Goal: Information Seeking & Learning: Learn about a topic

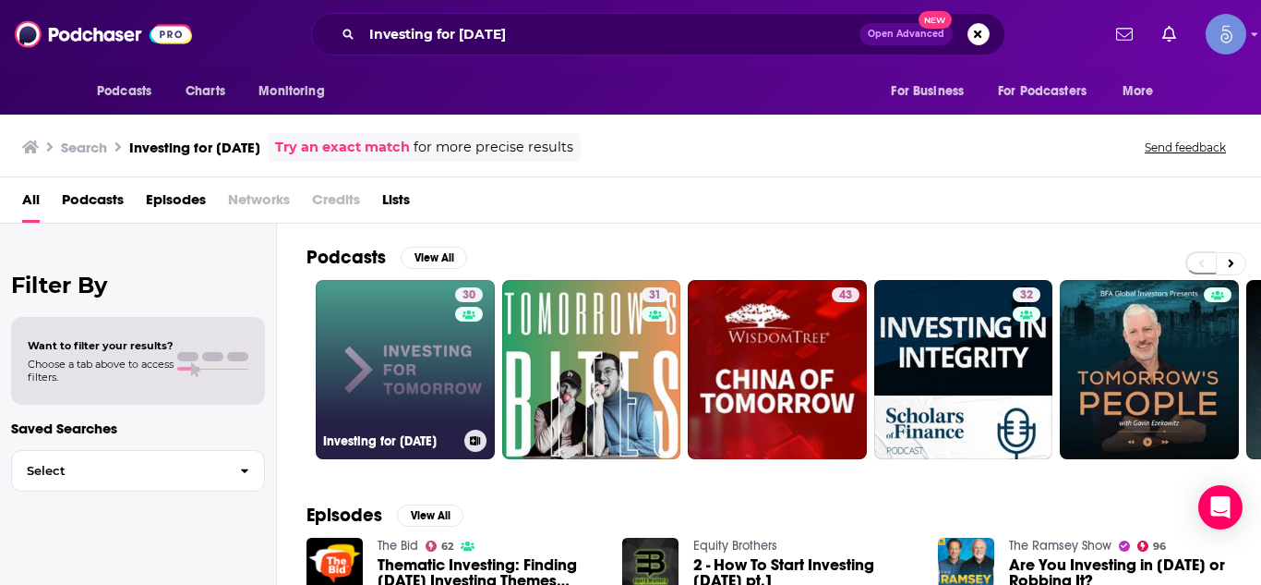
click at [406, 344] on link "30 Investing for [DATE]" at bounding box center [405, 369] width 179 height 179
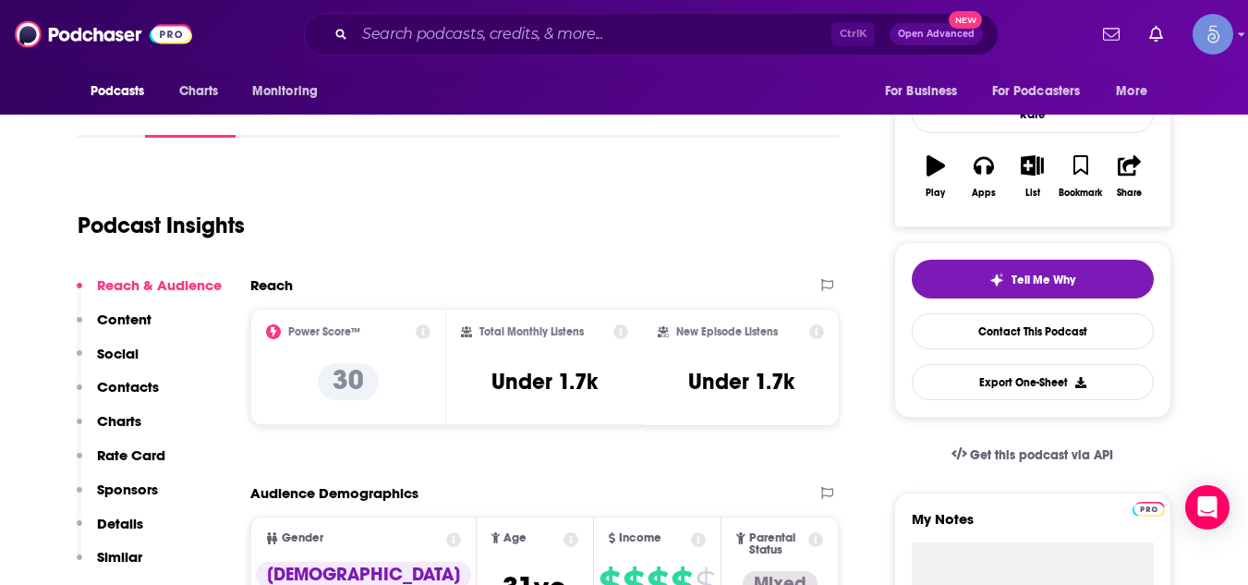
scroll to position [259, 0]
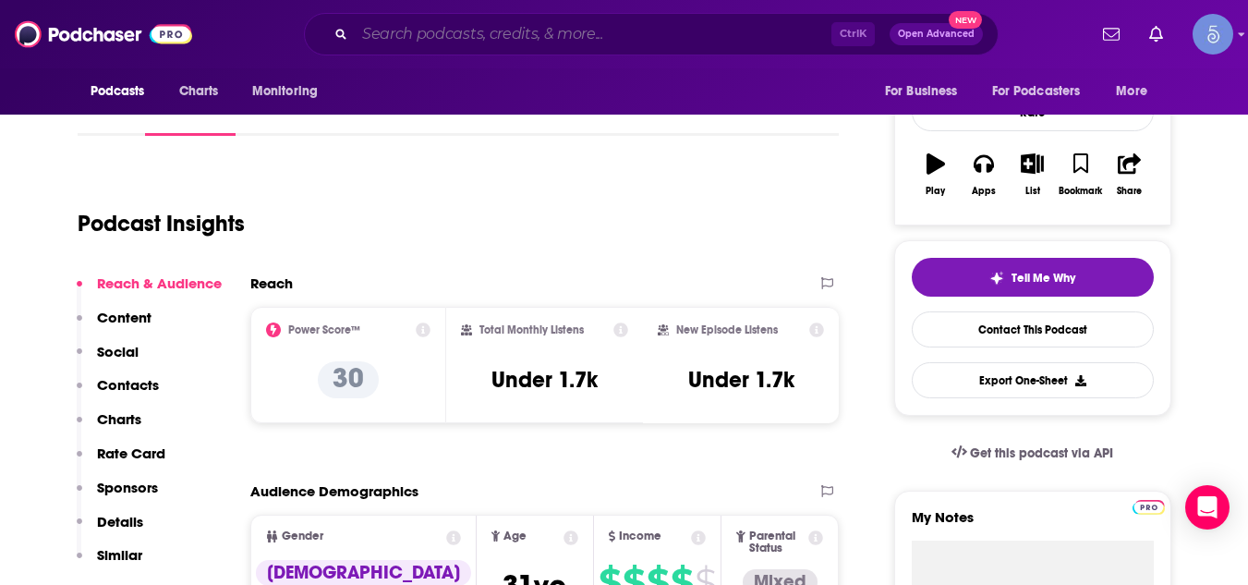
click at [416, 29] on input "Search podcasts, credits, & more..." at bounding box center [593, 34] width 477 height 30
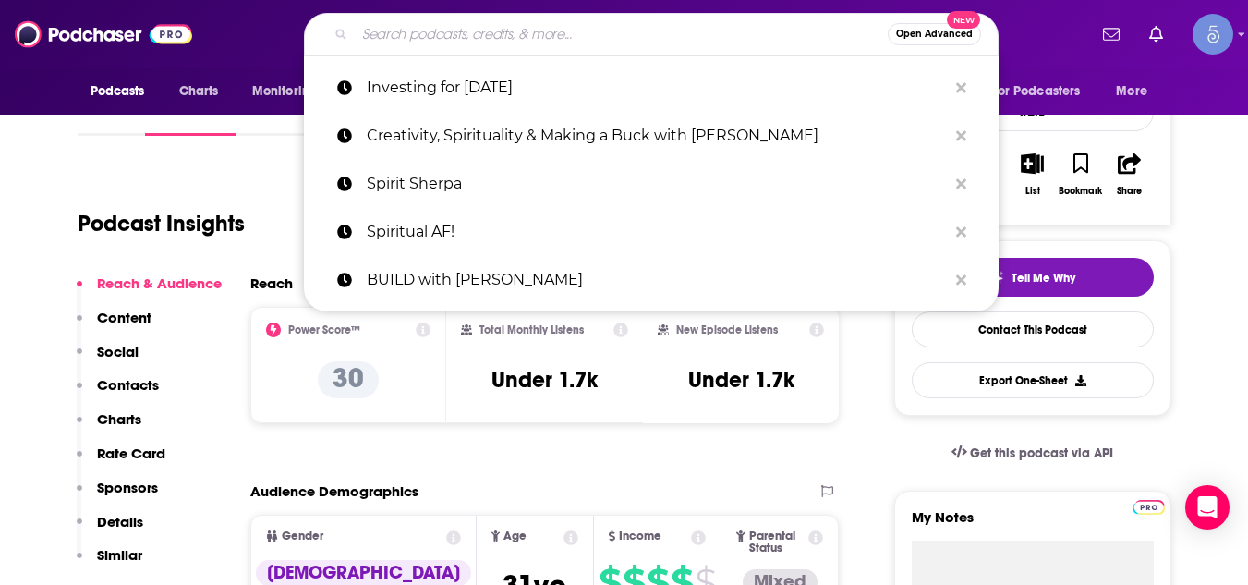
paste input "The Recruitment Mentors Podcast"
type input "The Recruitment Mentors Podcast"
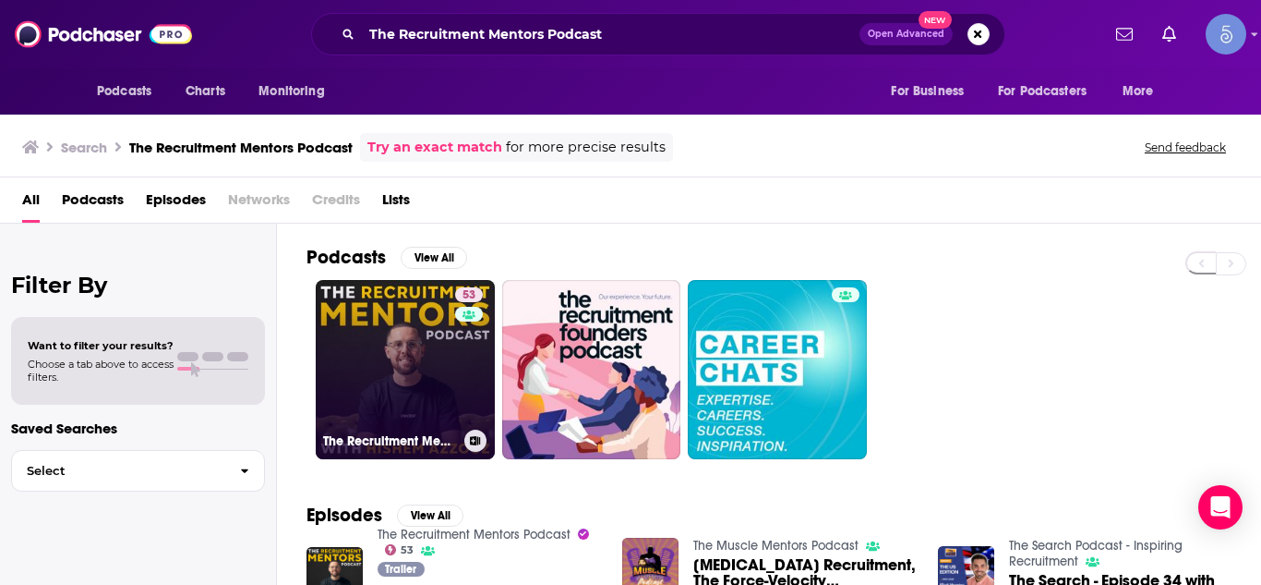
click at [428, 348] on link "53 The Recruitment Mentors Podcast" at bounding box center [405, 369] width 179 height 179
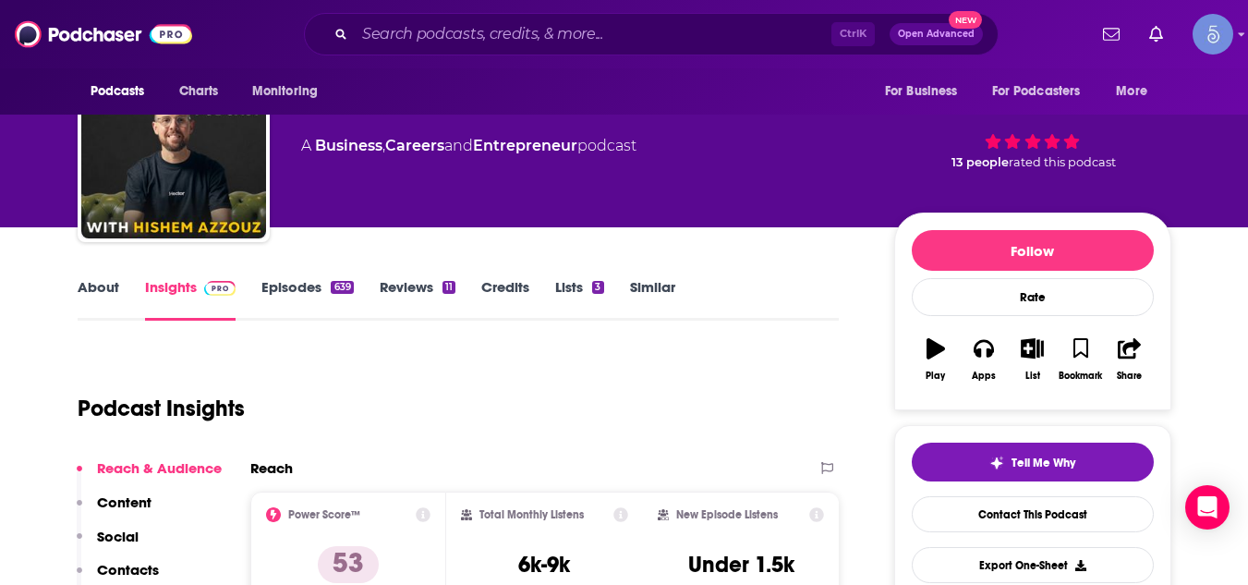
scroll to position [37, 0]
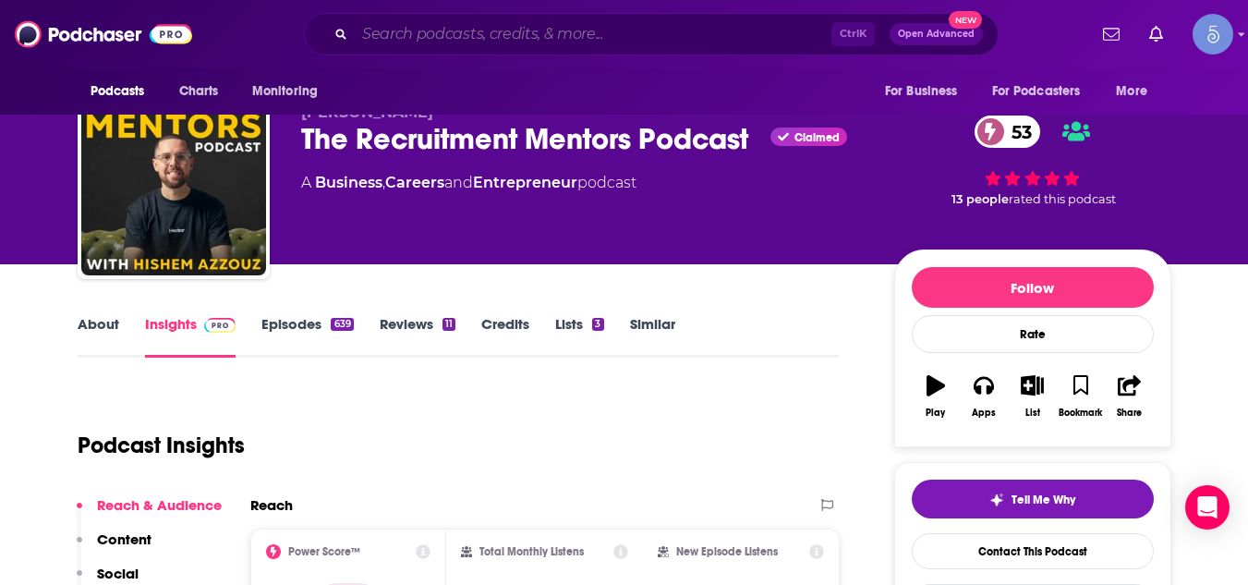
click at [387, 31] on input "Search podcasts, credits, & more..." at bounding box center [593, 34] width 477 height 30
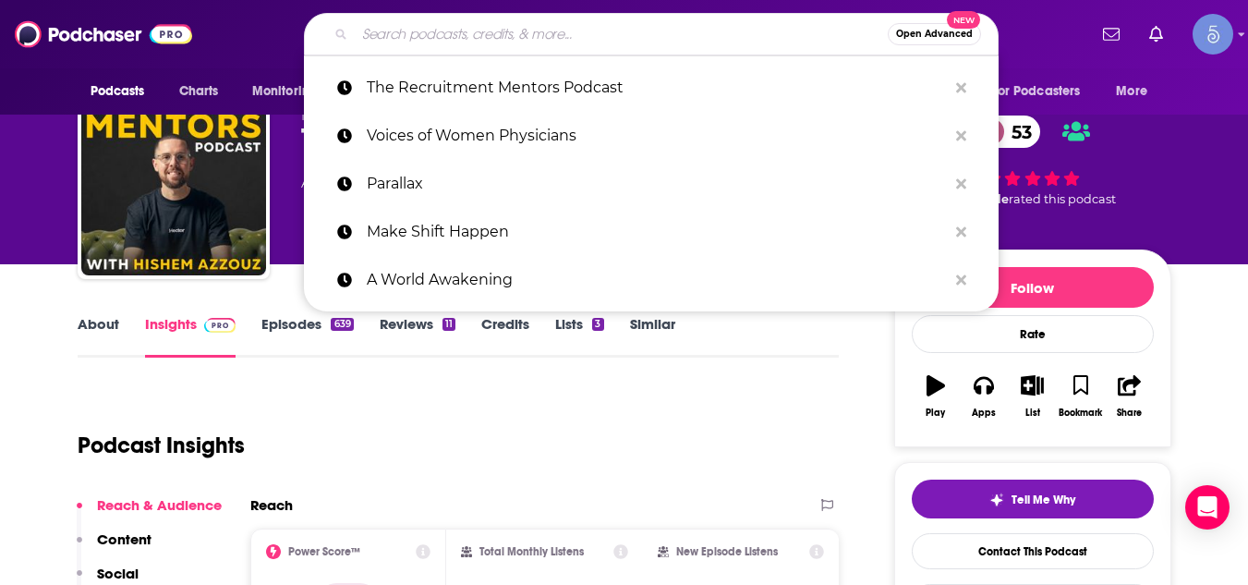
paste input "Take on Board"
type input "Take on Board"
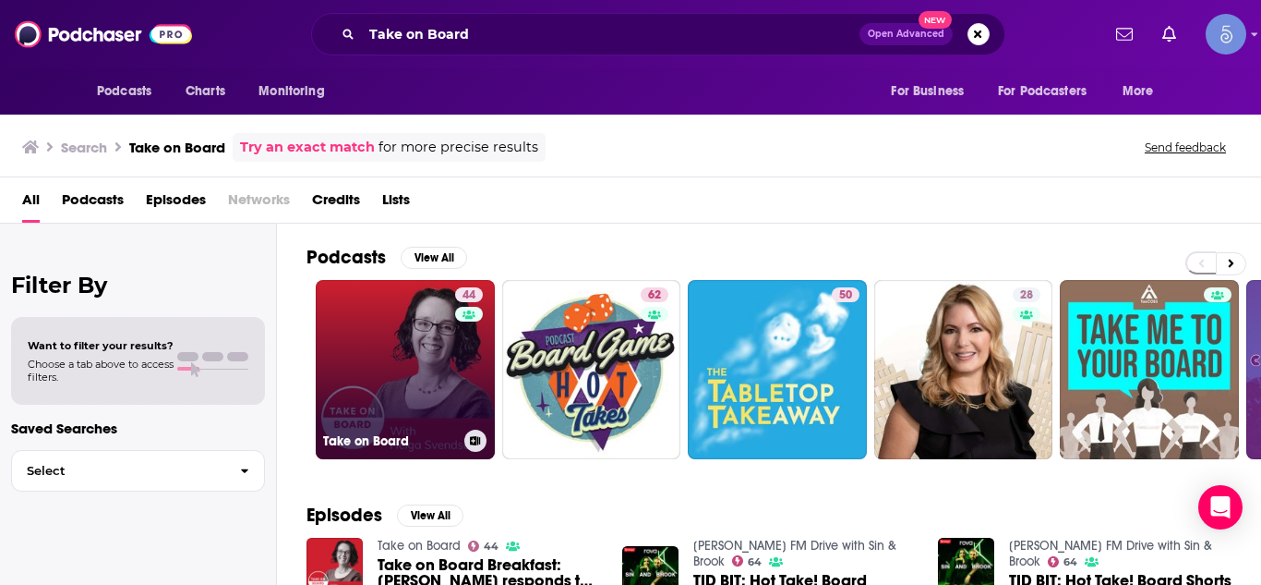
click at [382, 372] on link "44 Take on Board" at bounding box center [405, 369] width 179 height 179
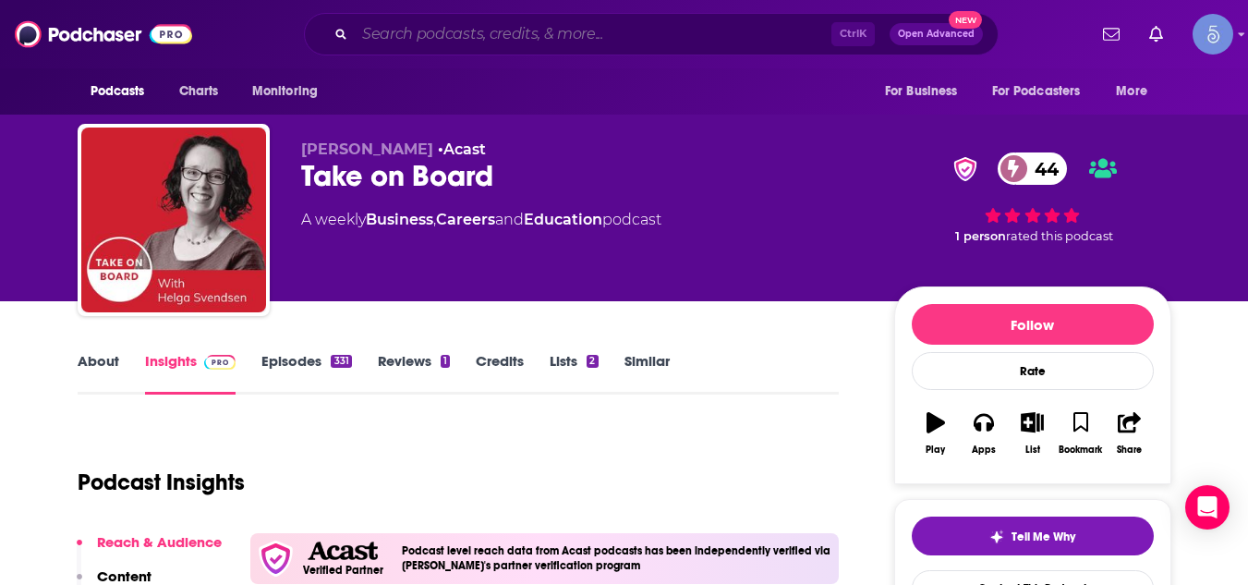
click at [682, 40] on input "Search podcasts, credits, & more..." at bounding box center [593, 34] width 477 height 30
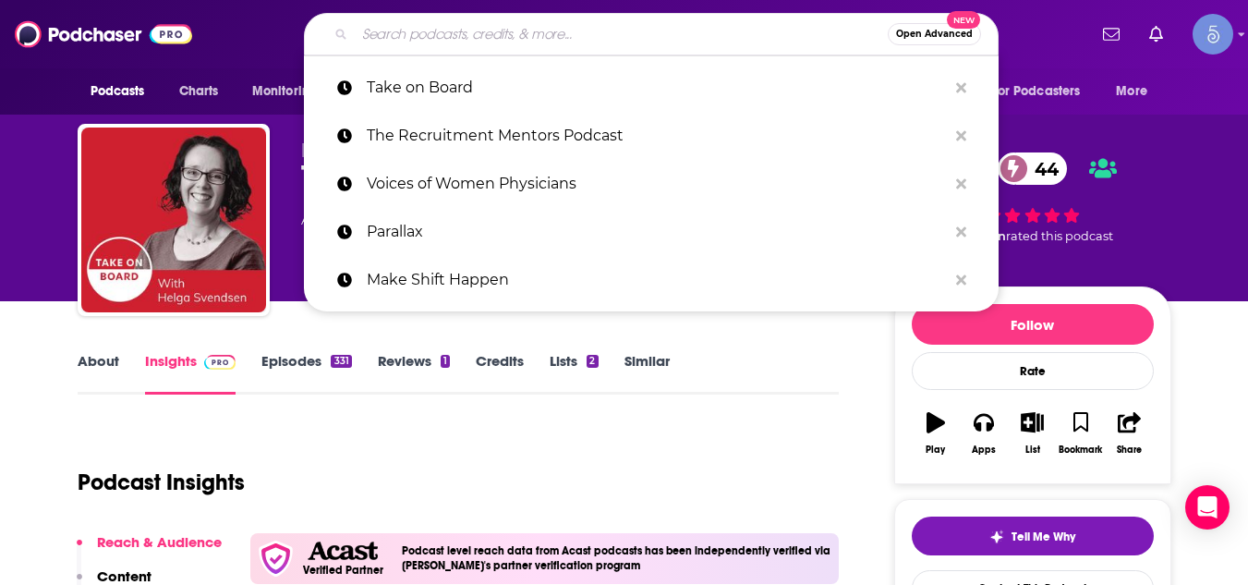
paste input "Welcome to Day One"
type input "Welcome to Day One"
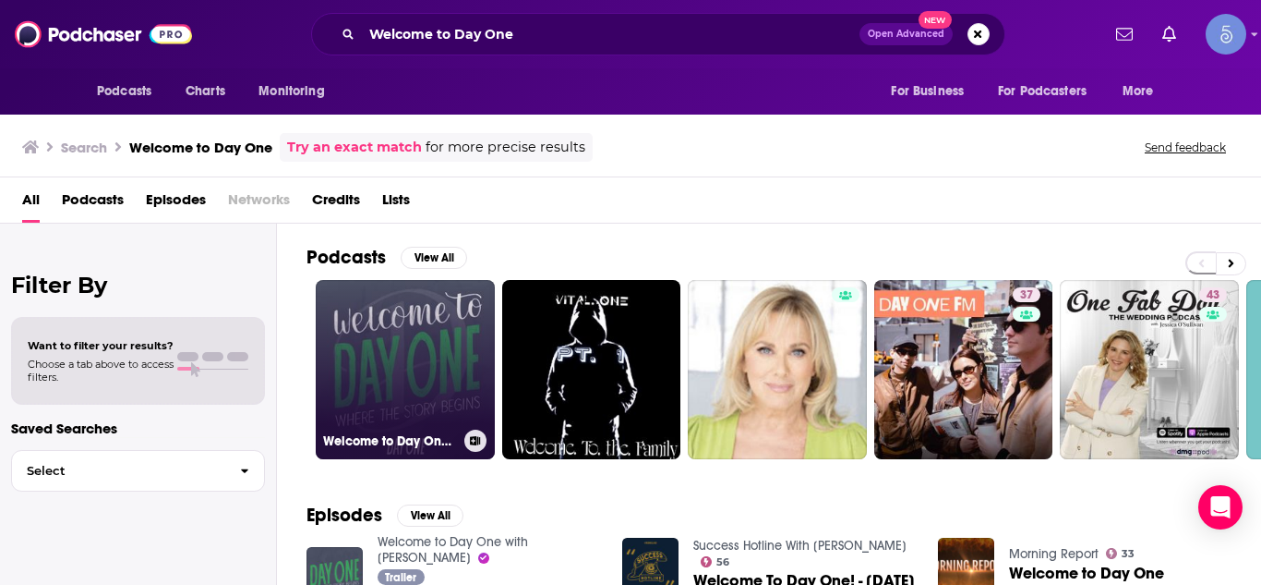
click at [399, 331] on link "Welcome to Day One with [PERSON_NAME]" at bounding box center [405, 369] width 179 height 179
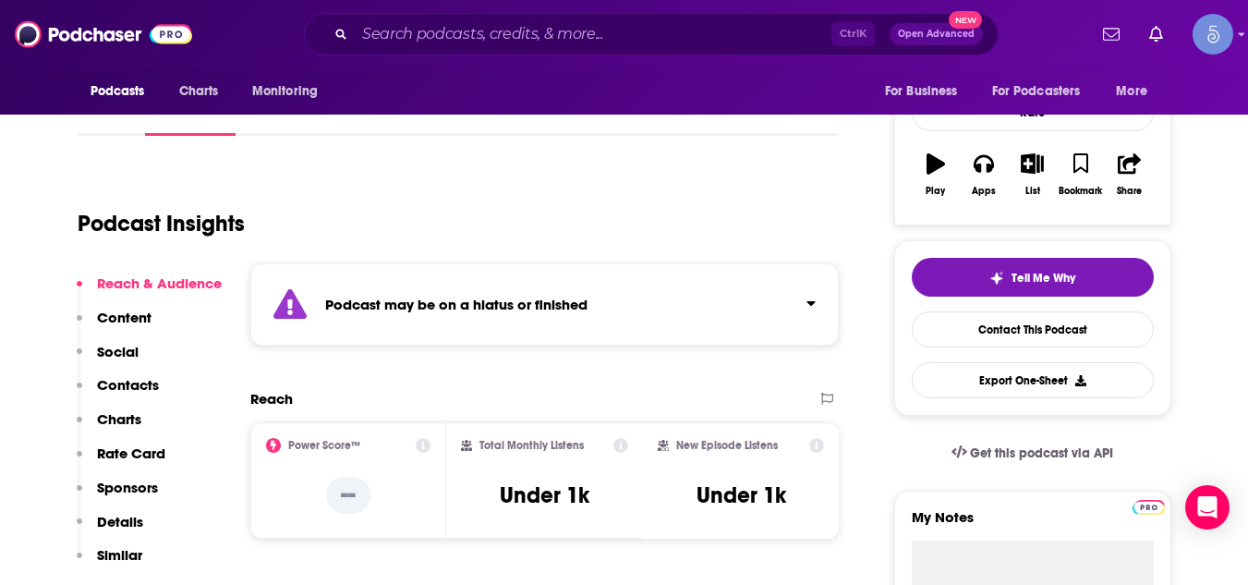
scroll to position [296, 0]
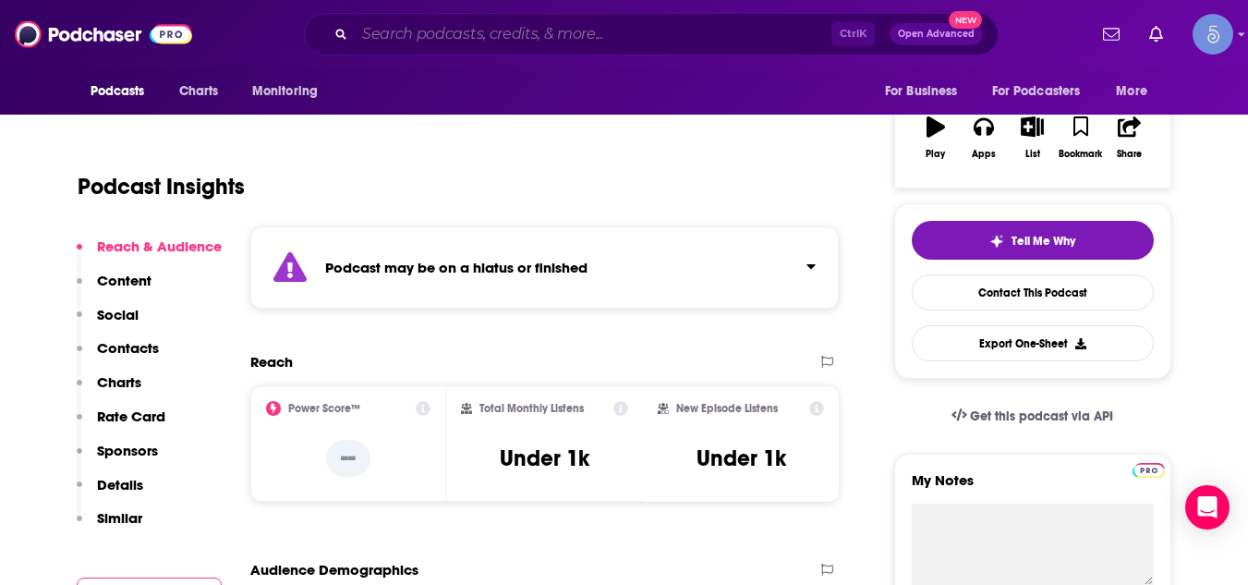
click at [463, 36] on input "Search podcasts, credits, & more..." at bounding box center [593, 34] width 477 height 30
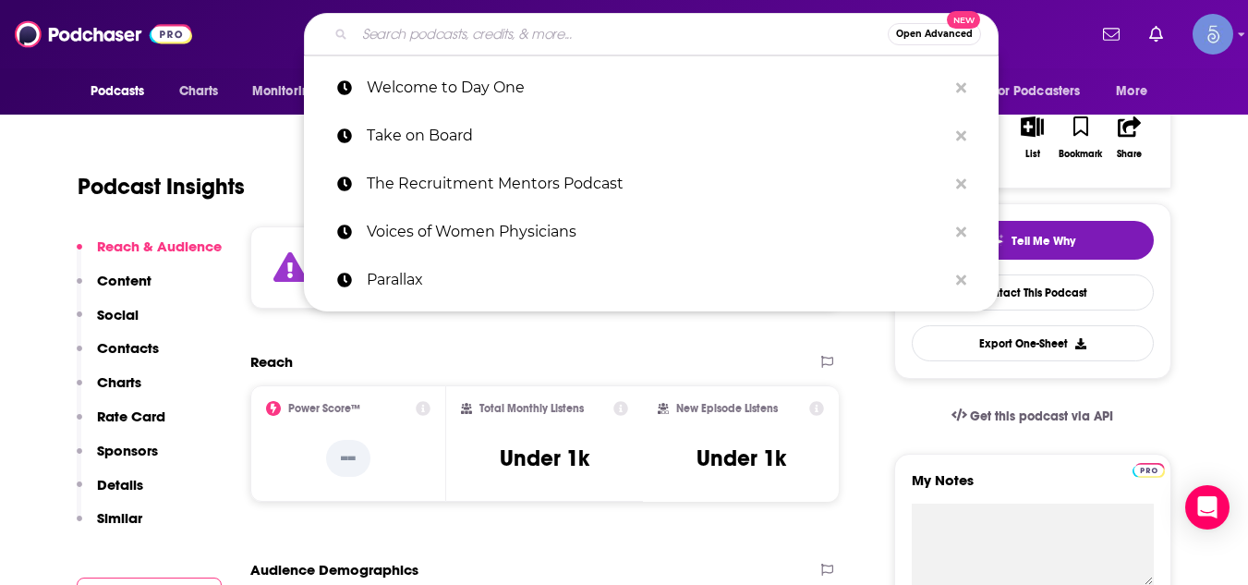
paste input "Welcome to Day One"
type input "Welcome to Day One"
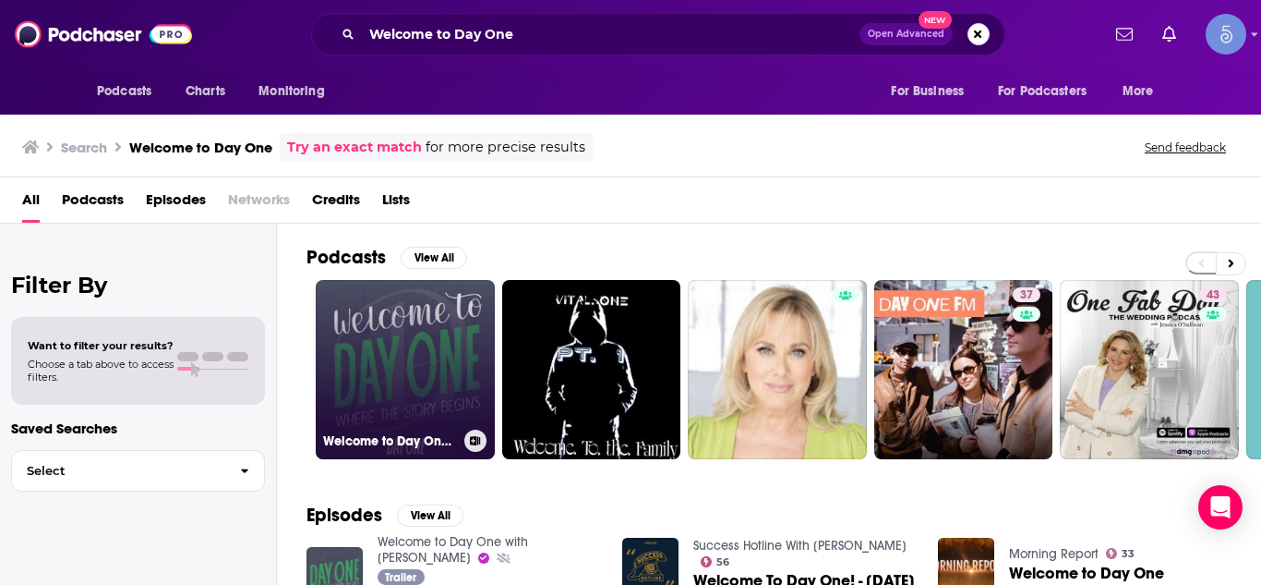
click at [416, 322] on link "Welcome to Day One with [PERSON_NAME]" at bounding box center [405, 369] width 179 height 179
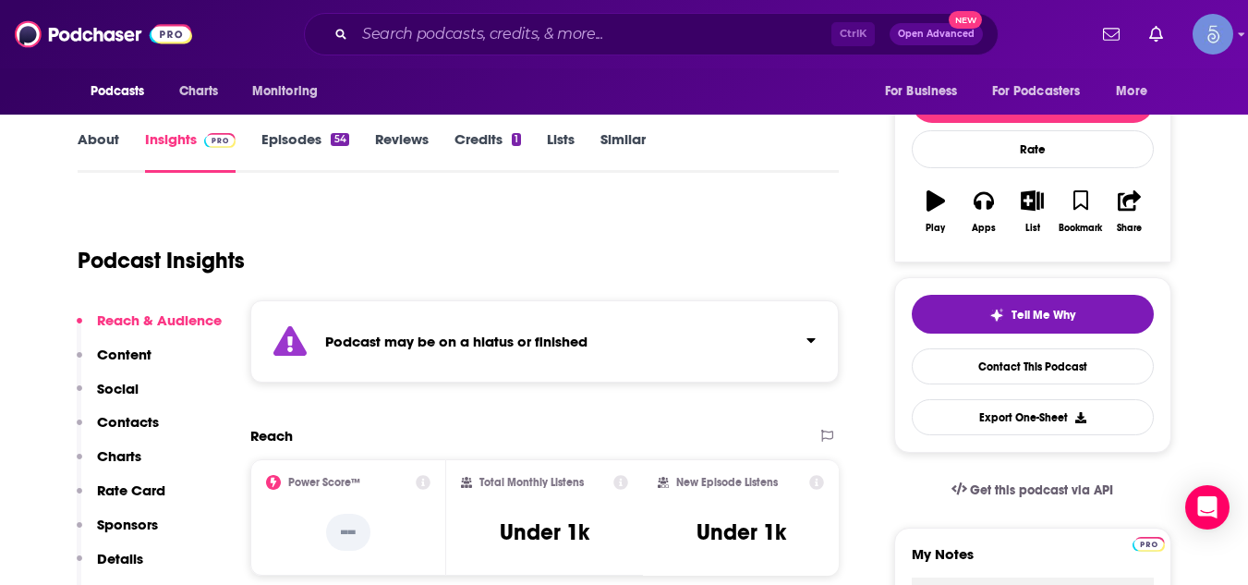
scroll to position [259, 0]
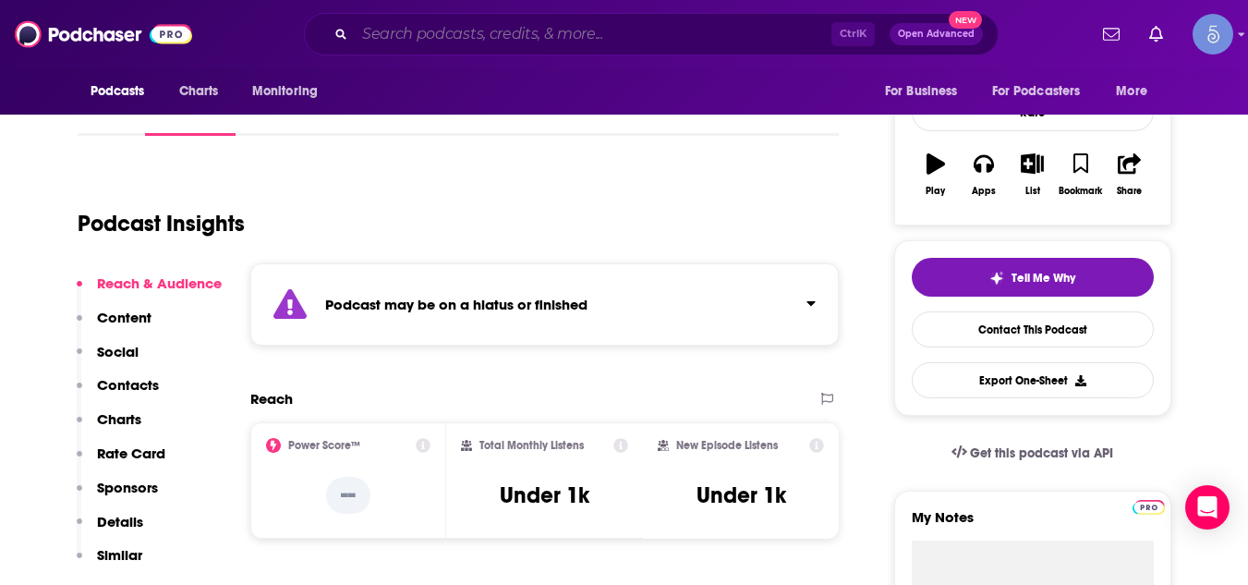
click at [468, 31] on input "Search podcasts, credits, & more..." at bounding box center [593, 34] width 477 height 30
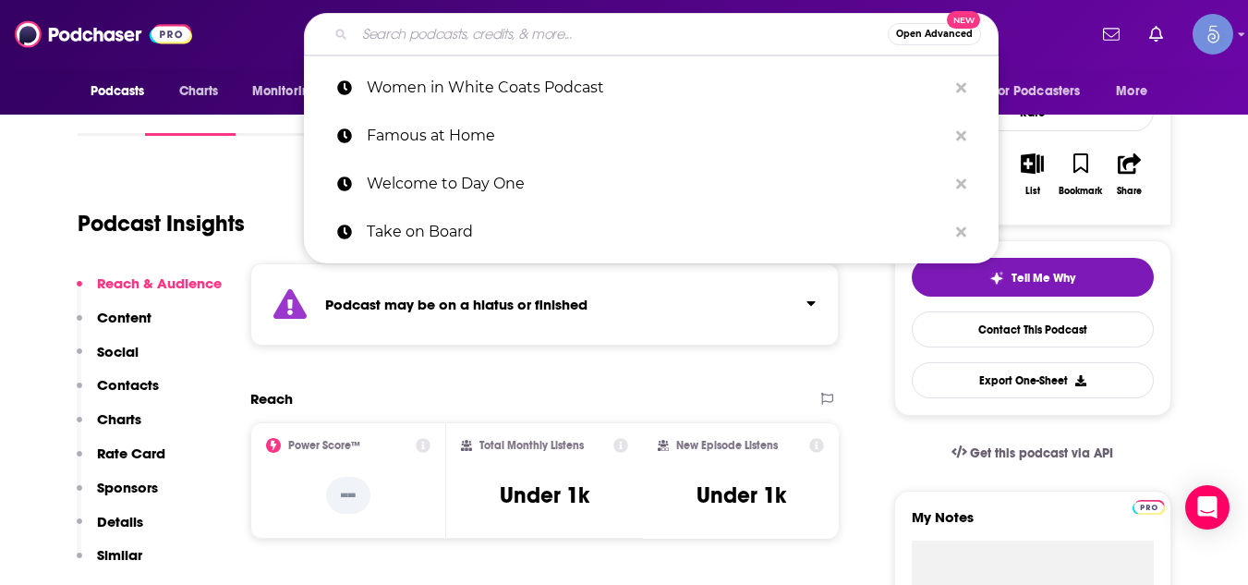
paste input "The Leadership Stack Podcast"
type input "The Leadership Stack Podcast"
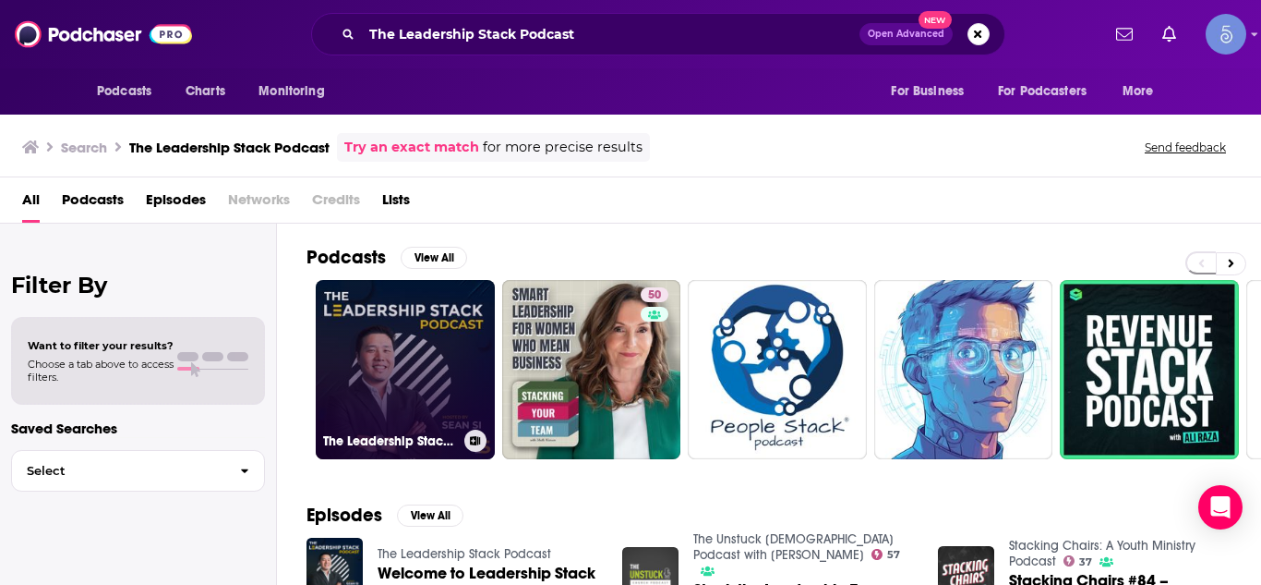
click at [420, 351] on link "The Leadership Stack Podcast" at bounding box center [405, 369] width 179 height 179
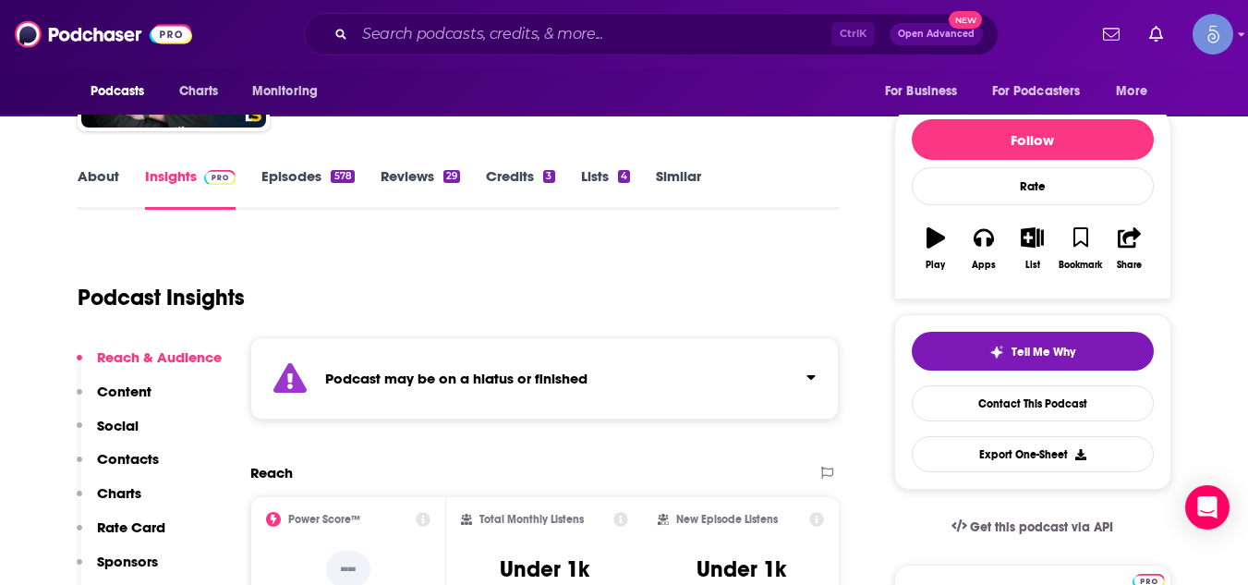
scroll to position [222, 0]
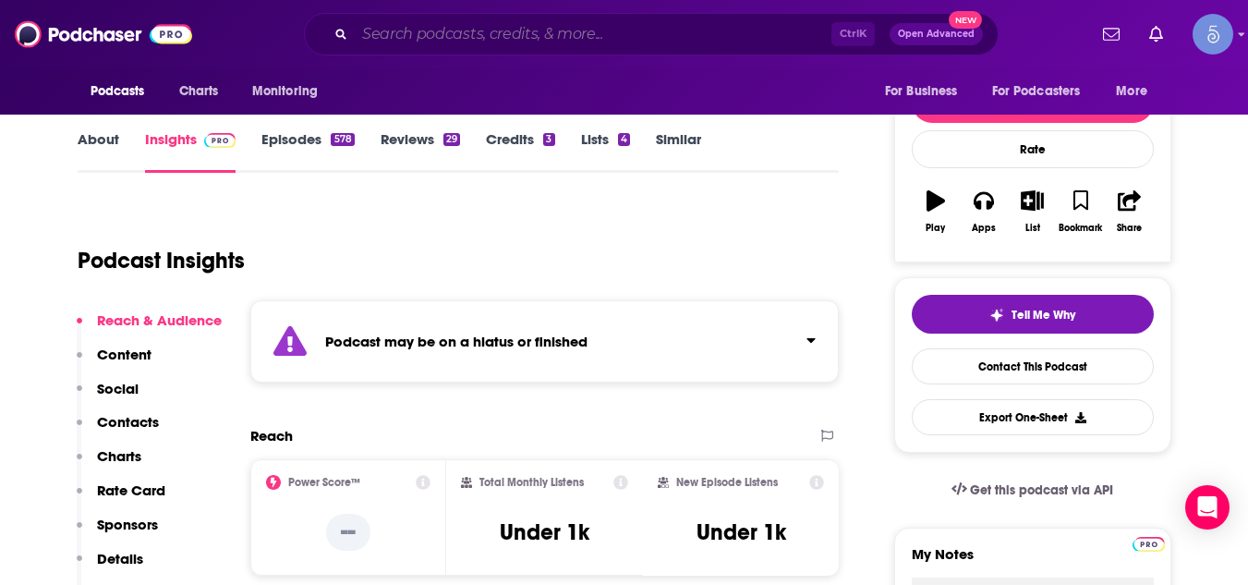
click at [405, 26] on input "Search podcasts, credits, & more..." at bounding box center [593, 34] width 477 height 30
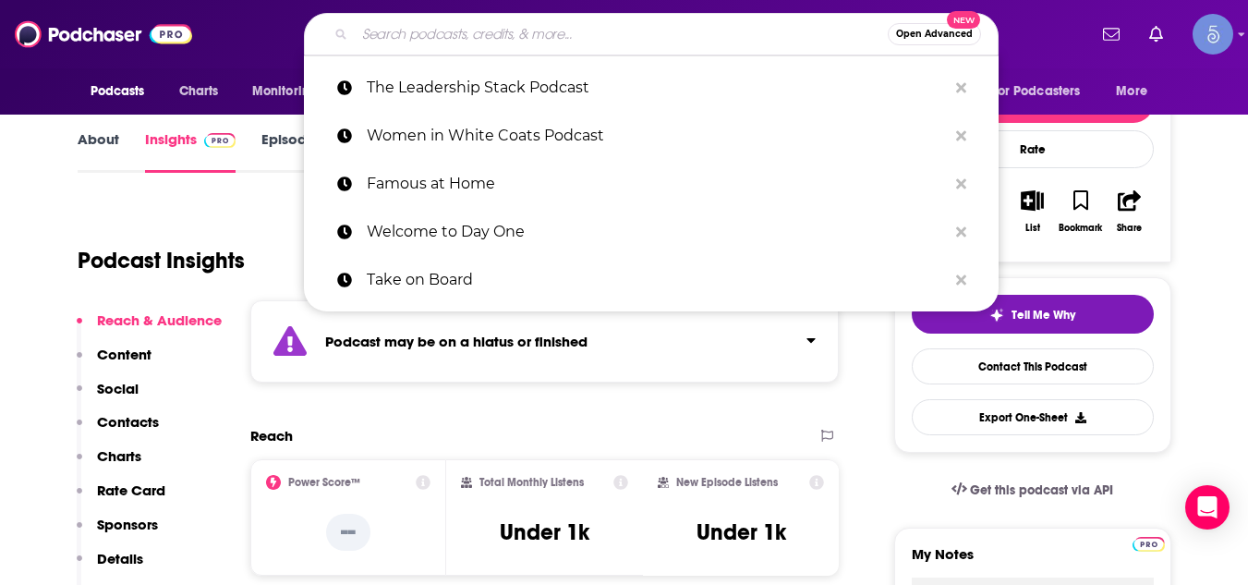
paste input "The Business of Personal Brand Photography"
type input "The Business of Personal Brand Photography"
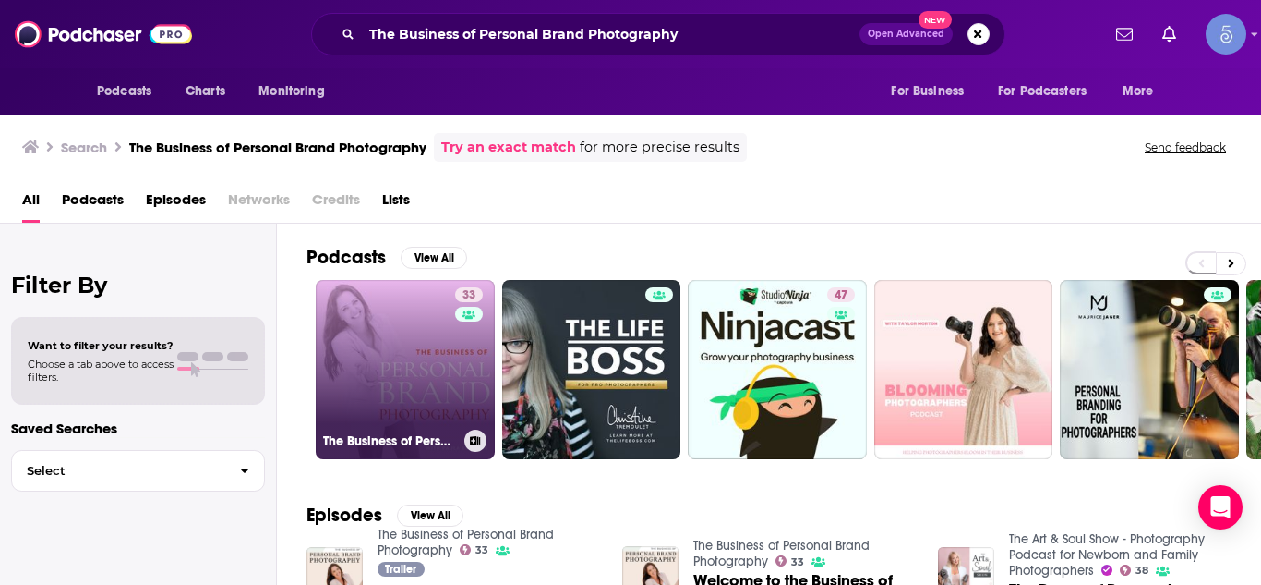
click at [442, 377] on link "33 The Business of Personal Brand Photography" at bounding box center [405, 369] width 179 height 179
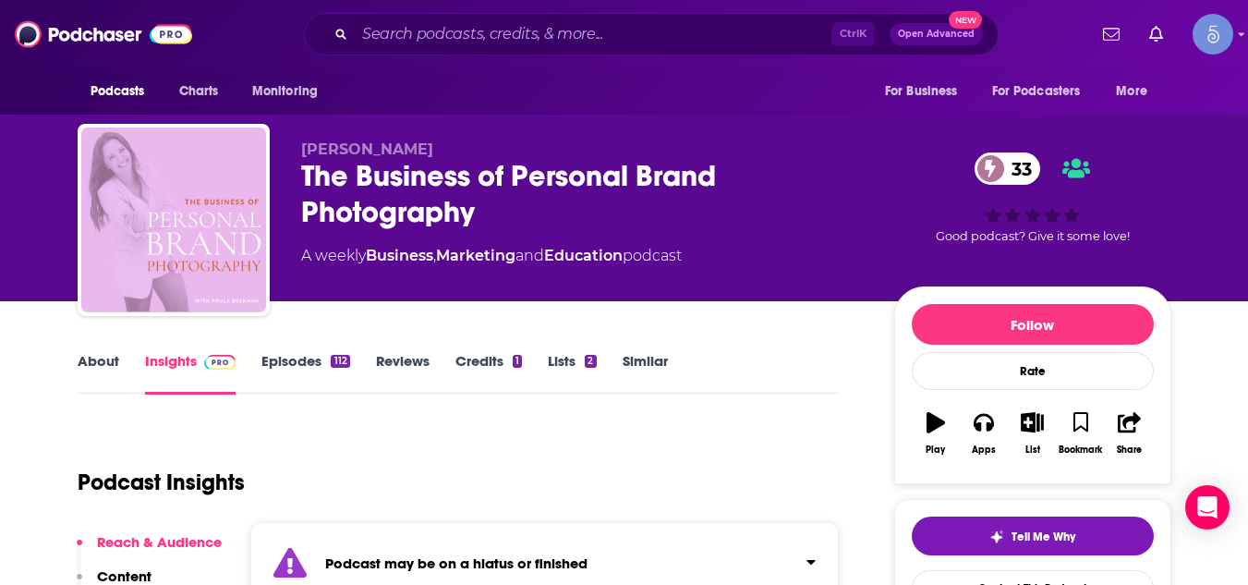
scroll to position [511, 0]
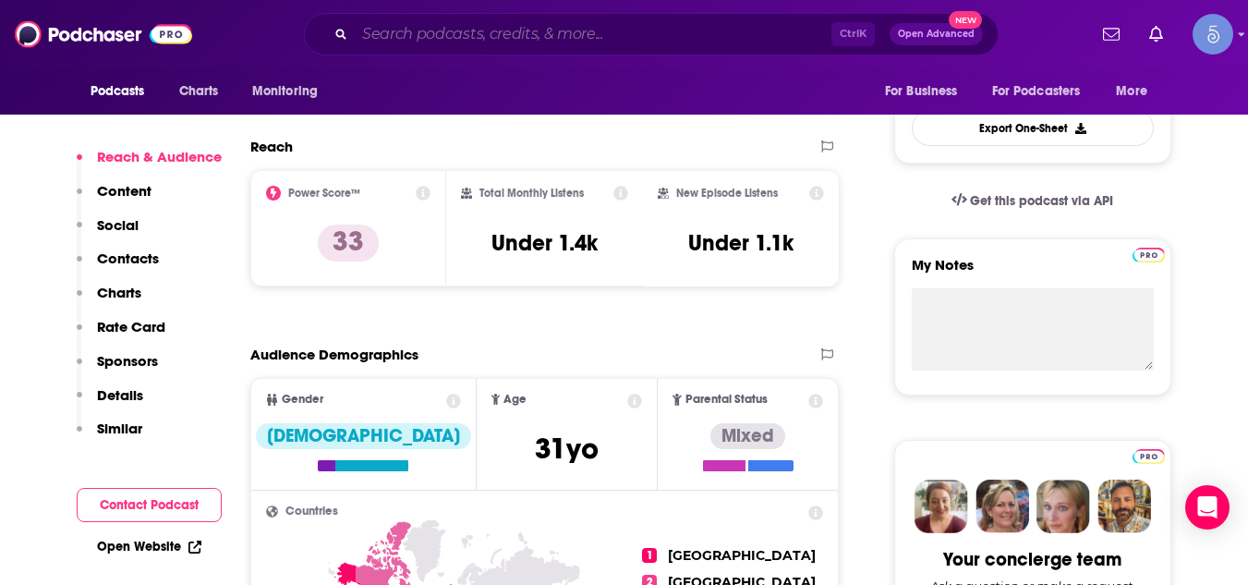
click at [422, 36] on input "Search podcasts, credits, & more..." at bounding box center [593, 34] width 477 height 30
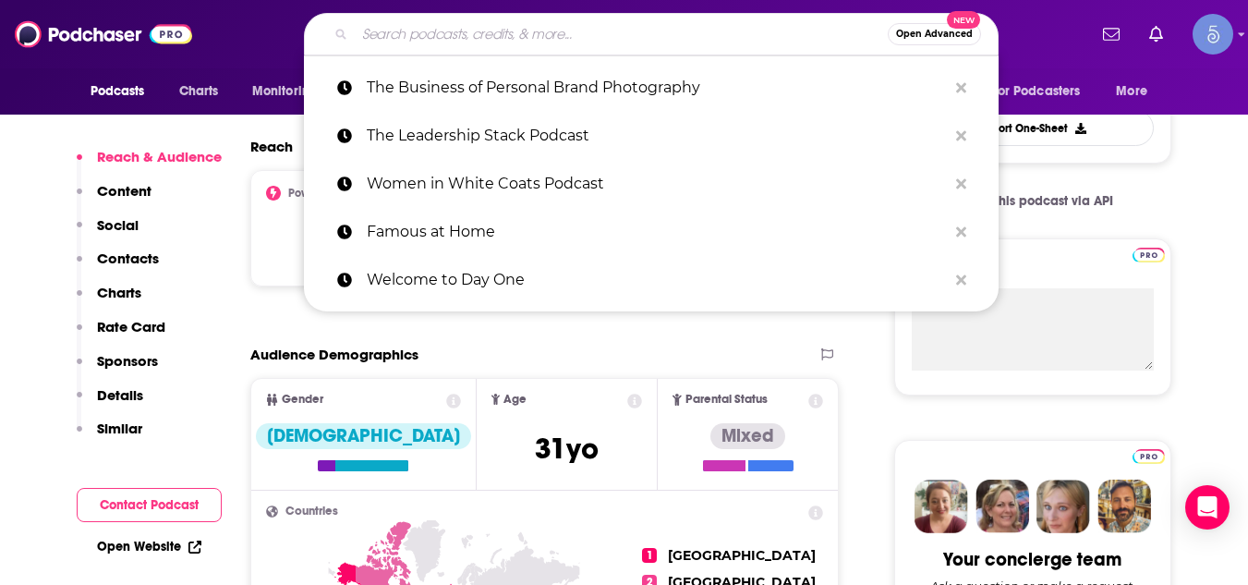
paste input "The Complete Personal Trainer Podcast"
type input "The Complete Personal Trainer Podcast"
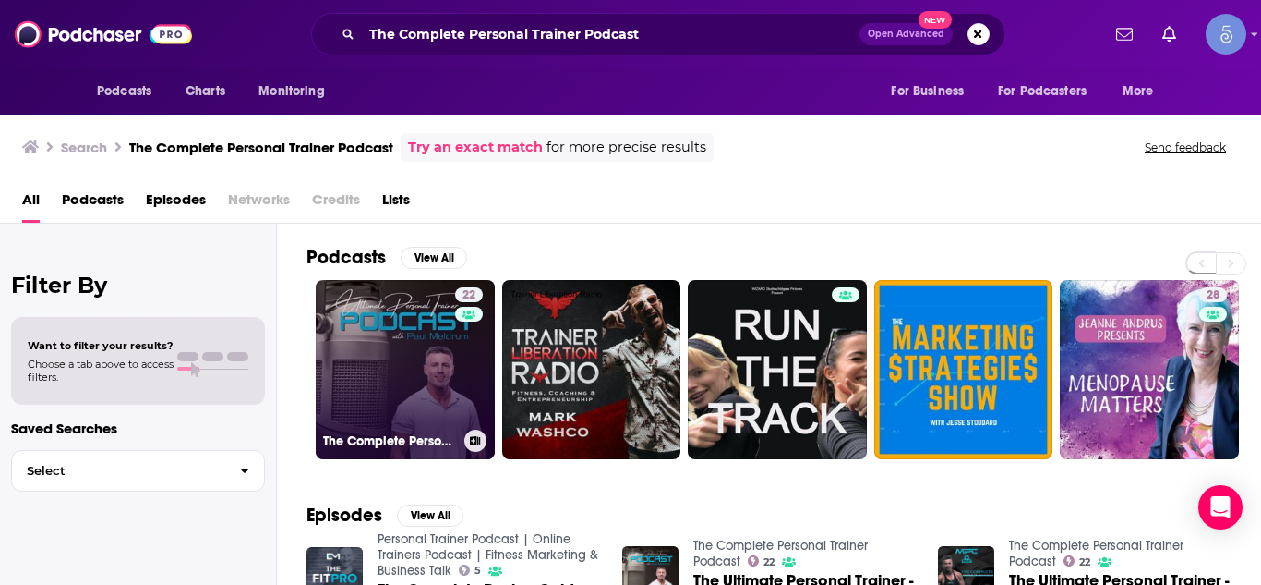
click at [377, 321] on link "22 The Complete Personal Trainer Podcast" at bounding box center [405, 369] width 179 height 179
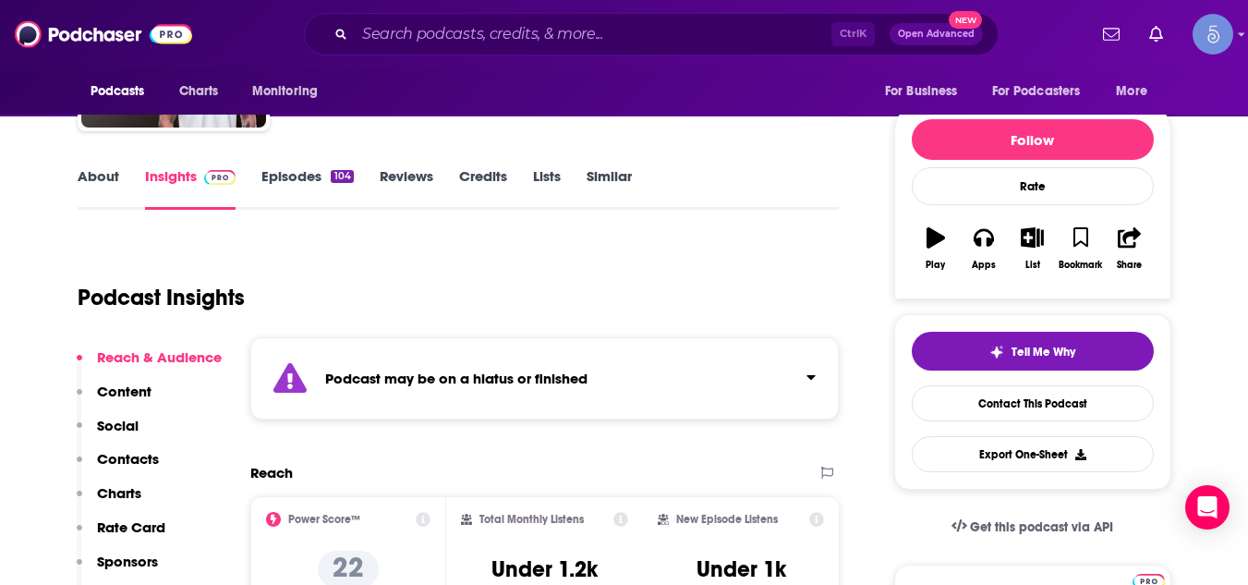
scroll to position [222, 0]
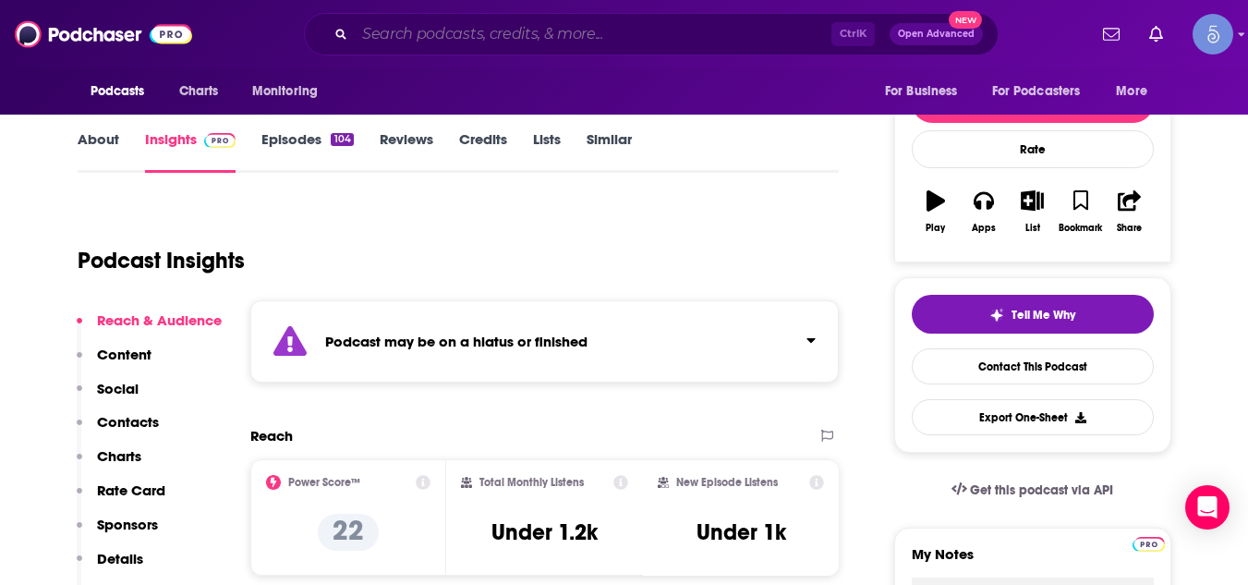
click at [372, 40] on input "Search podcasts, credits, & more..." at bounding box center [593, 34] width 477 height 30
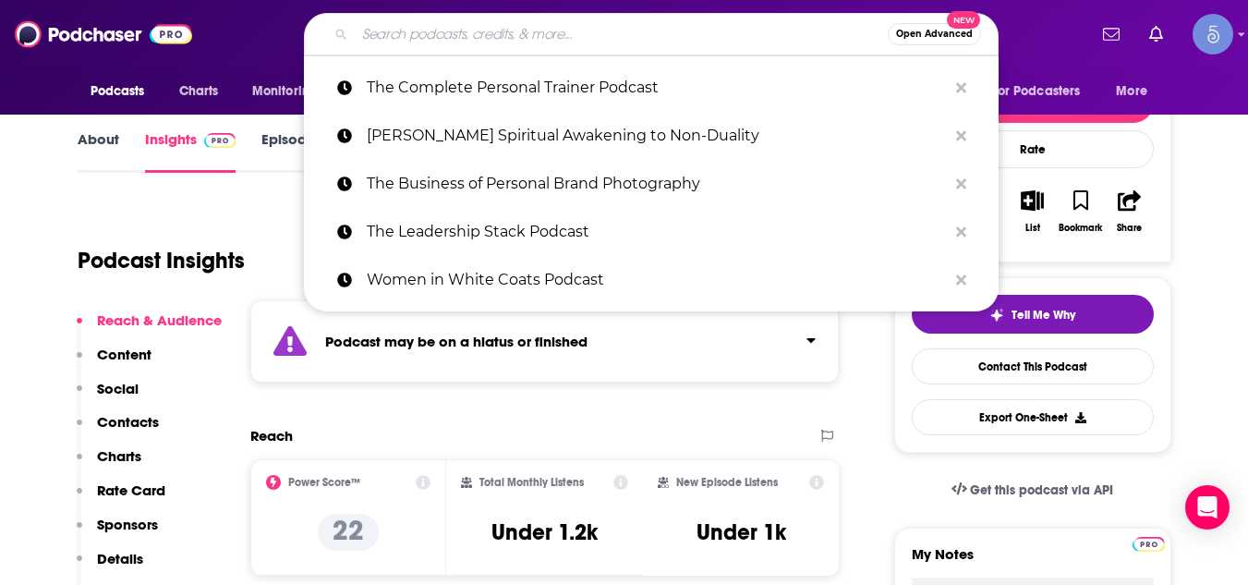
paste input "Profit Tool Belt"
type input "Profit Tool Belt"
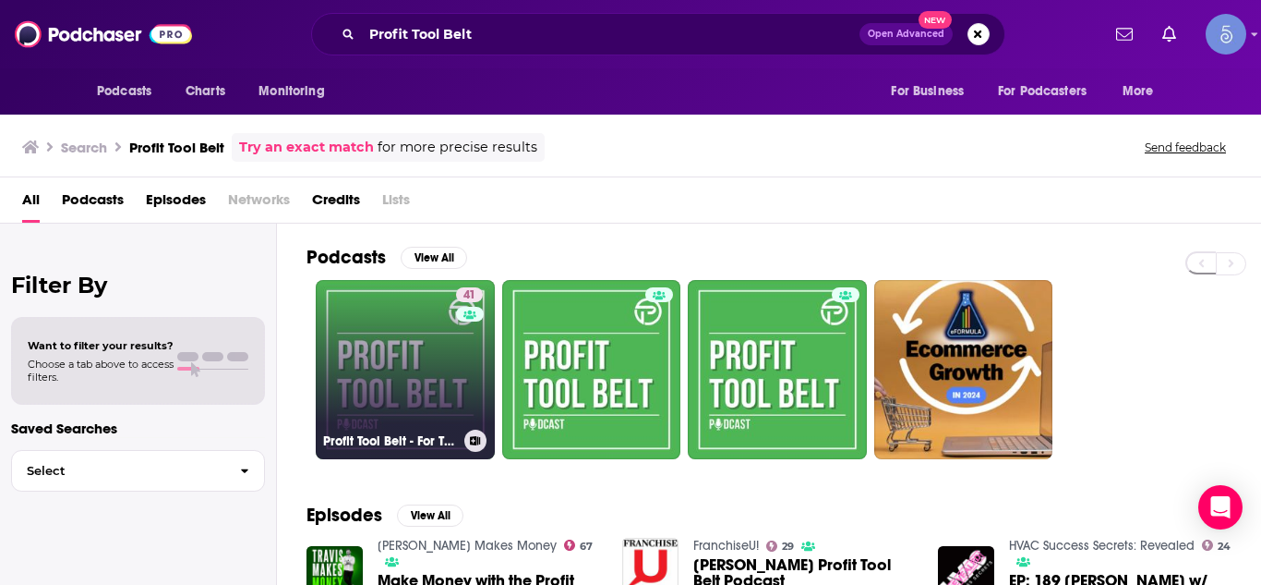
click at [366, 336] on link "41 Profit Tool Belt - For Trades Contractors" at bounding box center [405, 369] width 179 height 179
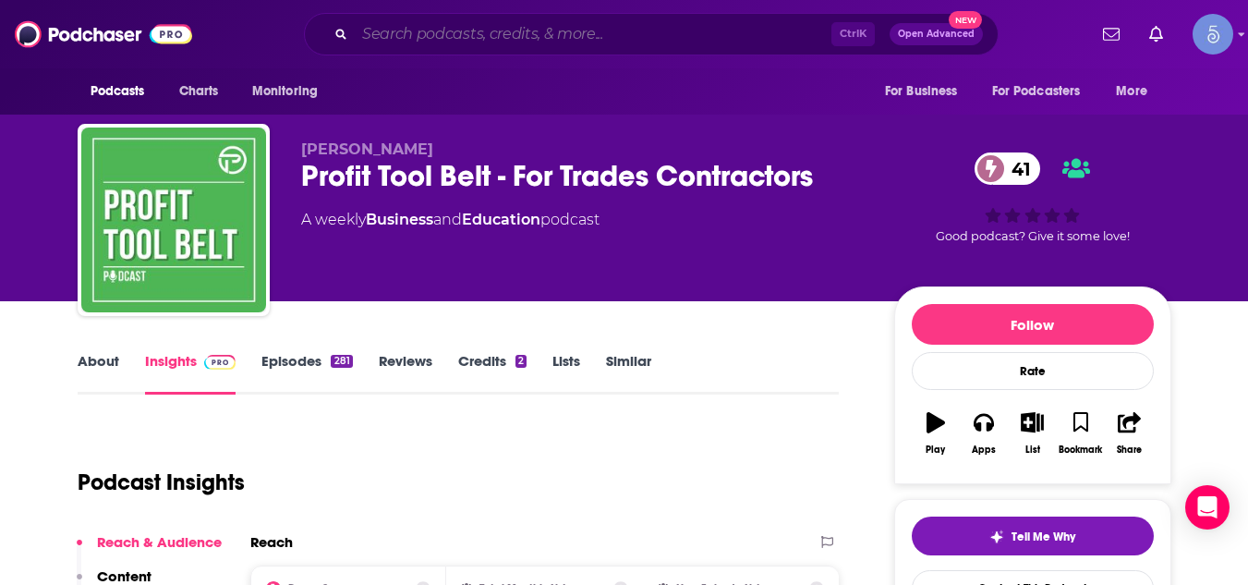
click at [465, 39] on input "Search podcasts, credits, & more..." at bounding box center [593, 34] width 477 height 30
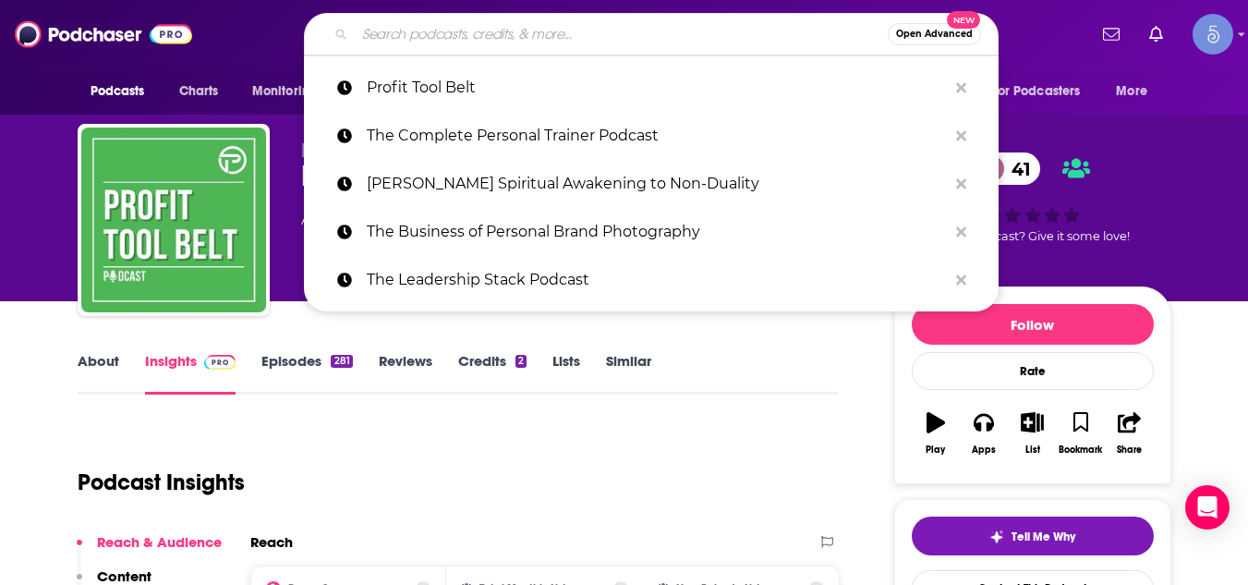
paste input "Webcology"
type input "Webcology"
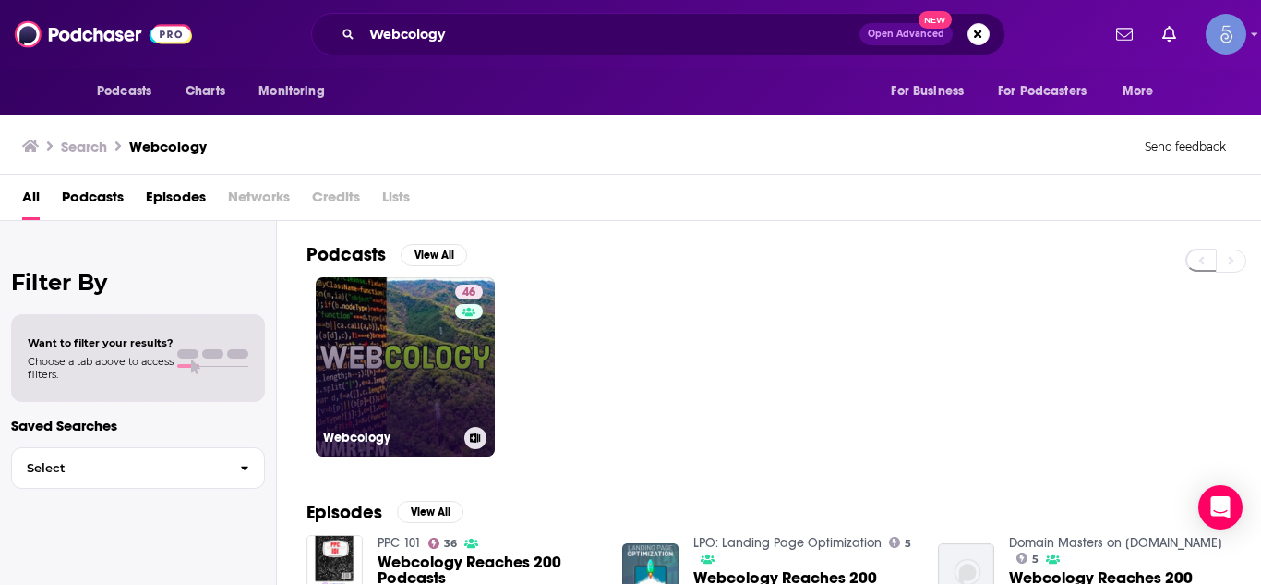
click at [428, 345] on link "46 Webcology" at bounding box center [405, 366] width 179 height 179
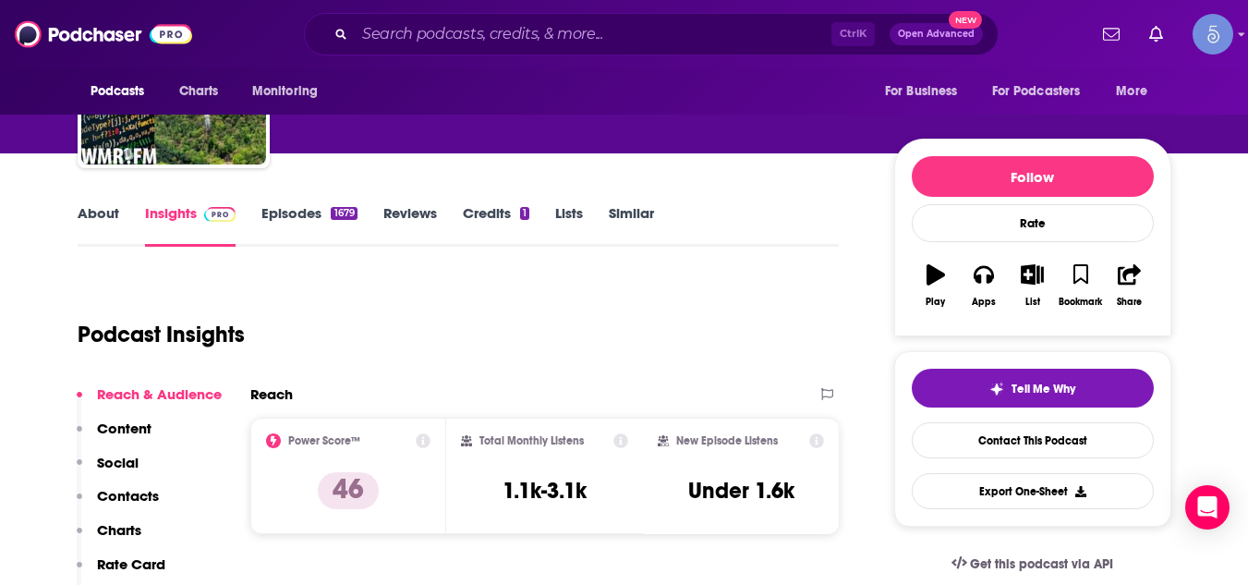
scroll to position [185, 0]
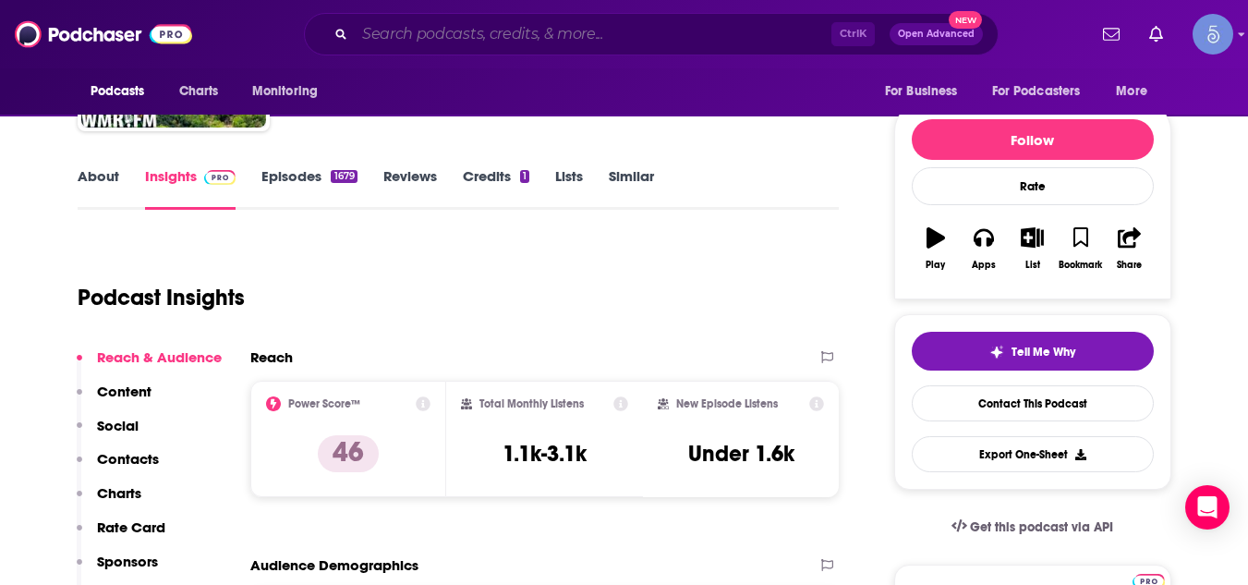
click at [495, 26] on input "Search podcasts, credits, & more..." at bounding box center [593, 34] width 477 height 30
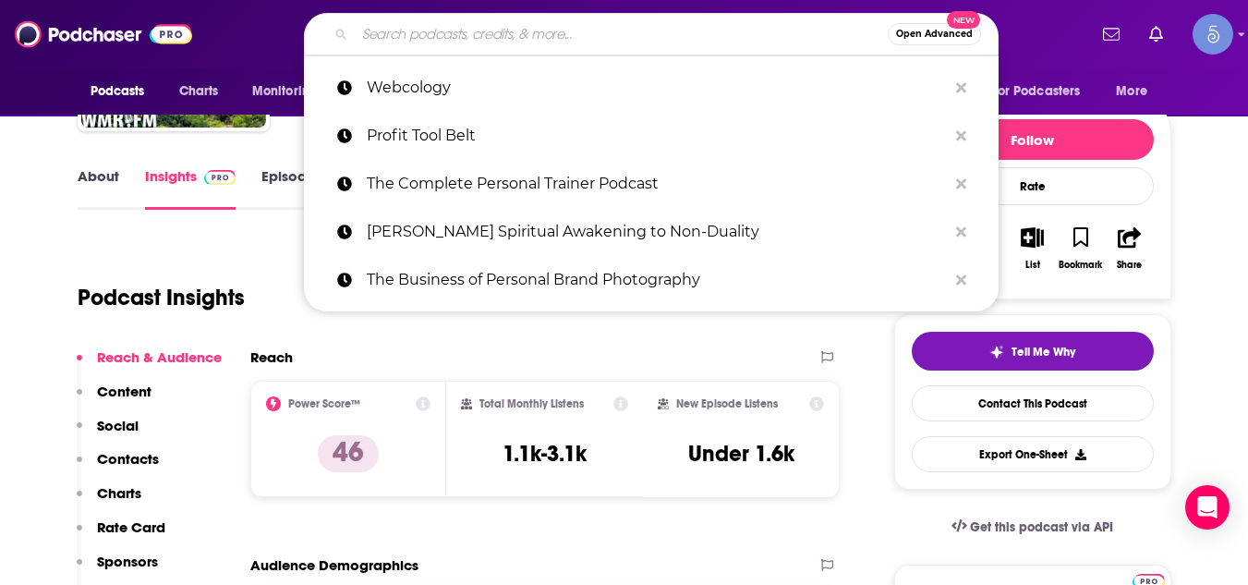
paste input "Rocky Mountain Marketing"
type input "Rocky Mountain Marketing"
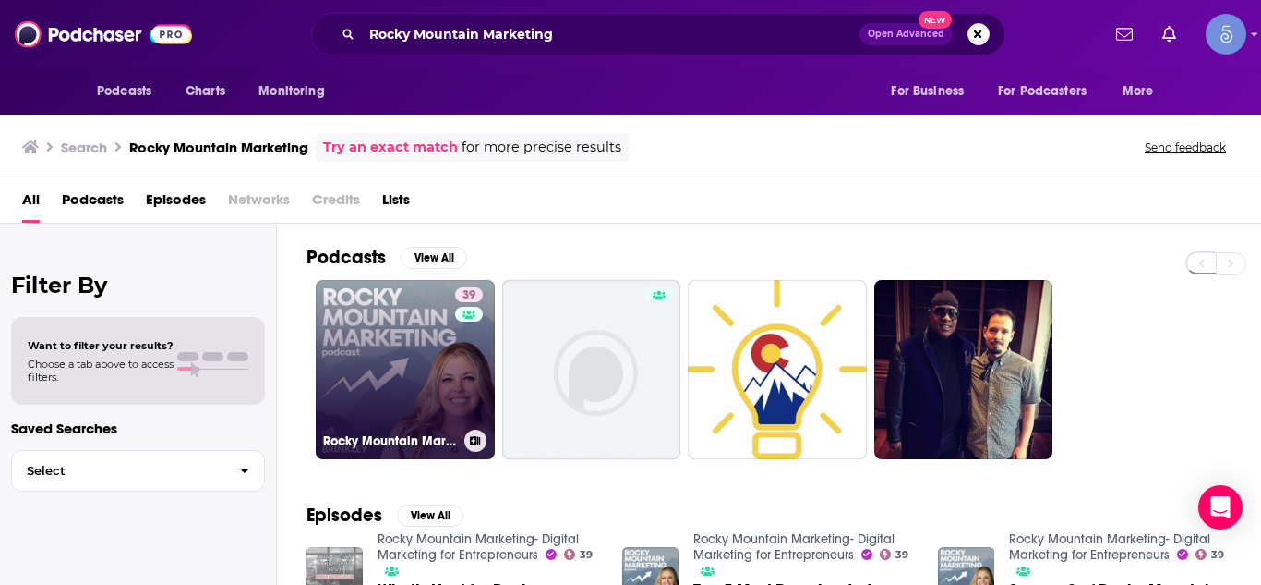
click at [434, 332] on link "39 Rocky Mountain Marketing- Digital Marketing for Entrepreneurs" at bounding box center [405, 369] width 179 height 179
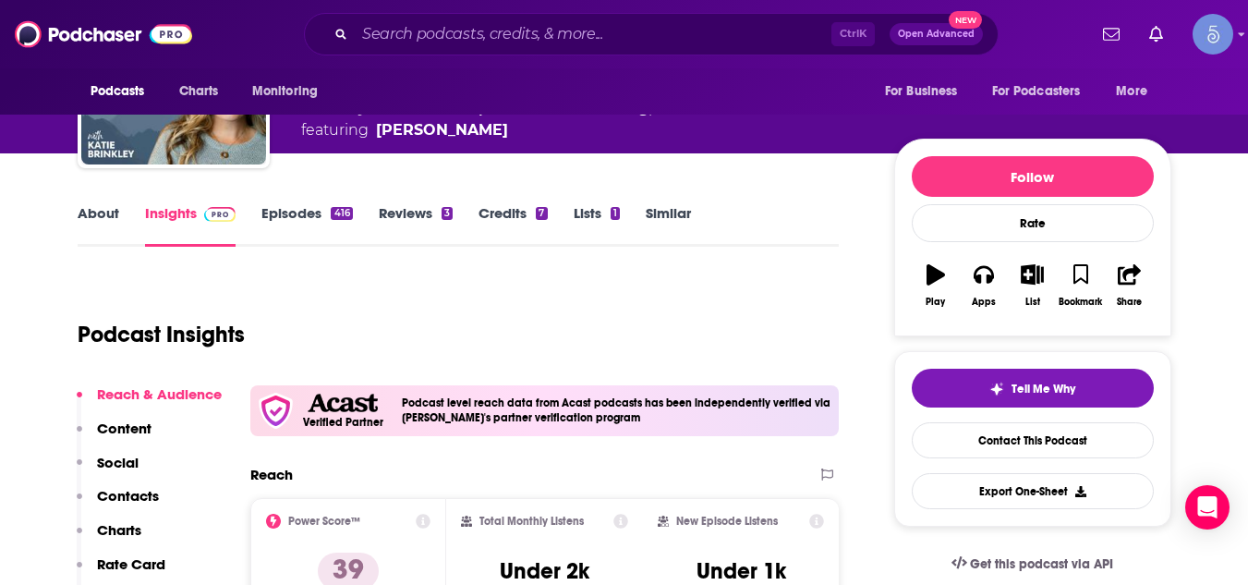
scroll to position [222, 0]
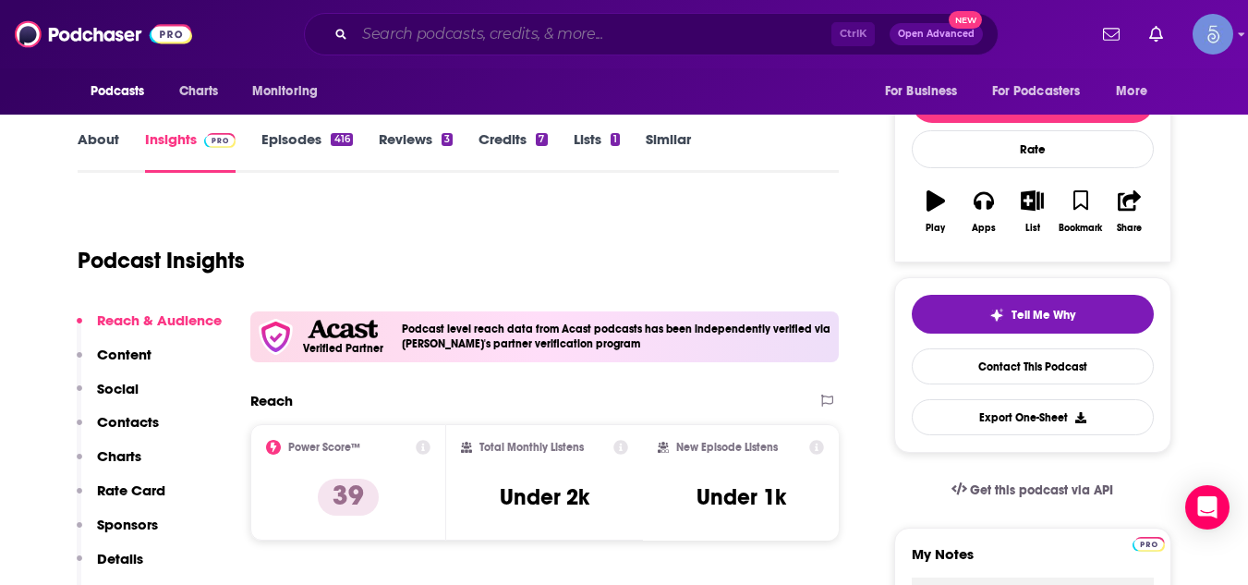
click at [527, 38] on input "Search podcasts, credits, & more..." at bounding box center [593, 34] width 477 height 30
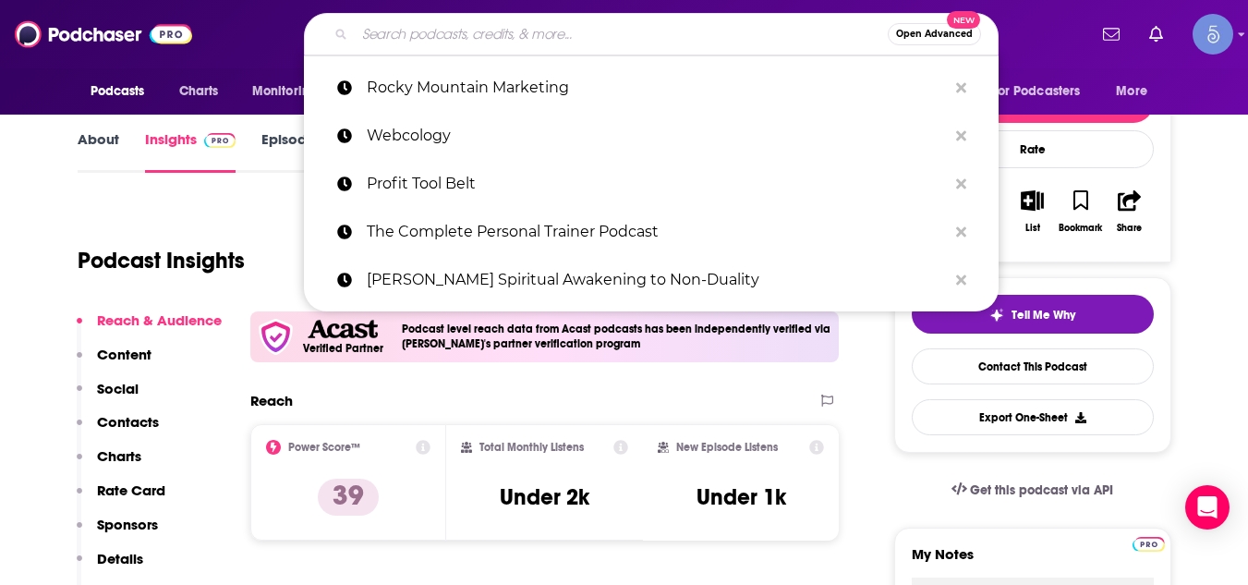
paste input "On Brand with [PERSON_NAME]"
type input "On Brand with [PERSON_NAME]"
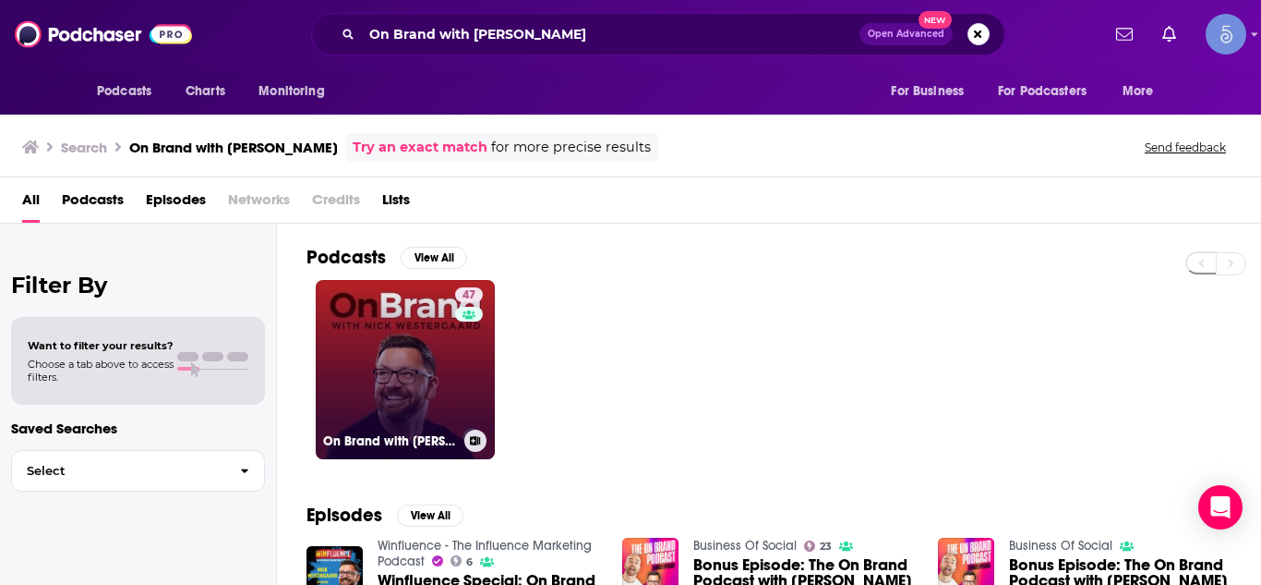
click at [393, 333] on link "47 On Brand with [PERSON_NAME]" at bounding box center [405, 369] width 179 height 179
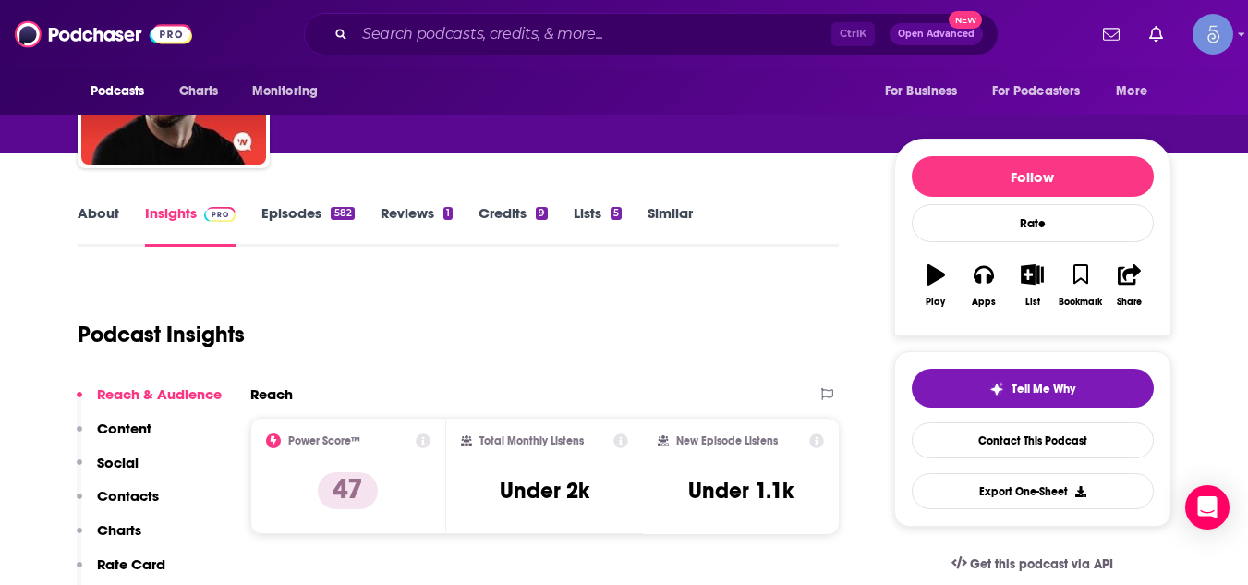
scroll to position [185, 0]
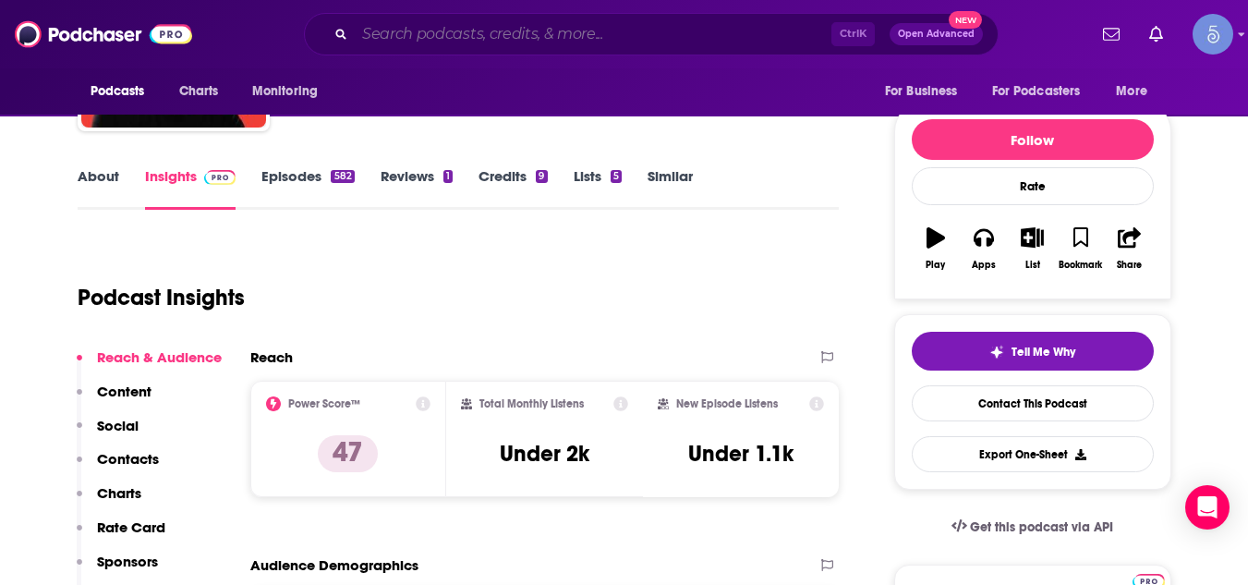
click at [625, 34] on input "Search podcasts, credits, & more..." at bounding box center [593, 34] width 477 height 30
paste input "The [PERSON_NAME] Den Show with [PERSON_NAME]"
type input "The [PERSON_NAME] Den Show with [PERSON_NAME]"
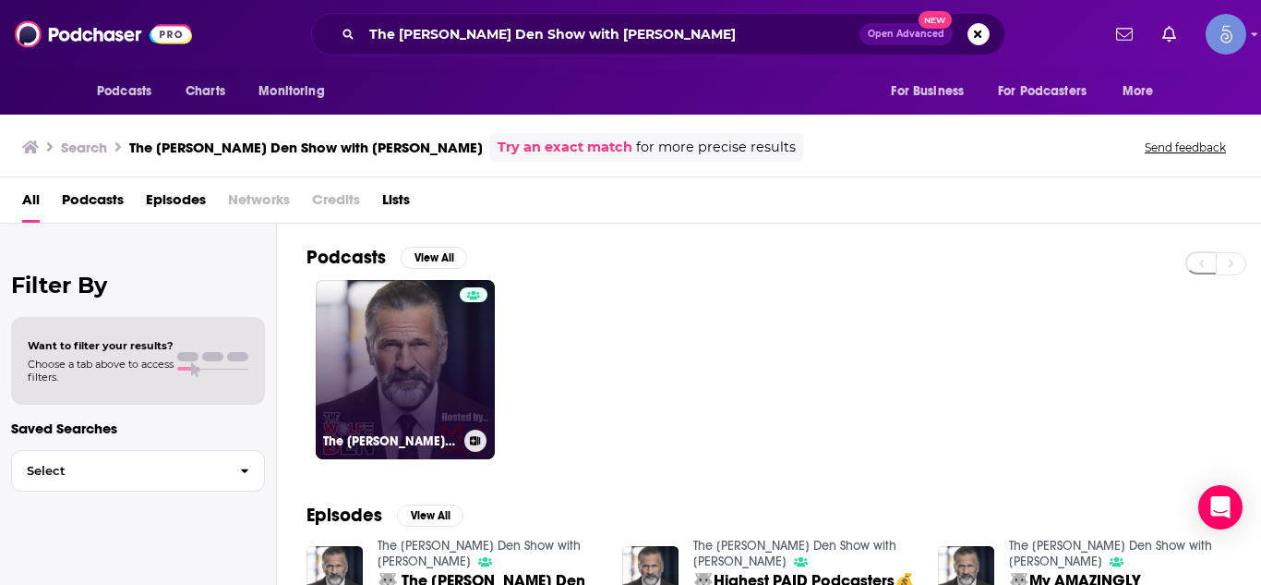
click at [425, 344] on link "The [PERSON_NAME] Den Show with [PERSON_NAME]" at bounding box center [405, 369] width 179 height 179
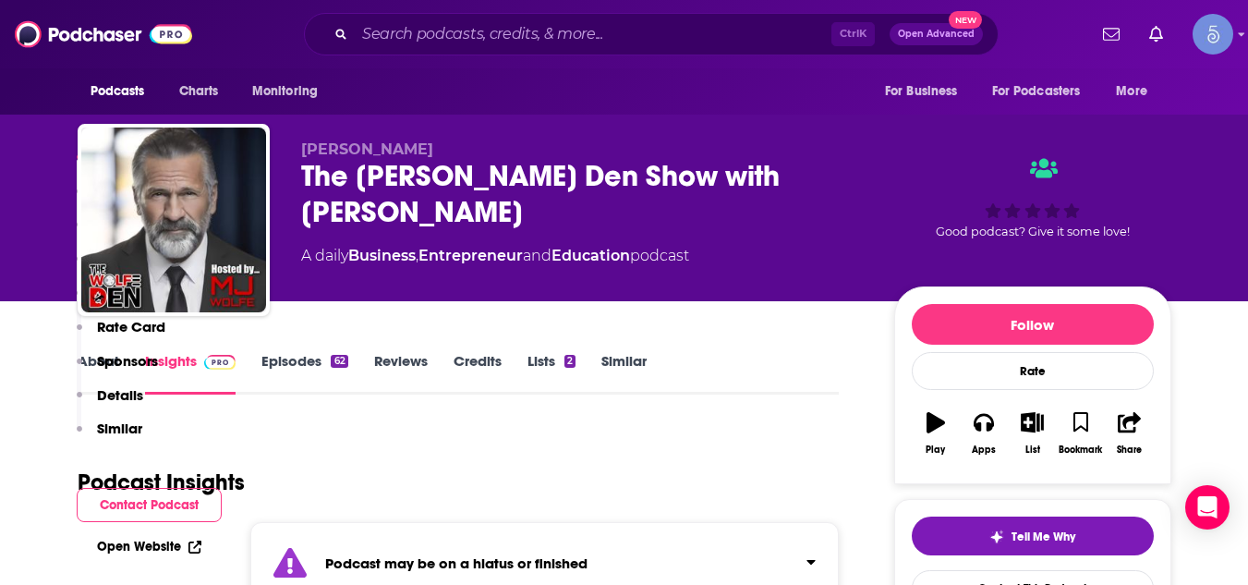
scroll to position [7309, 0]
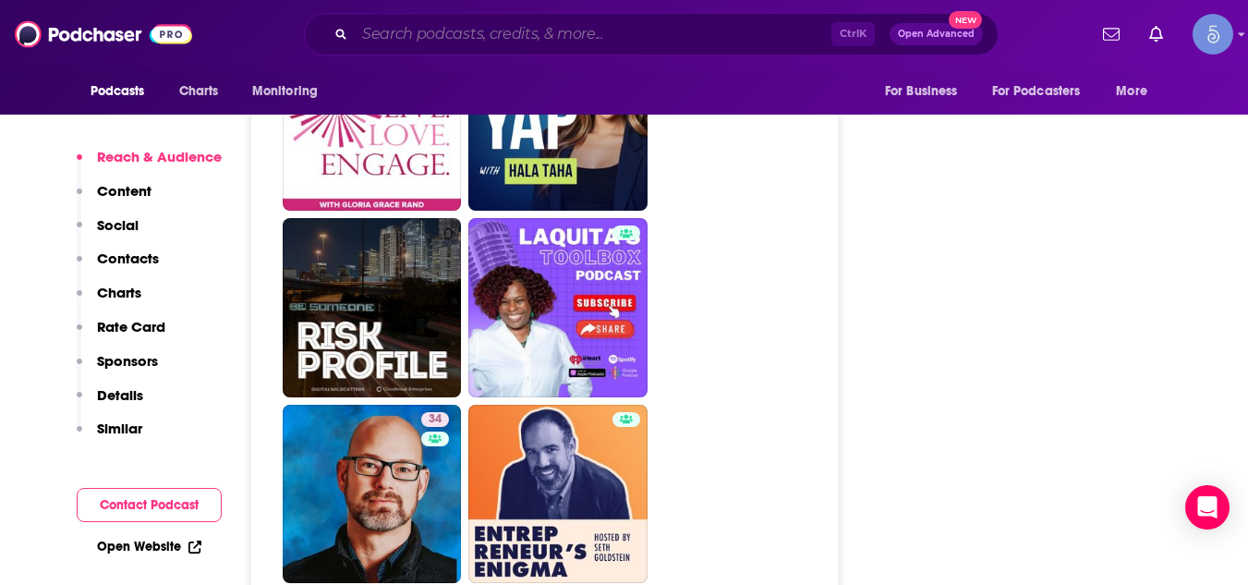
click at [534, 29] on input "Search podcasts, credits, & more..." at bounding box center [593, 34] width 477 height 30
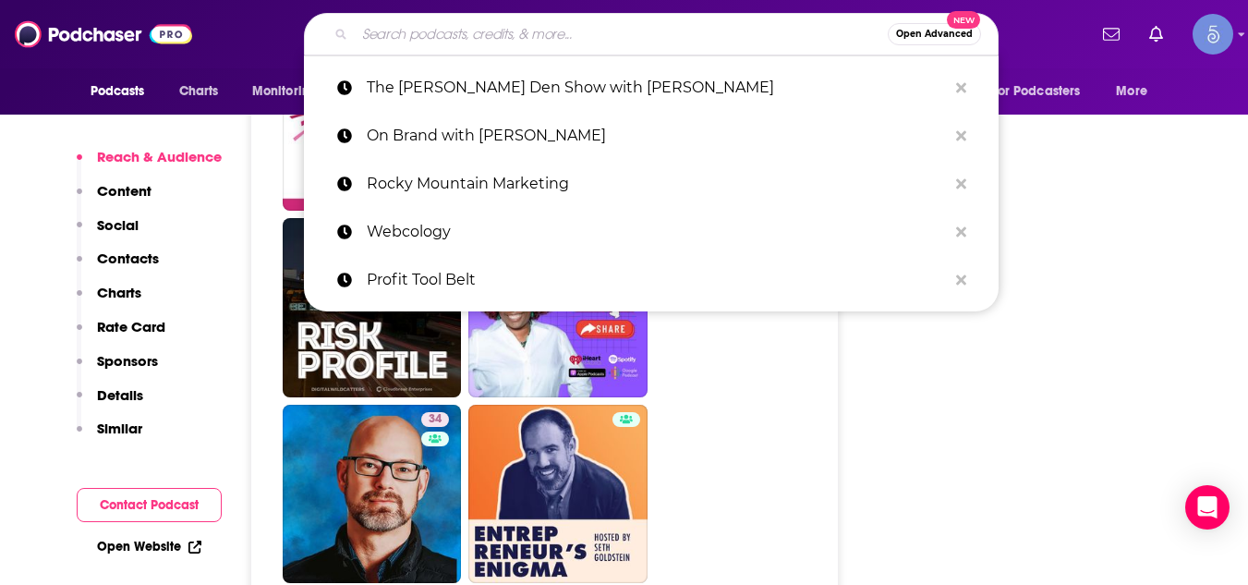
paste input "The One Away Show"
type input "The One Away Show"
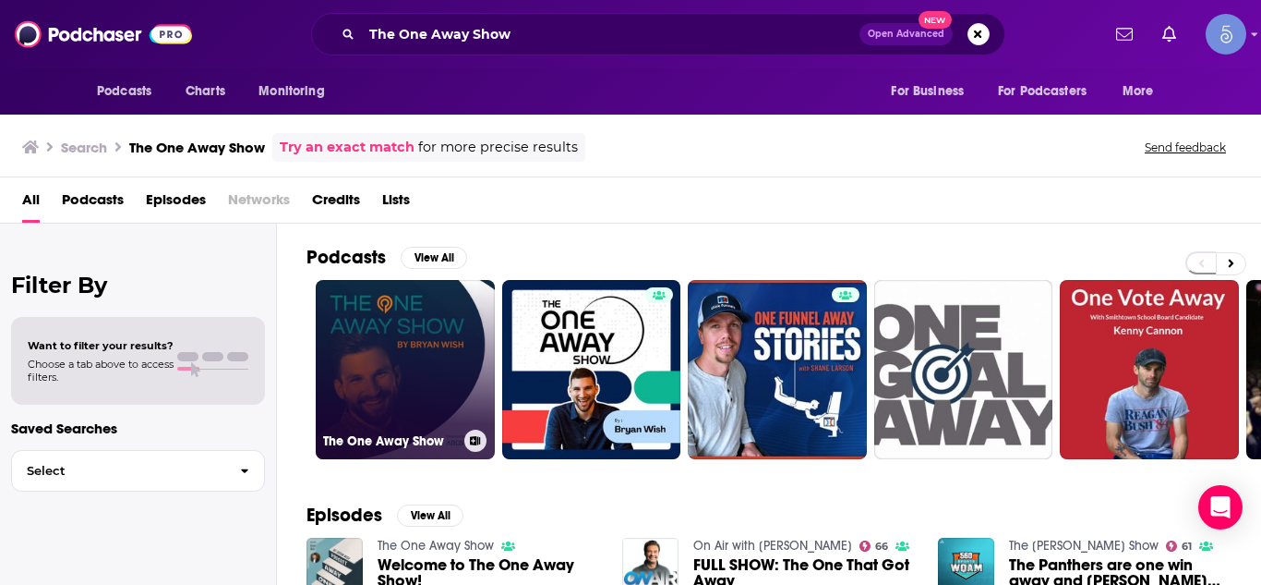
click at [464, 314] on link "The One Away Show" at bounding box center [405, 369] width 179 height 179
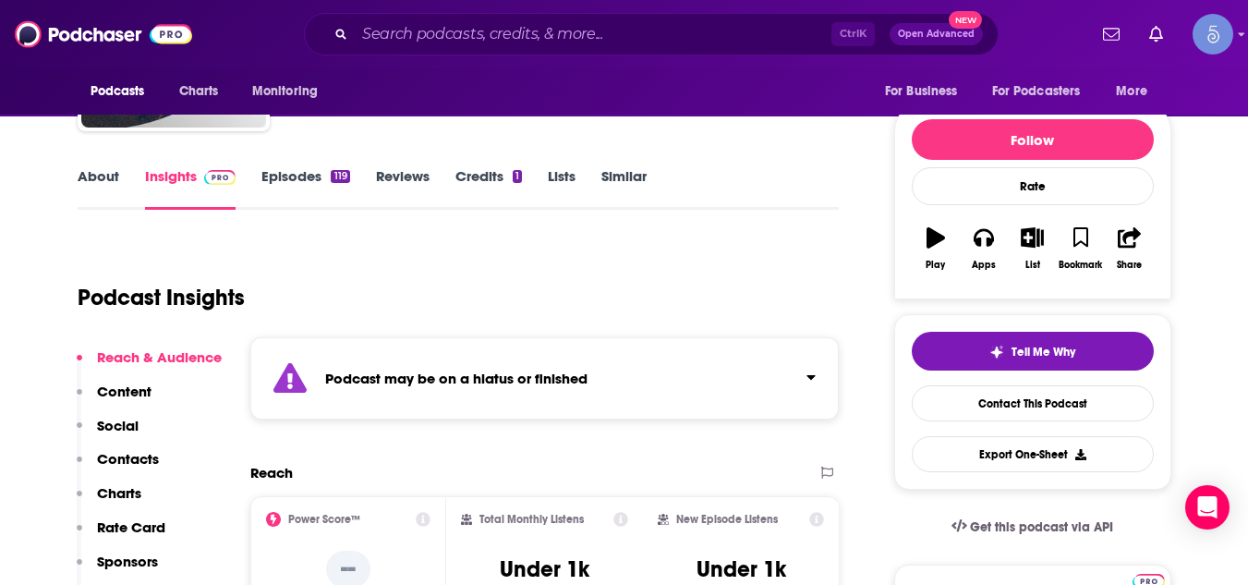
scroll to position [222, 0]
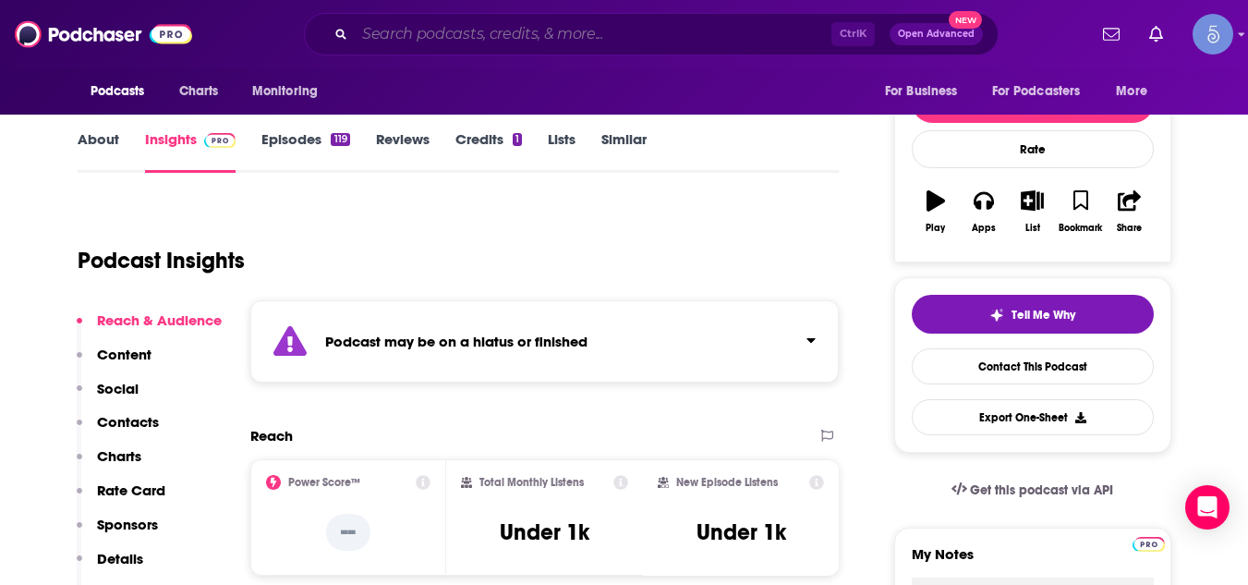
click at [528, 37] on input "Search podcasts, credits, & more..." at bounding box center [593, 34] width 477 height 30
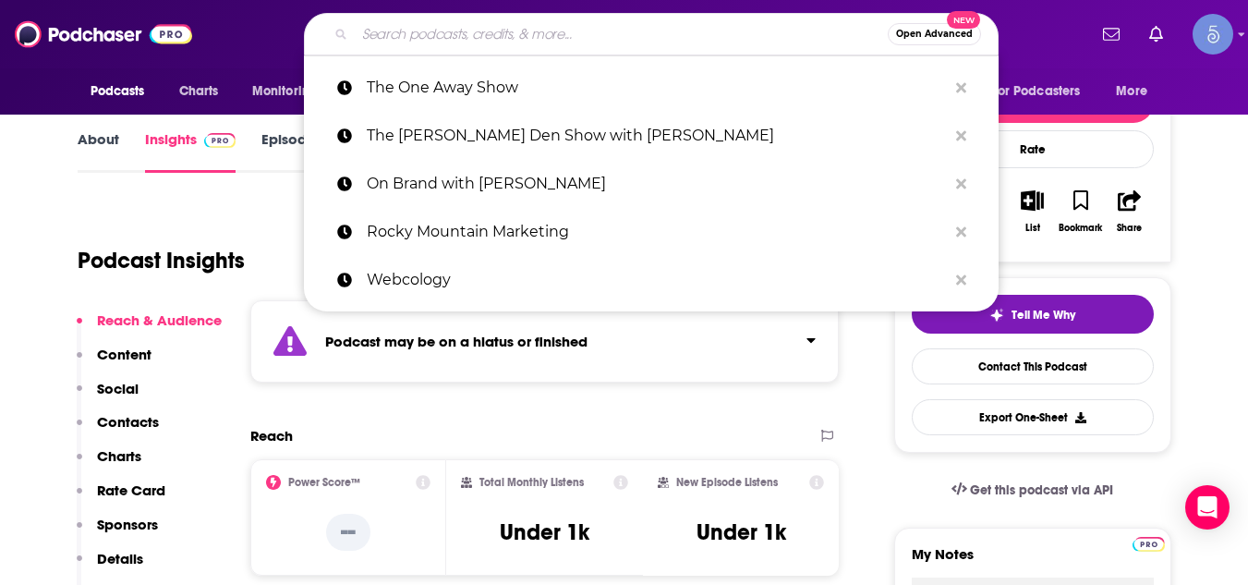
paste input "The My Future Business™ Show"
type input "The My Future Business™ Show"
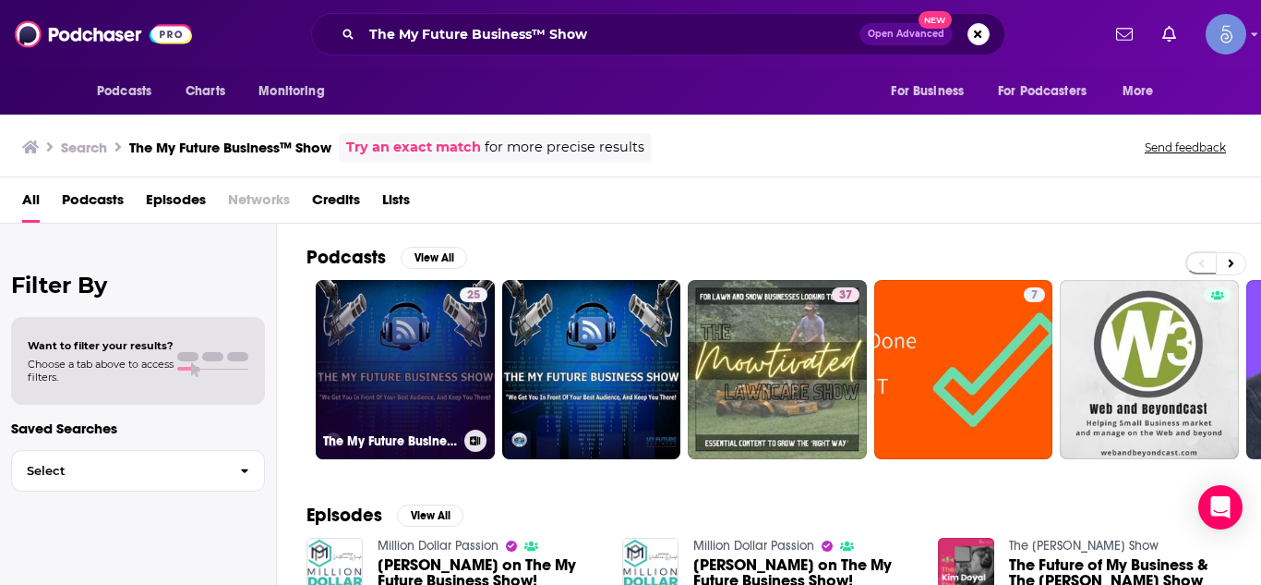
click at [425, 323] on link "25 The My Future Business™ Show" at bounding box center [405, 369] width 179 height 179
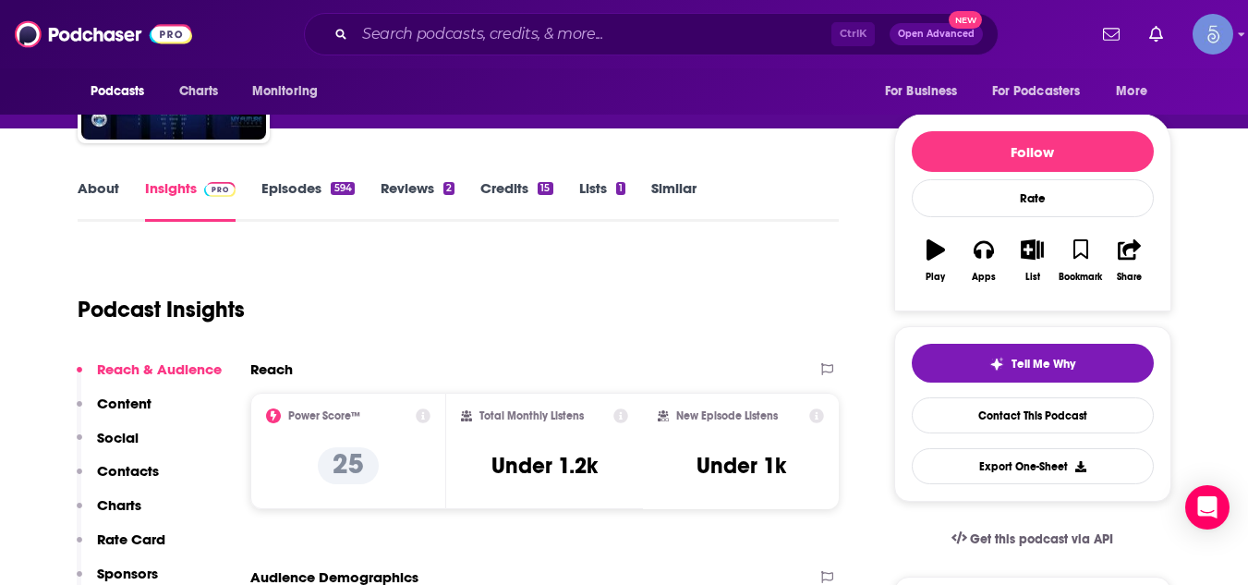
scroll to position [185, 0]
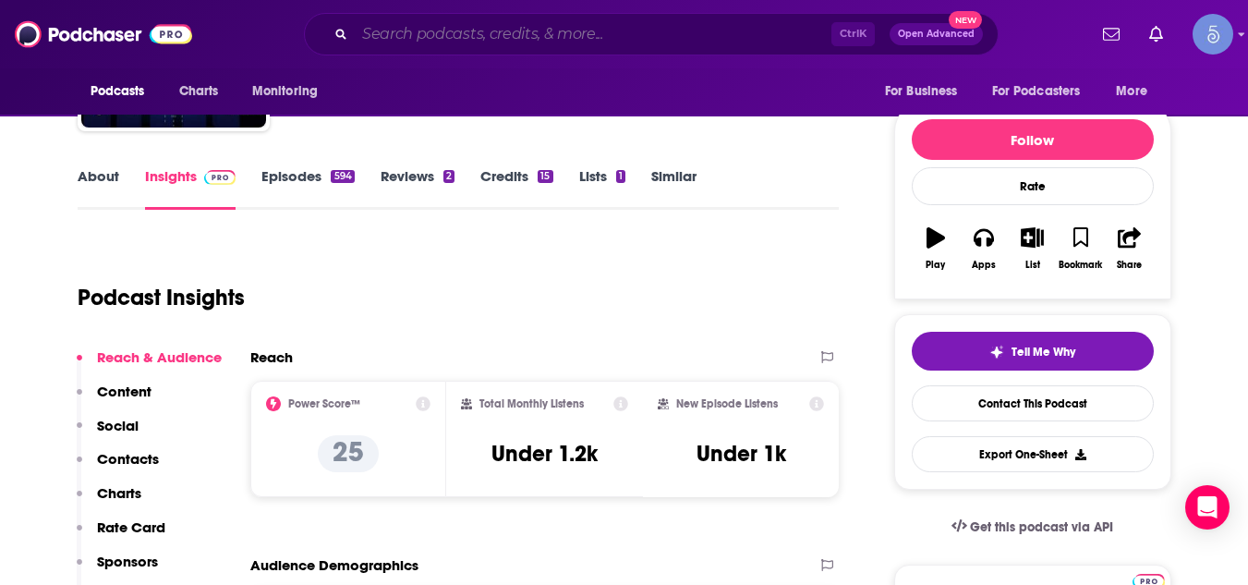
click at [606, 25] on input "Search podcasts, credits, & more..." at bounding box center [593, 34] width 477 height 30
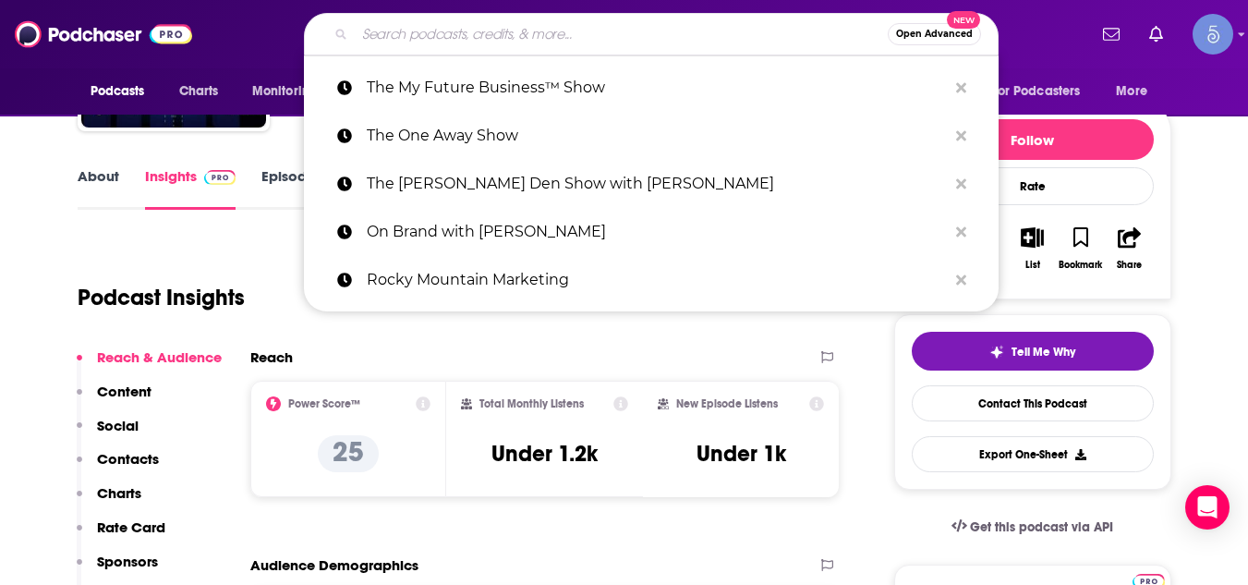
paste input "Live Better. Sell Better."
type input "Live Better. Sell Better."
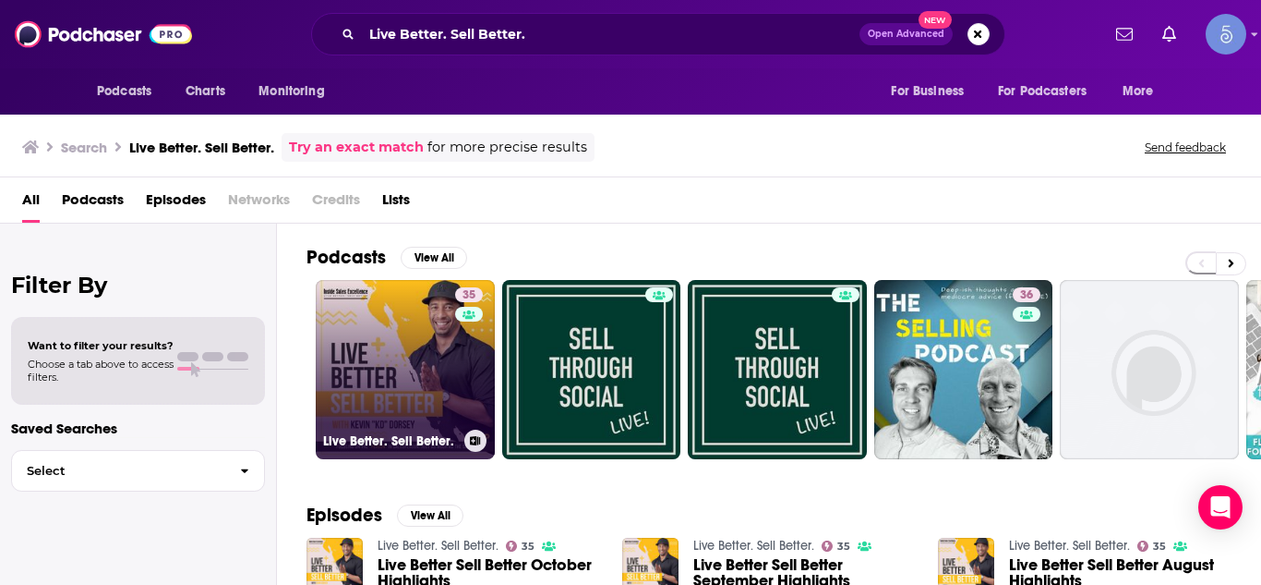
click at [390, 327] on link "35 Live Better. Sell Better." at bounding box center [405, 369] width 179 height 179
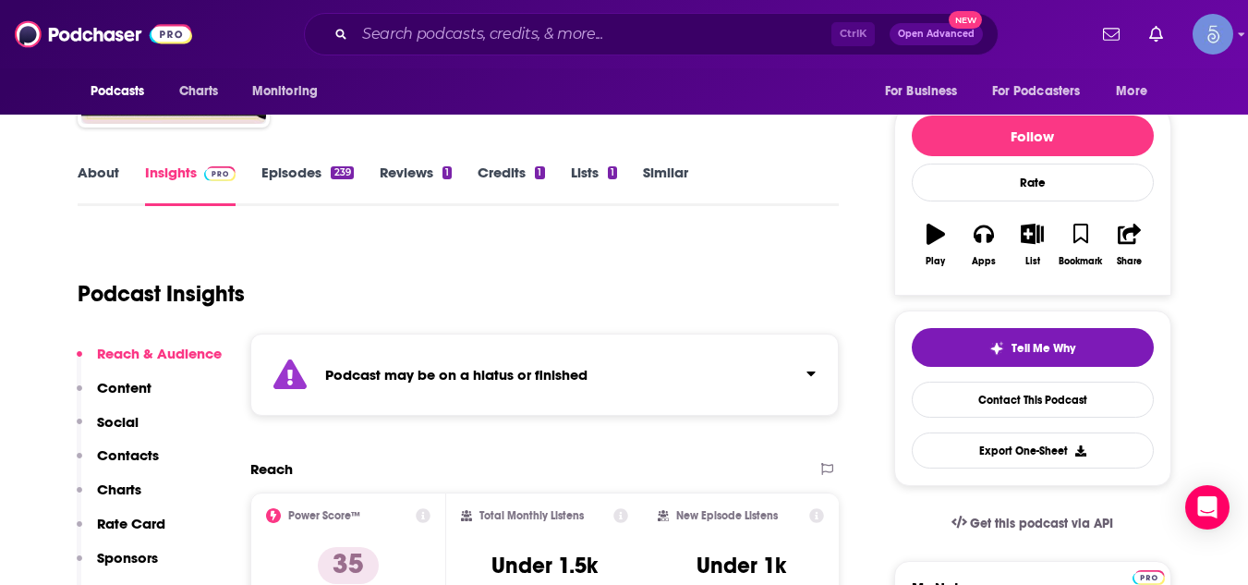
scroll to position [222, 0]
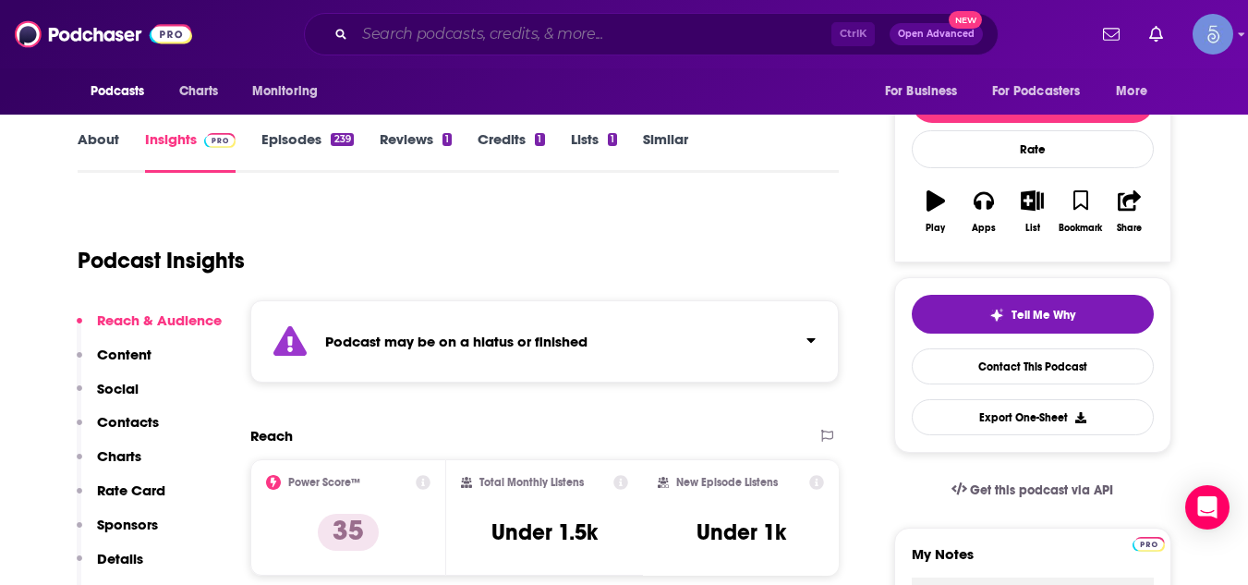
click at [516, 33] on input "Search podcasts, credits, & more..." at bounding box center [593, 34] width 477 height 30
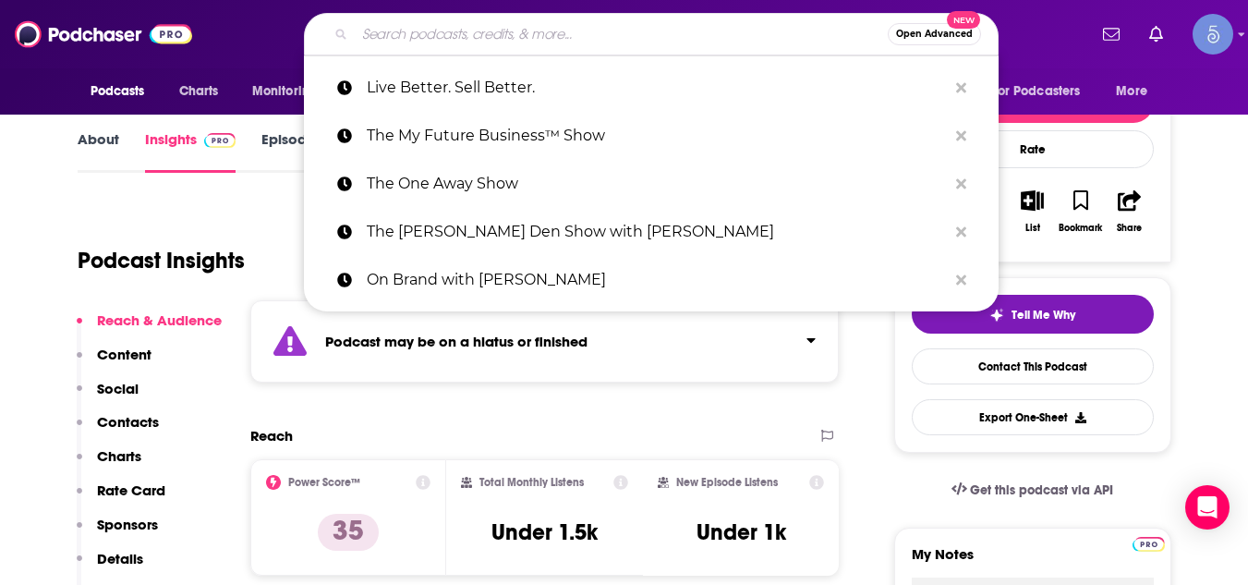
paste input "Savvy Broadcasting"
type input "Savvy Broadcasting"
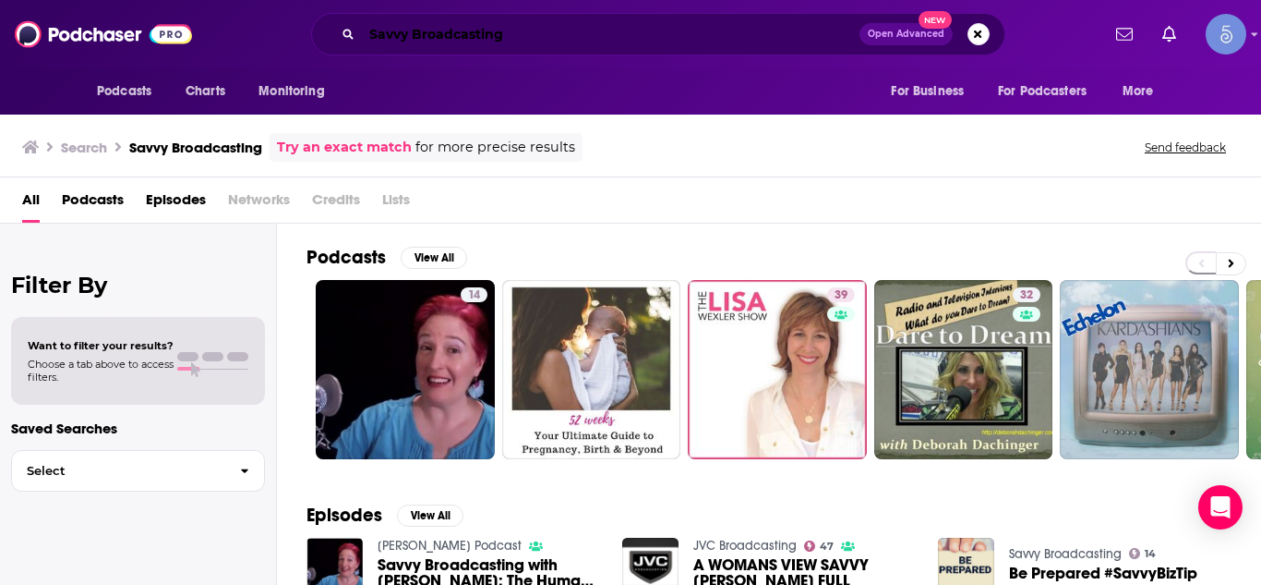
click at [516, 38] on input "Savvy Broadcasting" at bounding box center [611, 34] width 498 height 30
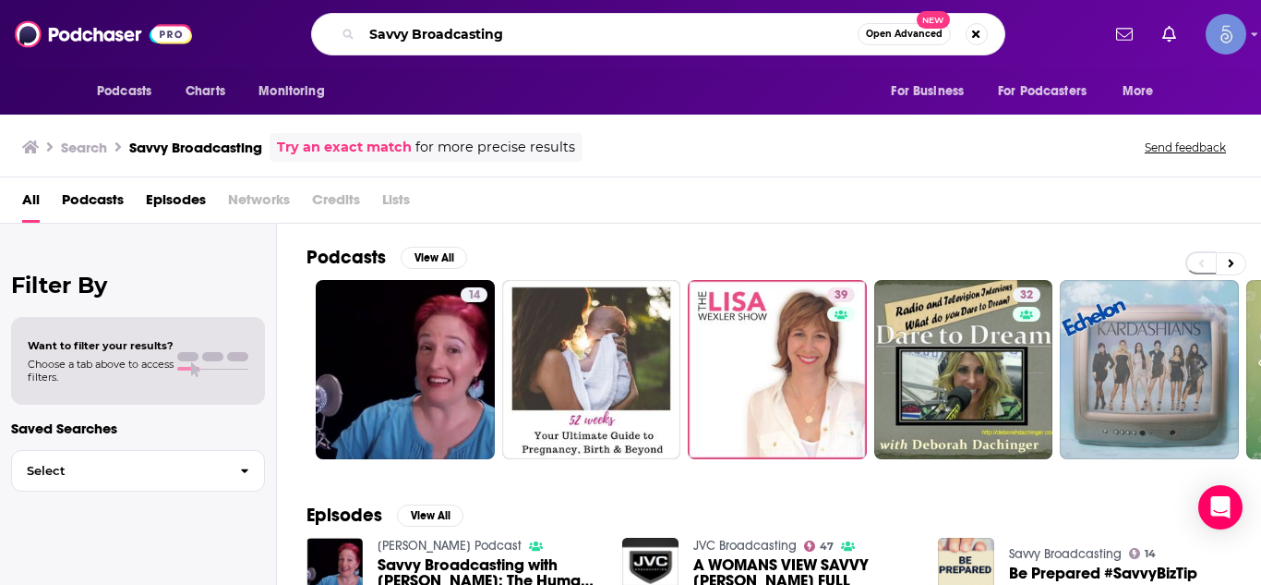
click at [516, 38] on input "Savvy Broadcasting" at bounding box center [610, 34] width 496 height 30
paste input "Café & Networking Podcast"
type input "Café & Networking Podcast"
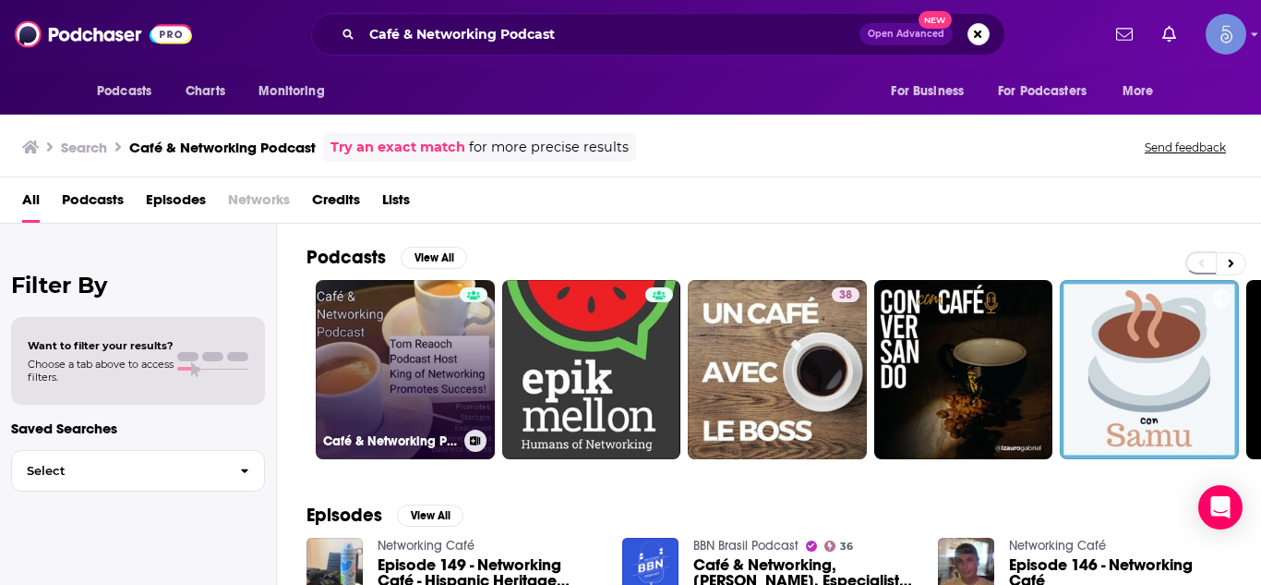
click at [410, 342] on link "Café & Networking Podcast" at bounding box center [405, 369] width 179 height 179
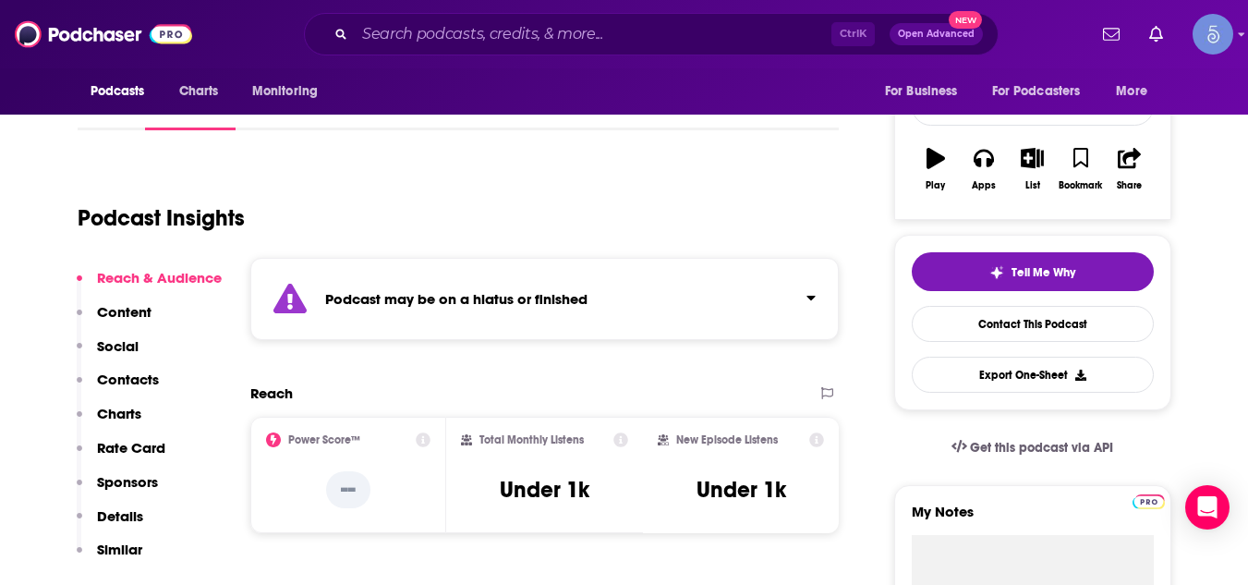
scroll to position [296, 0]
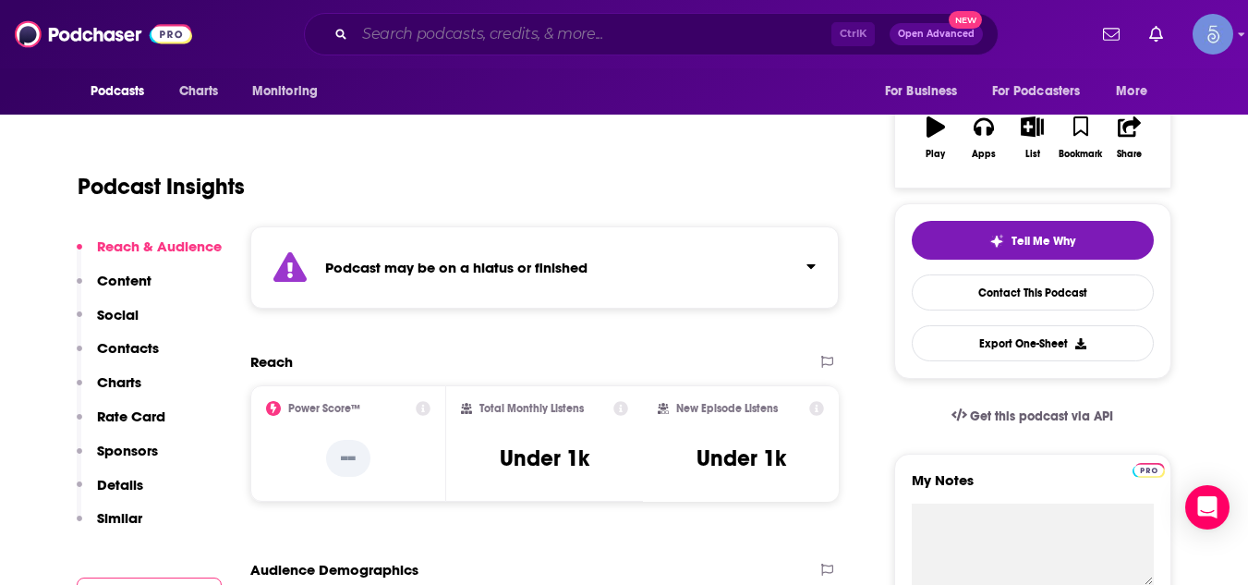
click at [428, 35] on input "Search podcasts, credits, & more..." at bounding box center [593, 34] width 477 height 30
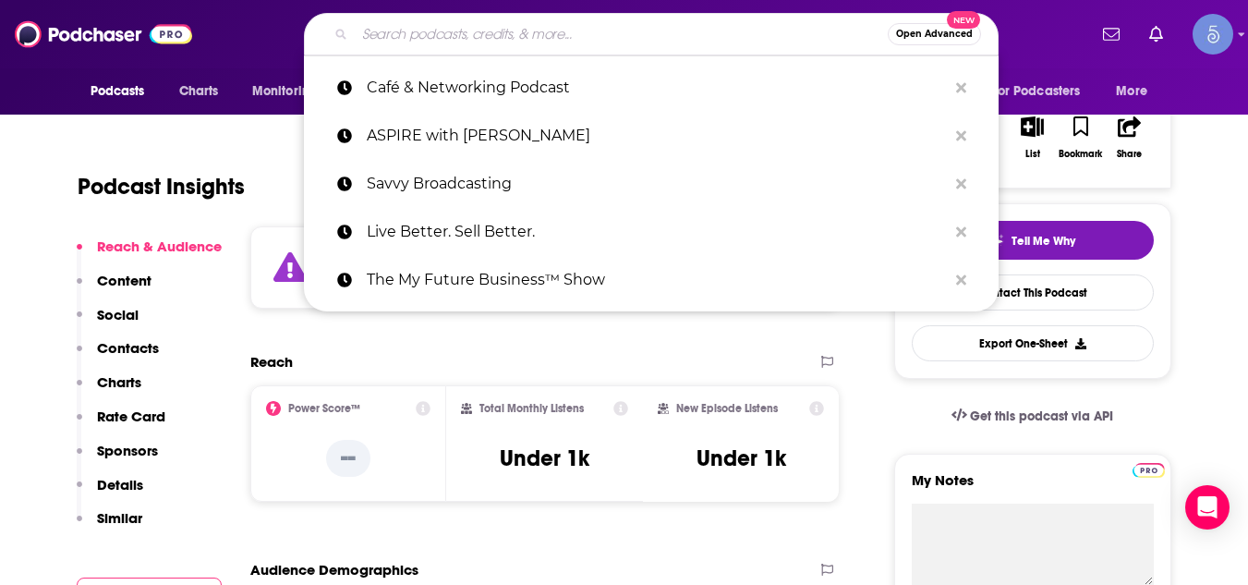
paste input "Million Dollar Mastermind with [PERSON_NAME]"
type input "Million Dollar Mastermind with [PERSON_NAME]"
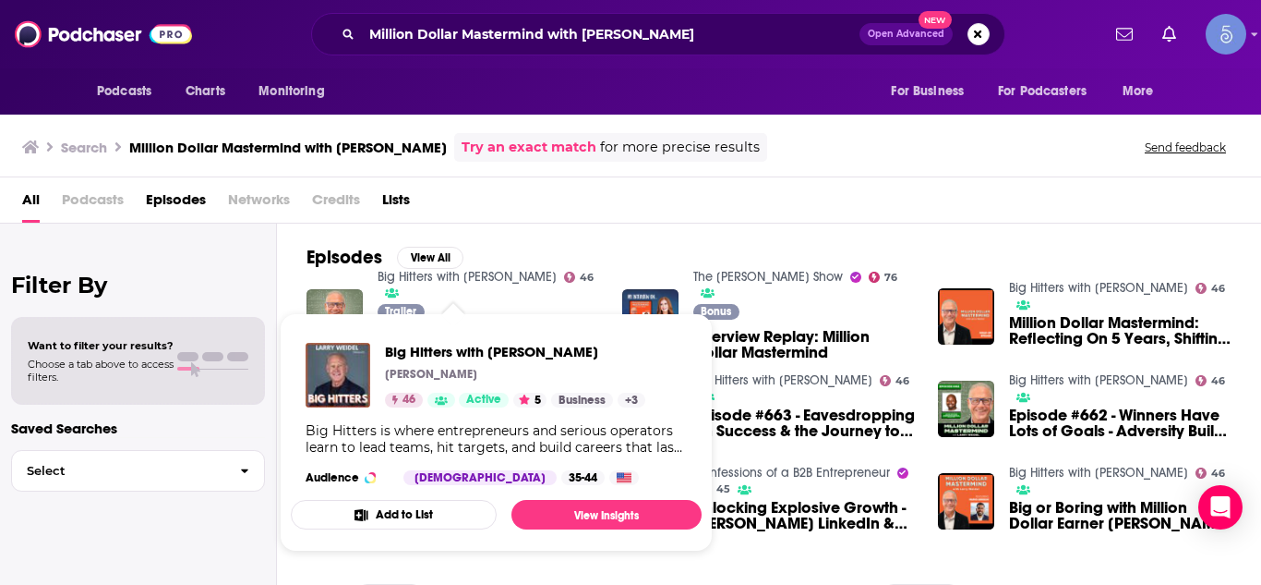
click at [392, 284] on link "Big Hitters with [PERSON_NAME]" at bounding box center [467, 277] width 179 height 16
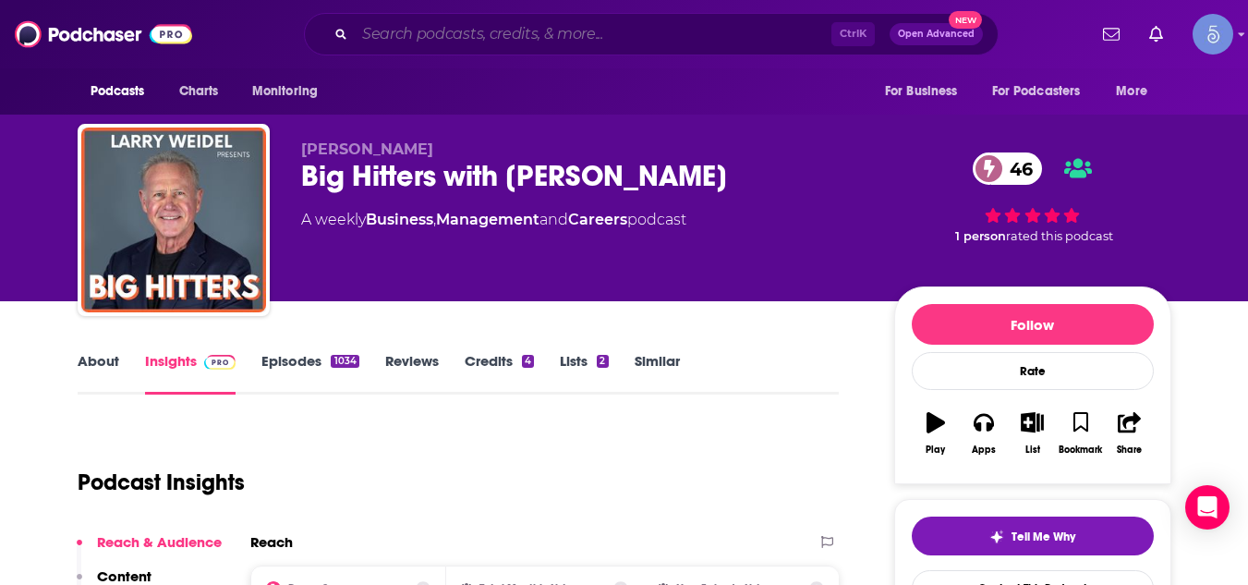
click at [467, 30] on input "Search podcasts, credits, & more..." at bounding box center [593, 34] width 477 height 30
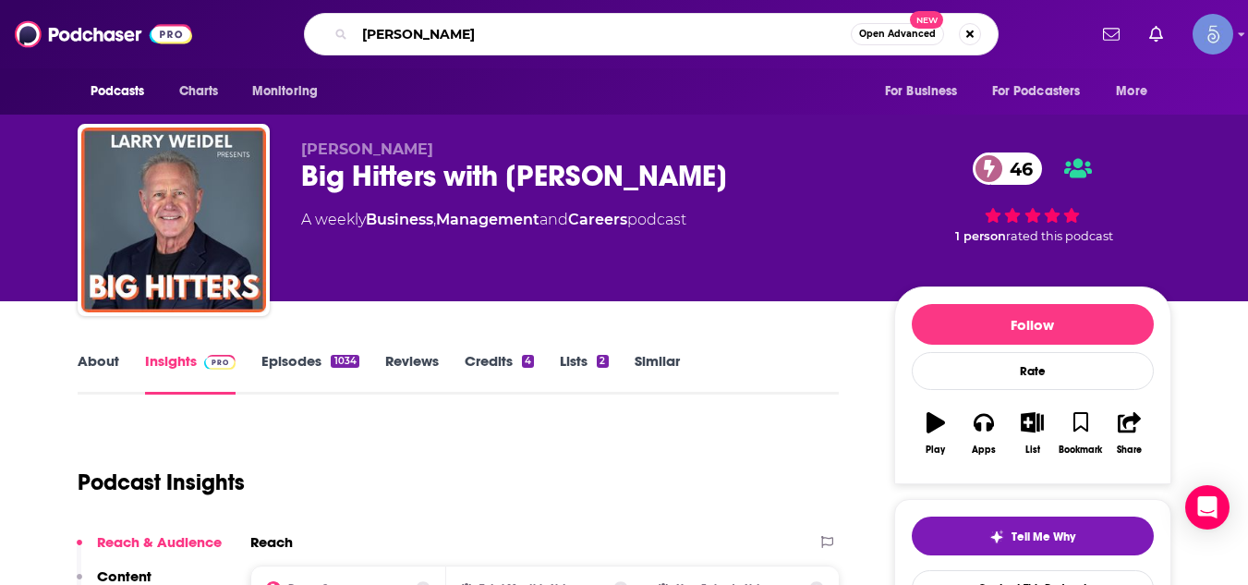
type input "[PERSON_NAME]"
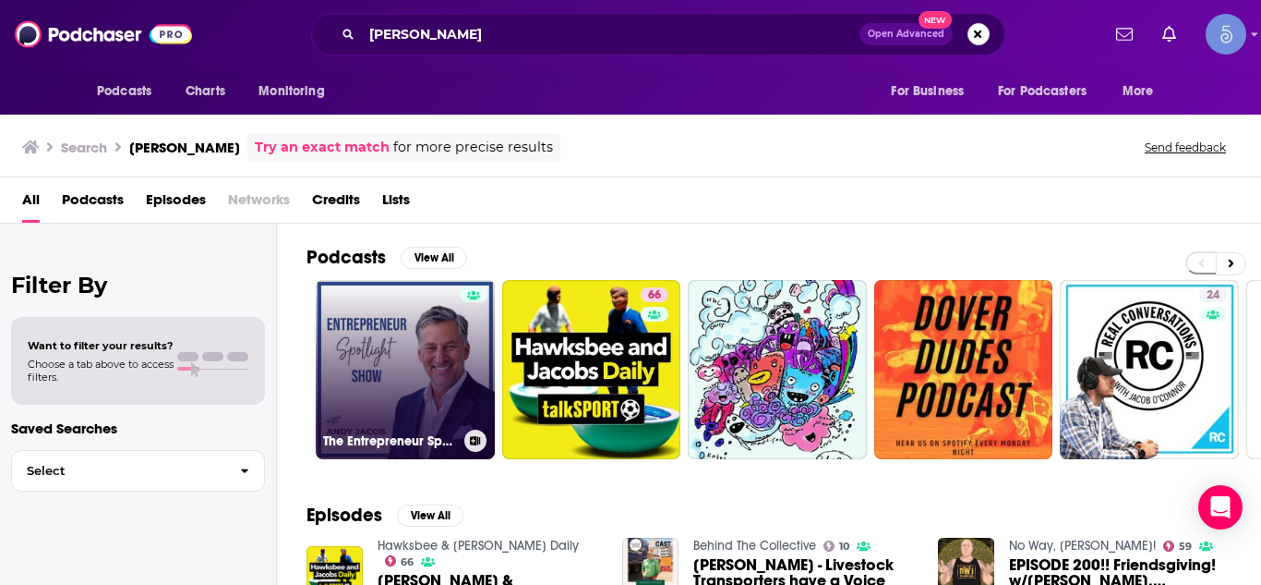
click at [402, 368] on link "The Entrepreneur Spotlight Show with [PERSON_NAME]" at bounding box center [405, 369] width 179 height 179
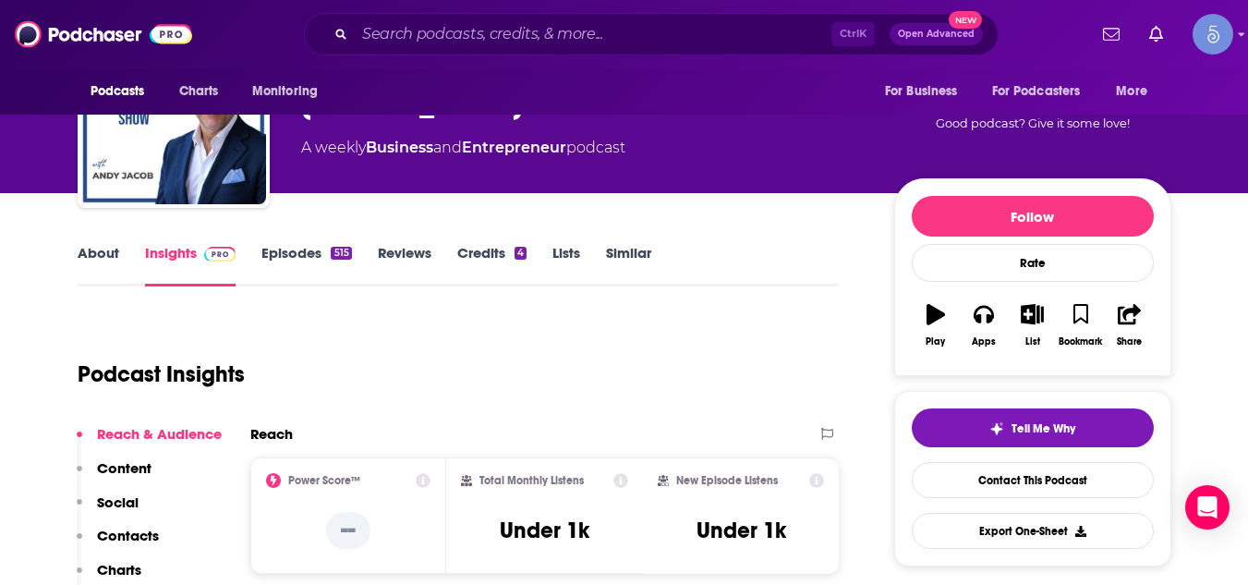
scroll to position [111, 0]
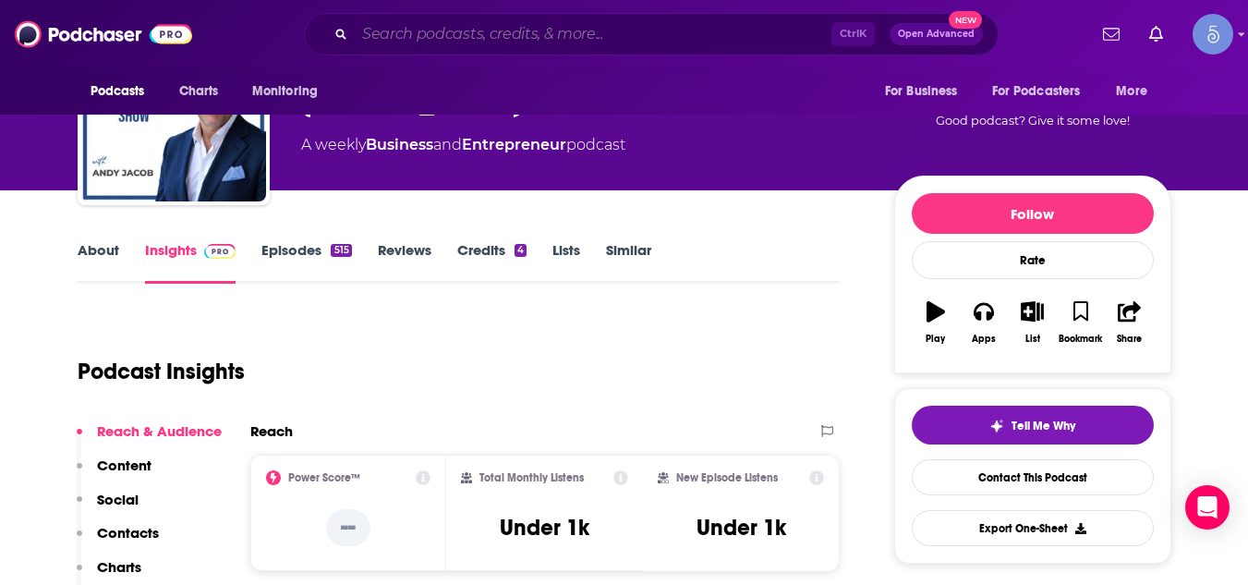
click at [388, 35] on input "Search podcasts, credits, & more..." at bounding box center [593, 34] width 477 height 30
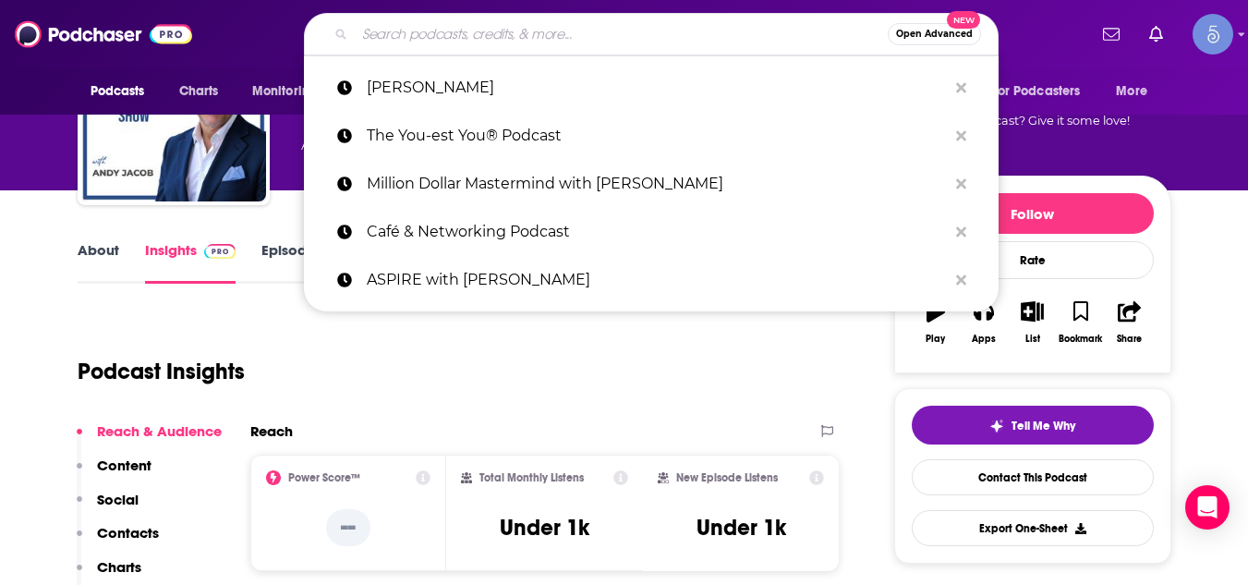
paste input "The UnNoticed Entrepreneur"
type input "The UnNoticed Entrepreneur"
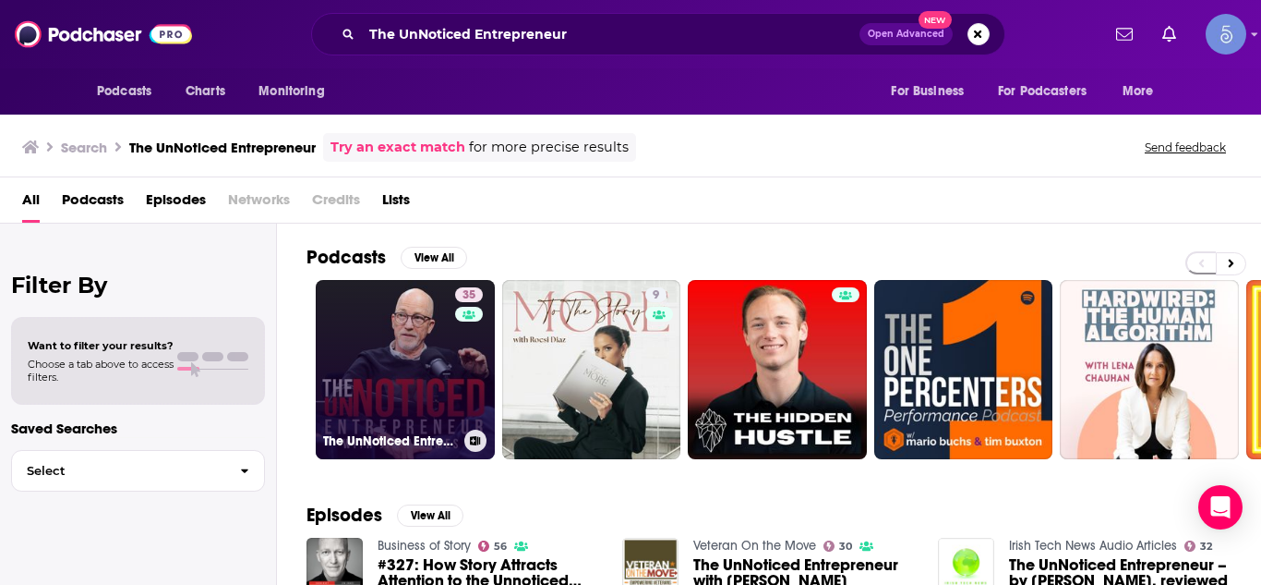
click at [394, 355] on link "35 The UnNoticed Entrepreneur" at bounding box center [405, 369] width 179 height 179
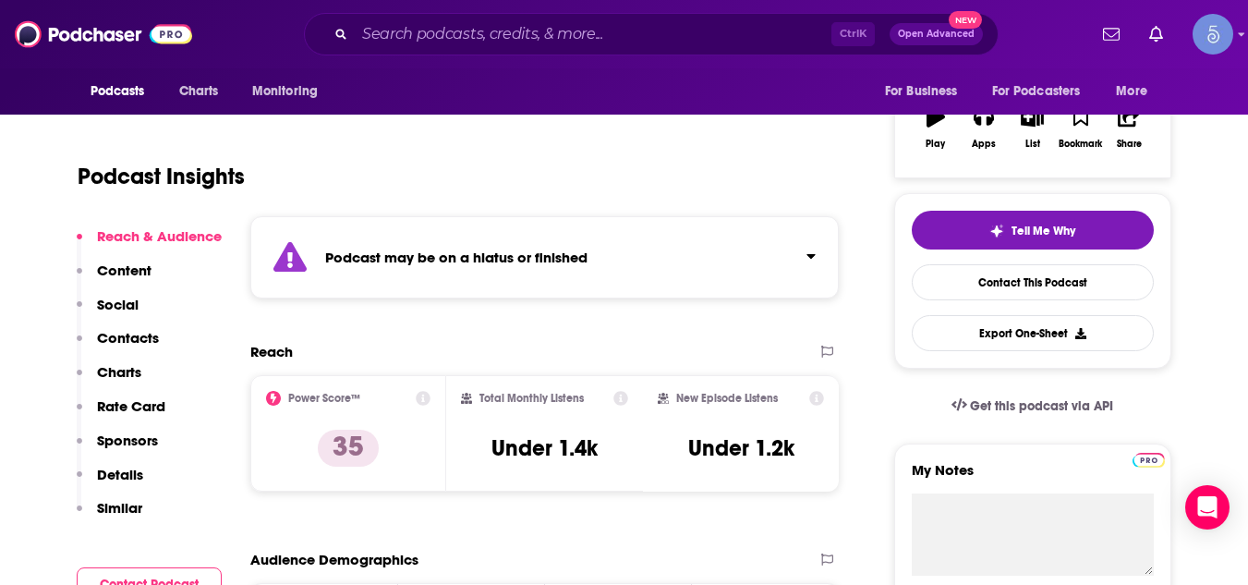
scroll to position [369, 0]
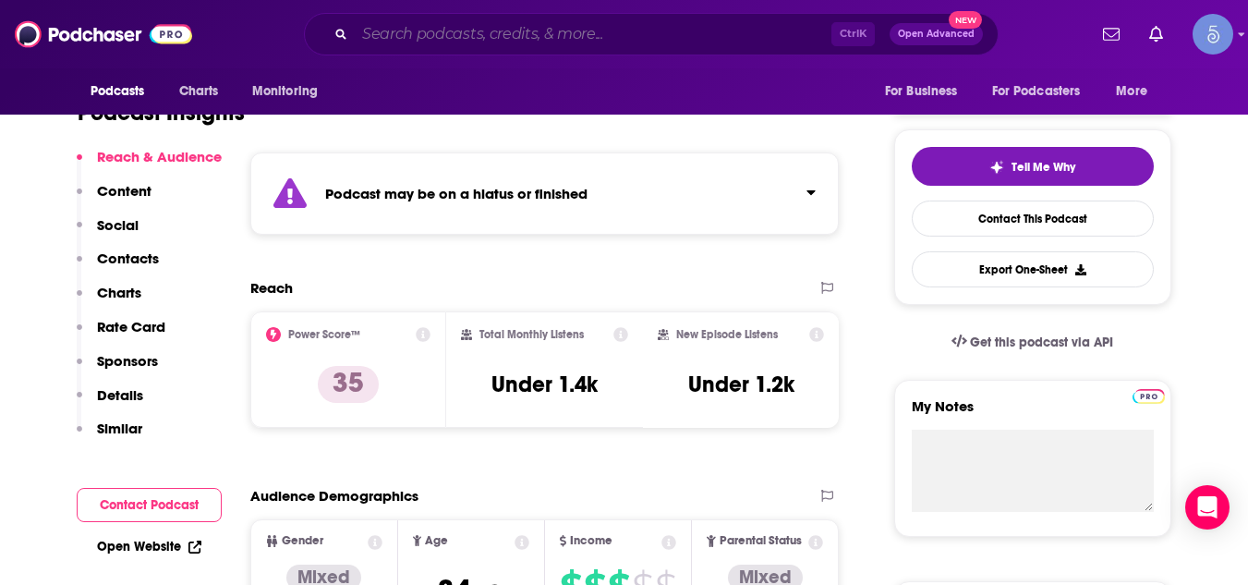
click at [409, 35] on input "Search podcasts, credits, & more..." at bounding box center [593, 34] width 477 height 30
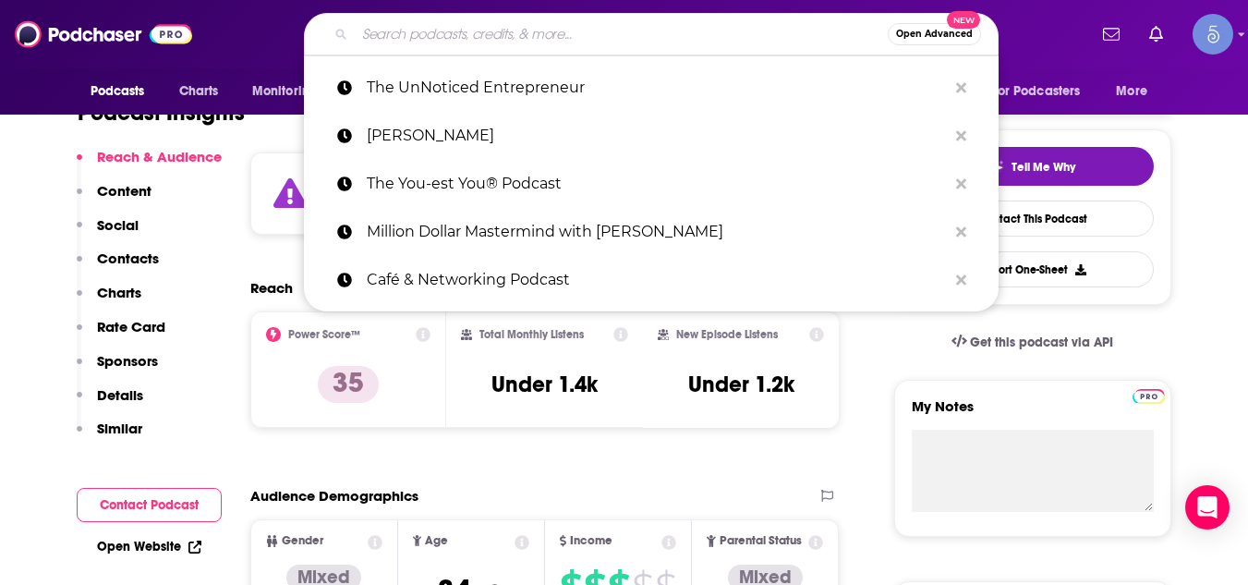
paste input "Further Faster with [PERSON_NAME] III"
type input "Further Faster with [PERSON_NAME] III"
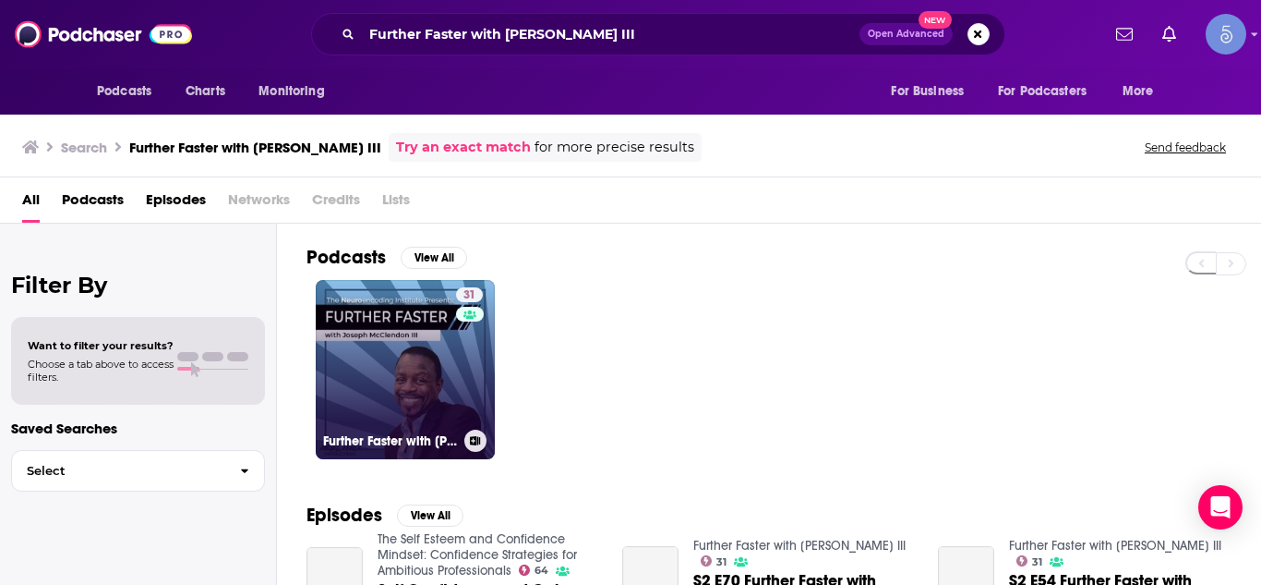
click at [420, 332] on link "31 Further Faster with [PERSON_NAME]" at bounding box center [405, 369] width 179 height 179
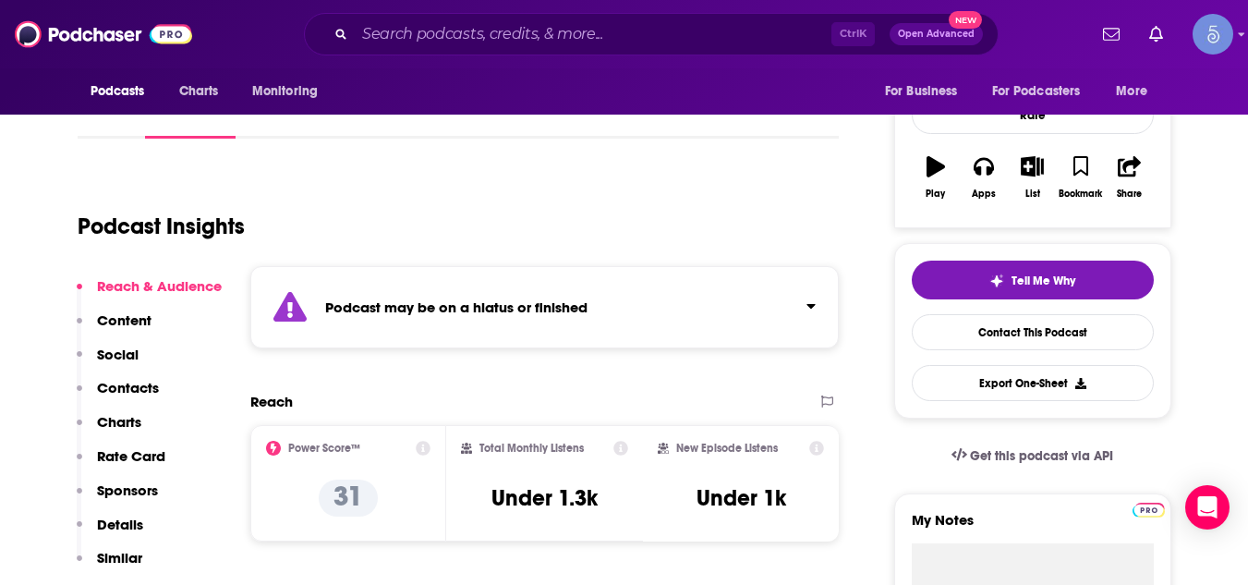
scroll to position [259, 0]
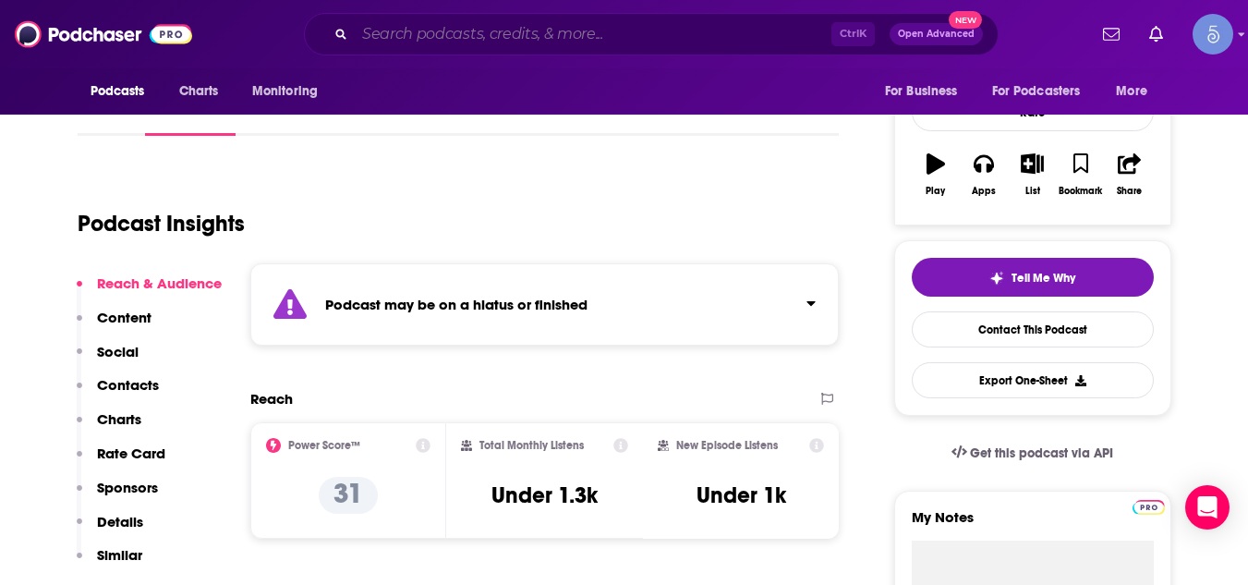
click at [441, 37] on input "Search podcasts, credits, & more..." at bounding box center [593, 34] width 477 height 30
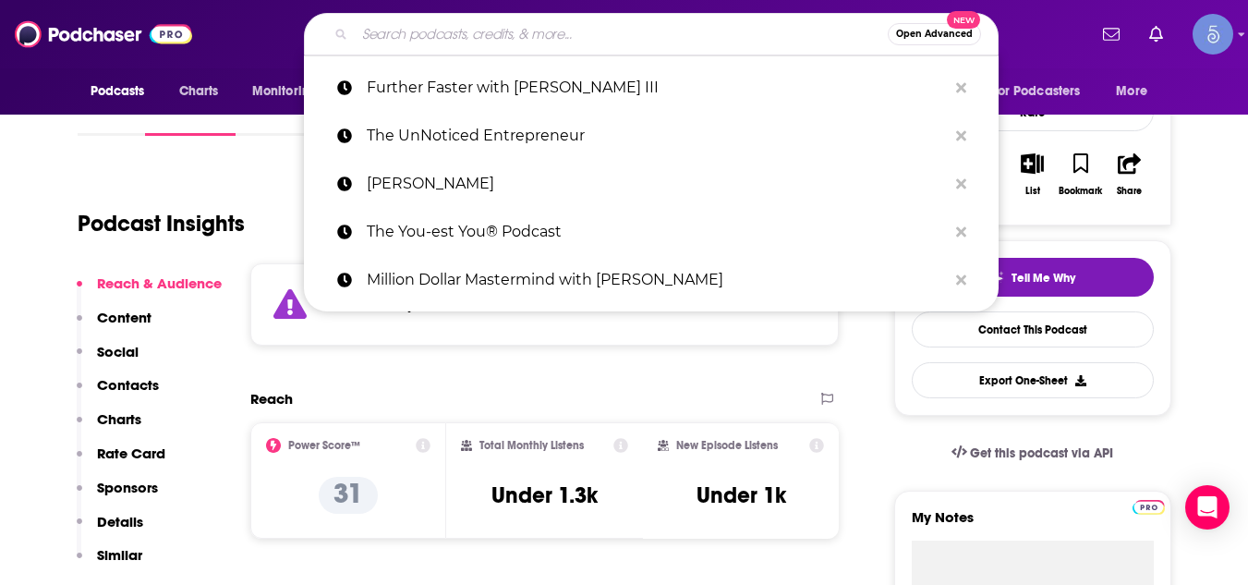
paste input "Authentic Conversations with [PERSON_NAME] [PERSON_NAME]"
type input "Authentic Conversations with [PERSON_NAME] [PERSON_NAME]"
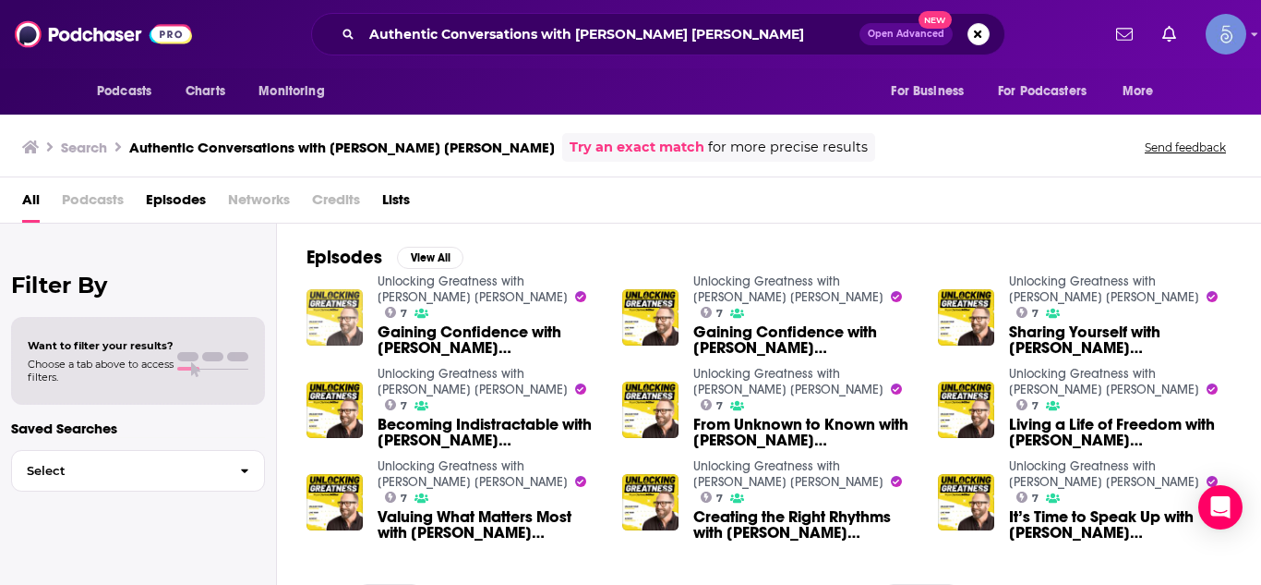
click at [338, 308] on img "Gaining Confidence with Ryan James Miller" at bounding box center [335, 317] width 56 height 56
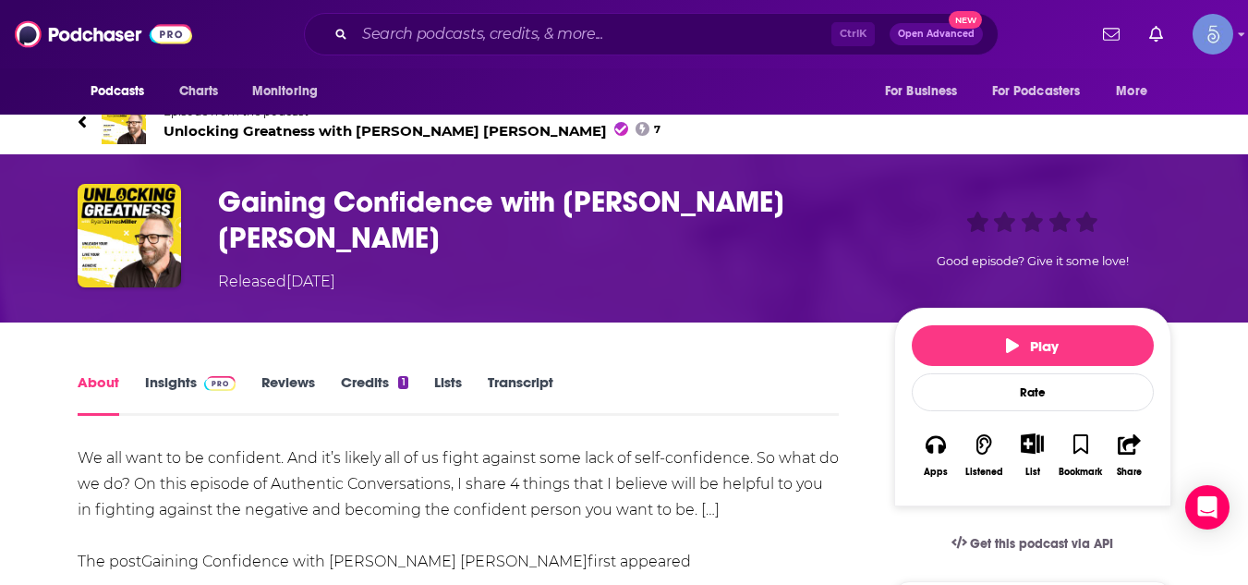
scroll to position [37, 0]
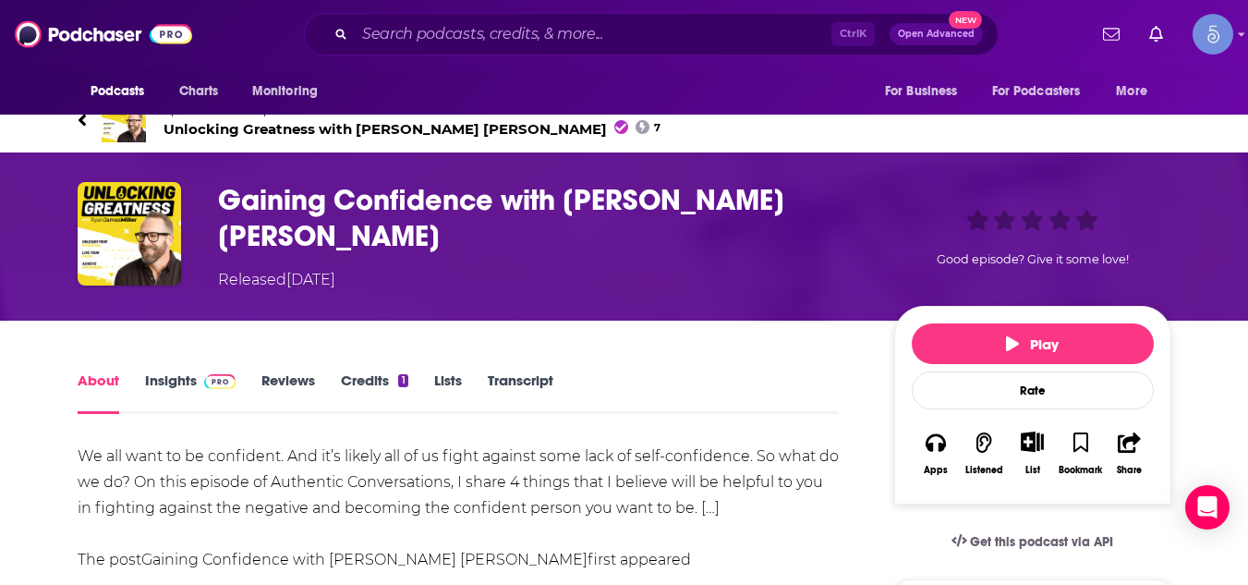
click at [179, 373] on link "Insights" at bounding box center [190, 392] width 91 height 42
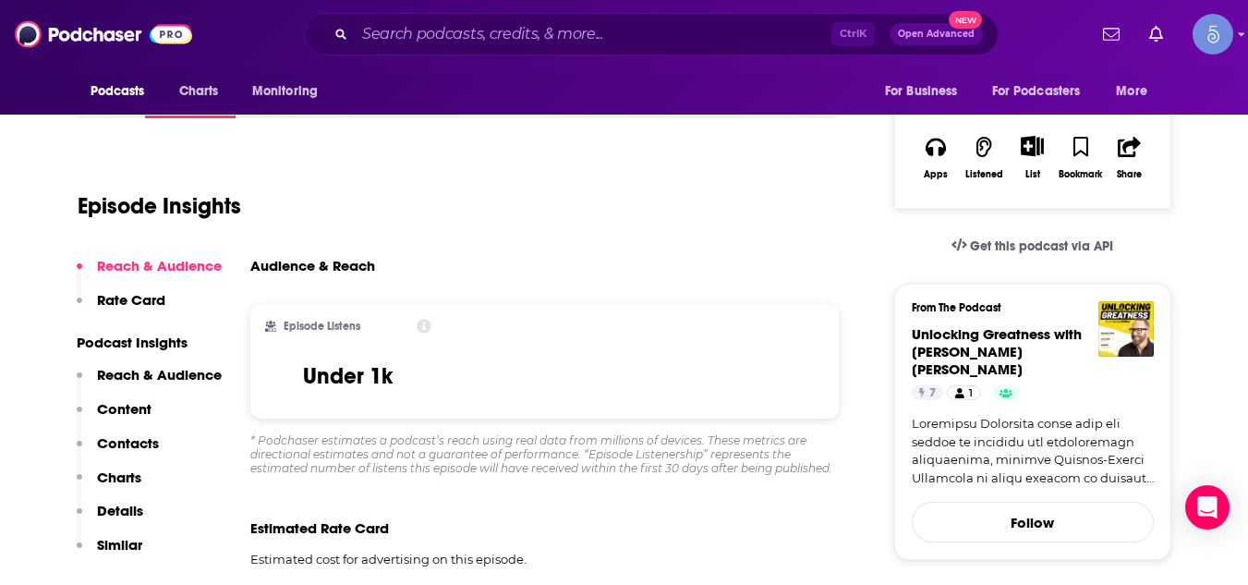
scroll to position [369, 0]
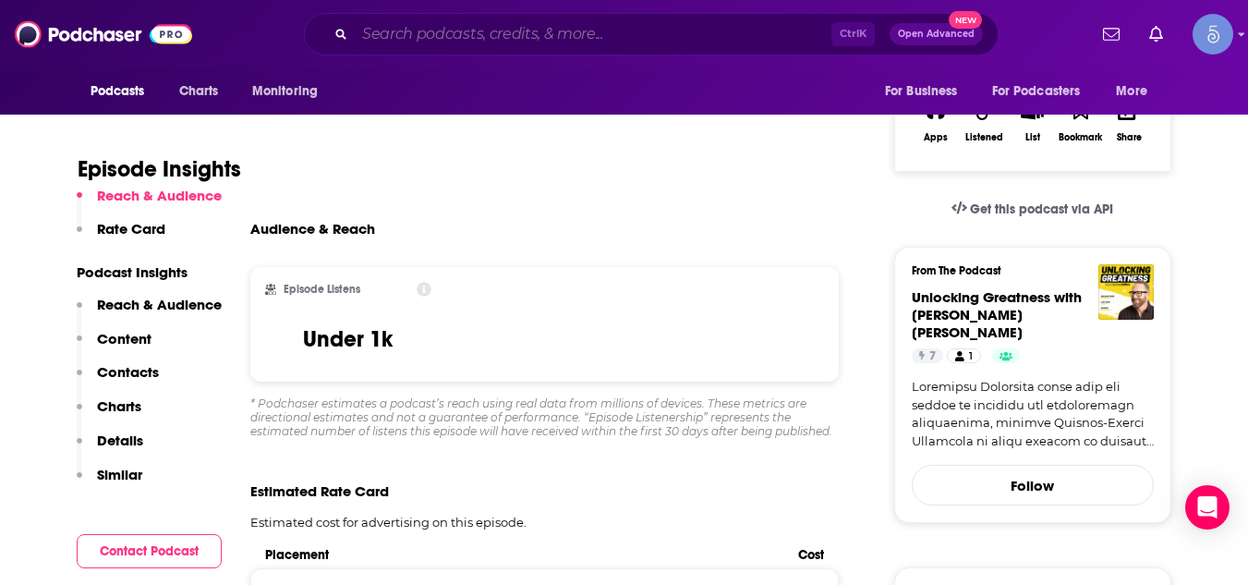
click at [405, 32] on input "Search podcasts, credits, & more..." at bounding box center [593, 34] width 477 height 30
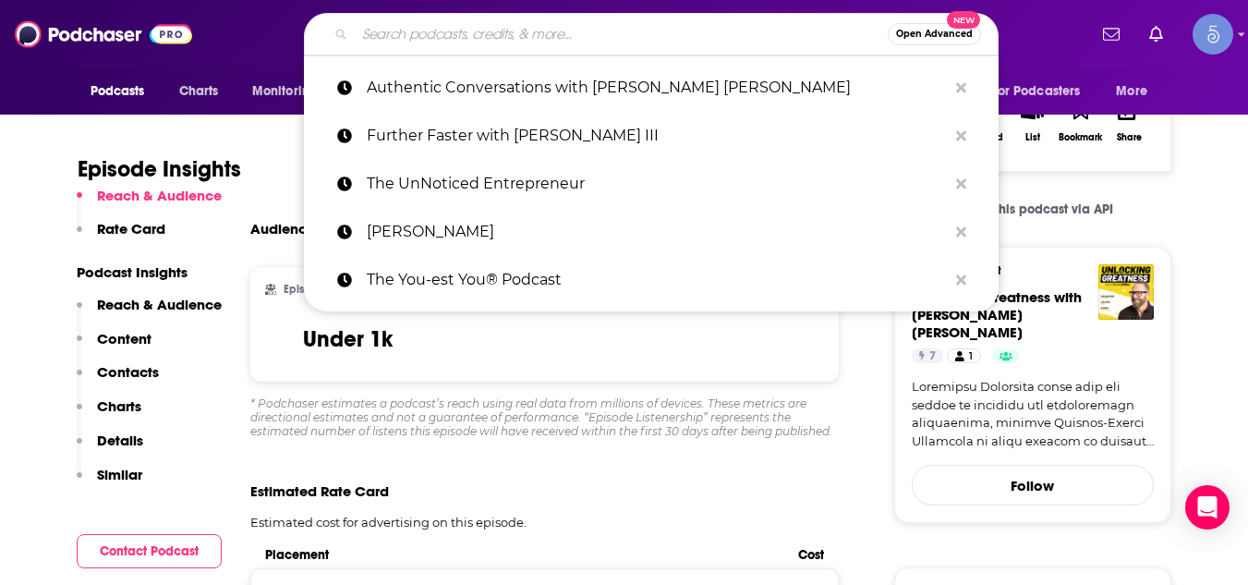
paste input "Relationships & Revenue with [PERSON_NAME]"
type input "Relationships & Revenue with [PERSON_NAME]"
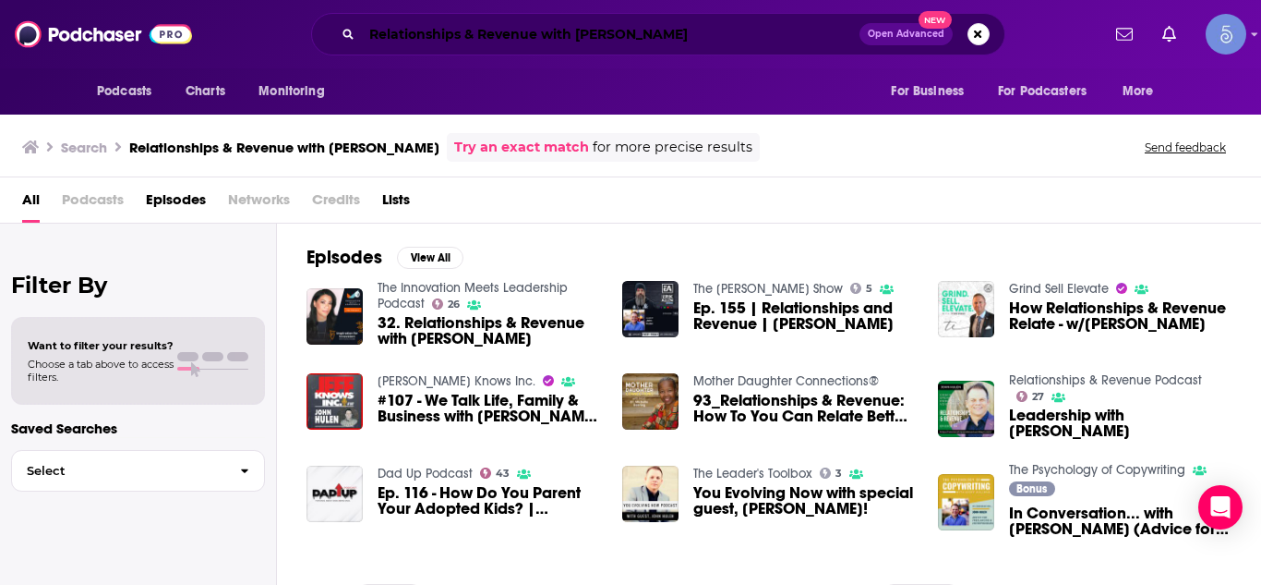
click at [436, 44] on input "Relationships & Revenue with [PERSON_NAME]" at bounding box center [611, 34] width 498 height 30
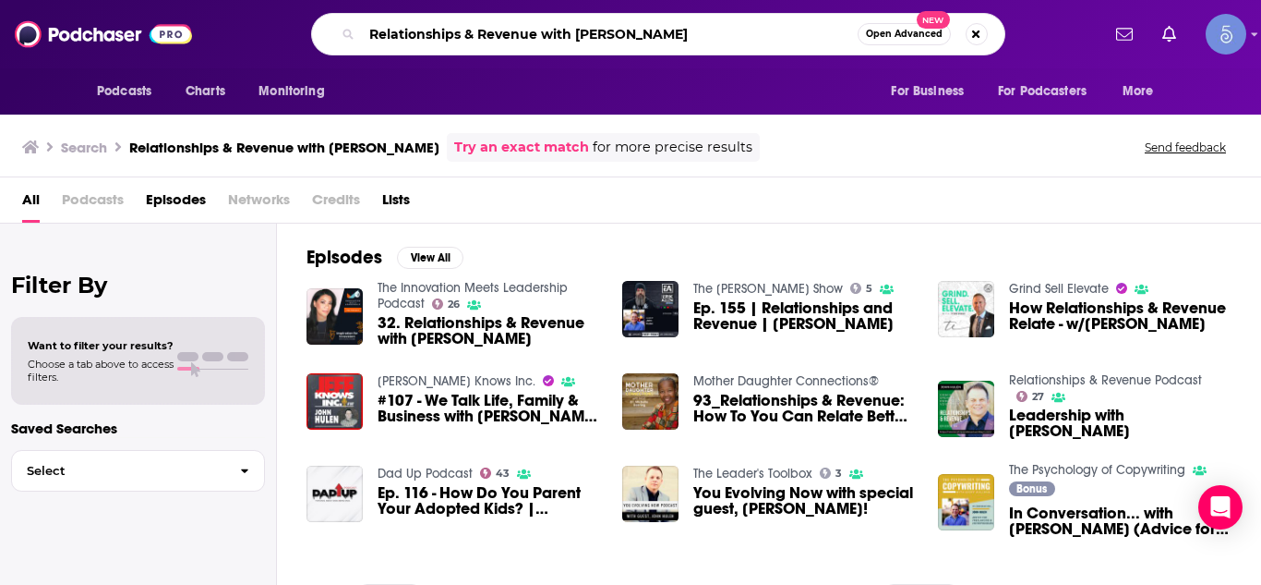
click at [436, 44] on input "Relationships & Revenue with [PERSON_NAME]" at bounding box center [610, 34] width 496 height 30
paste input "Straight Talk No Sugar Added Podcast"
type input "Straight Talk No Sugar Added Podcast"
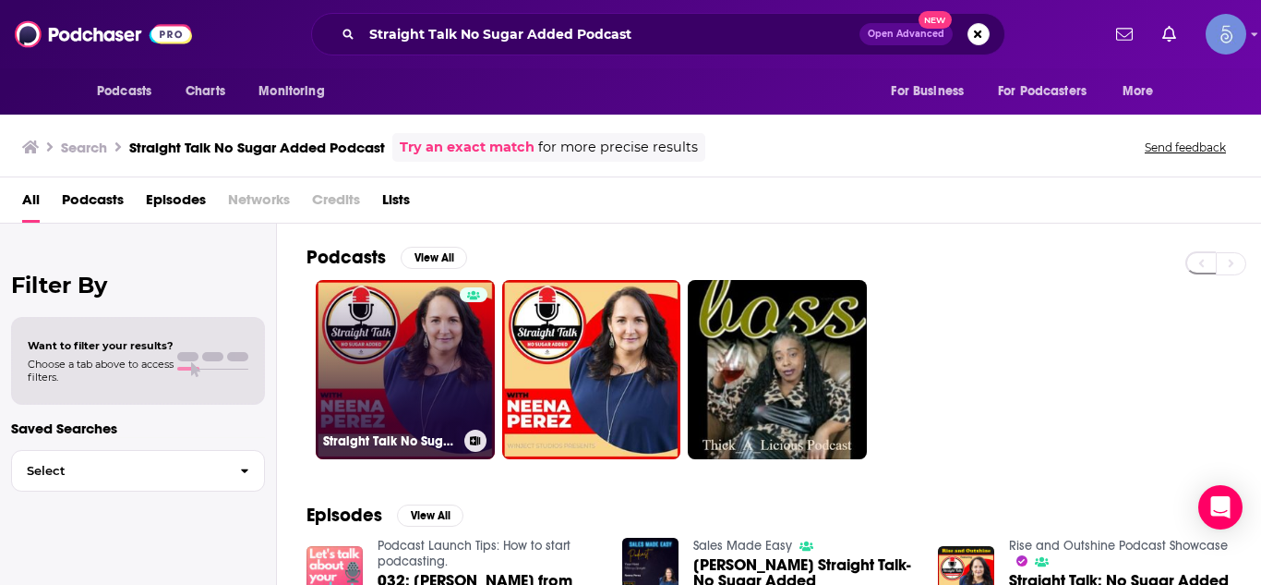
click at [413, 332] on link "Straight Talk No Sugar Added Podcast" at bounding box center [405, 369] width 179 height 179
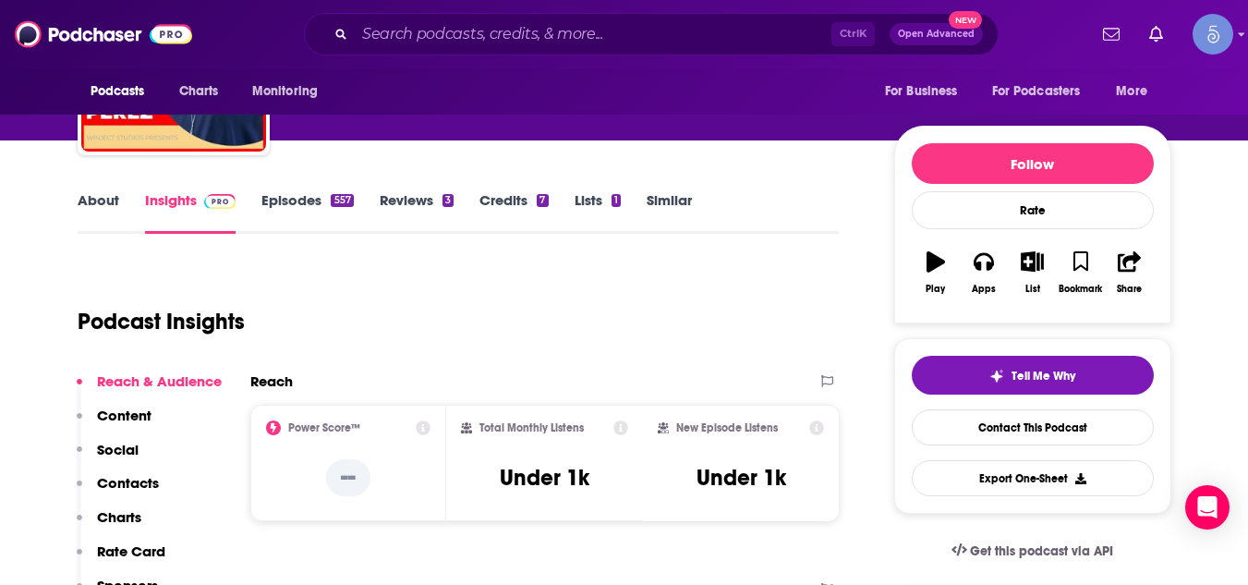
scroll to position [185, 0]
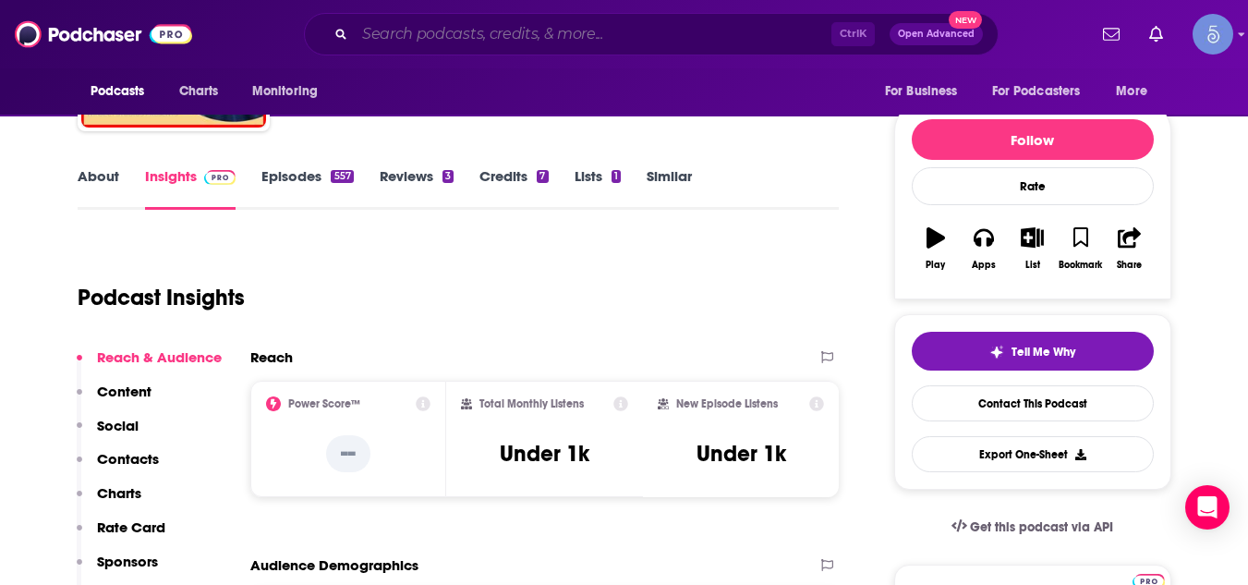
click at [540, 36] on input "Search podcasts, credits, & more..." at bounding box center [593, 34] width 477 height 30
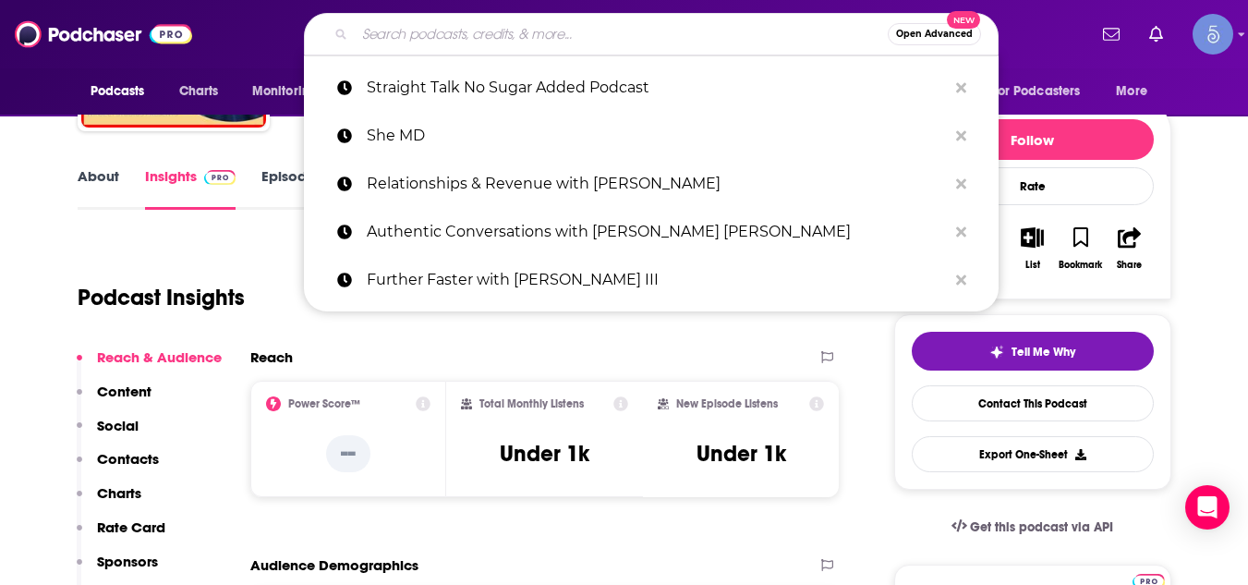
paste input "Ways to Change the Workplace with [PERSON_NAME]"
type input "Ways to Change the Workplace with [PERSON_NAME]"
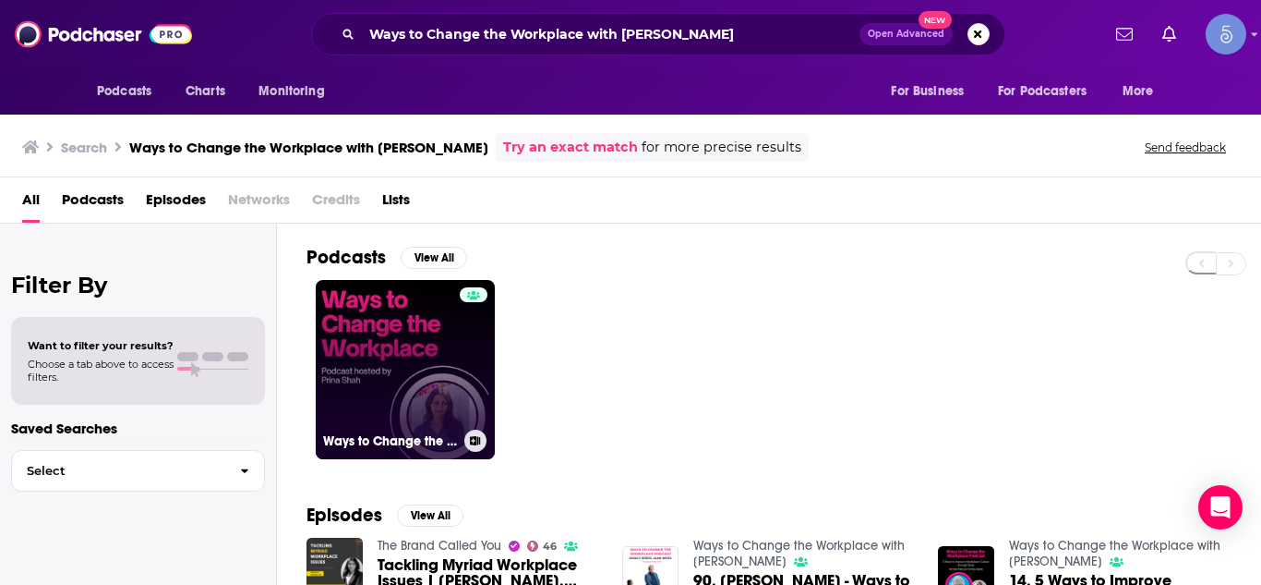
click at [364, 342] on link "Ways to Change the Workplace with [PERSON_NAME]" at bounding box center [405, 369] width 179 height 179
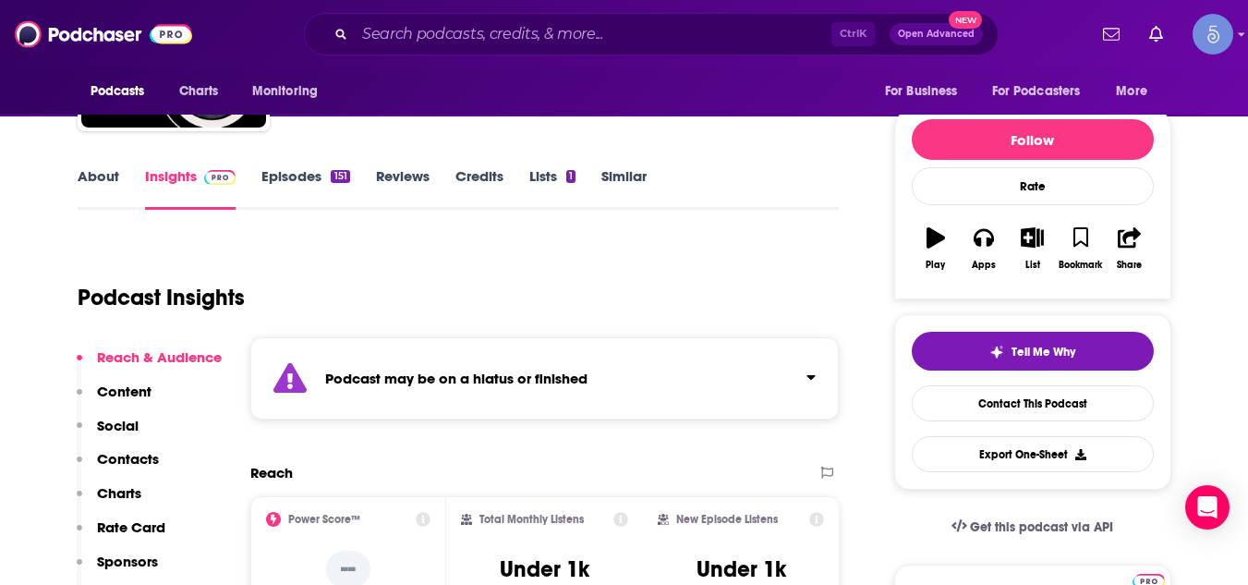
scroll to position [259, 0]
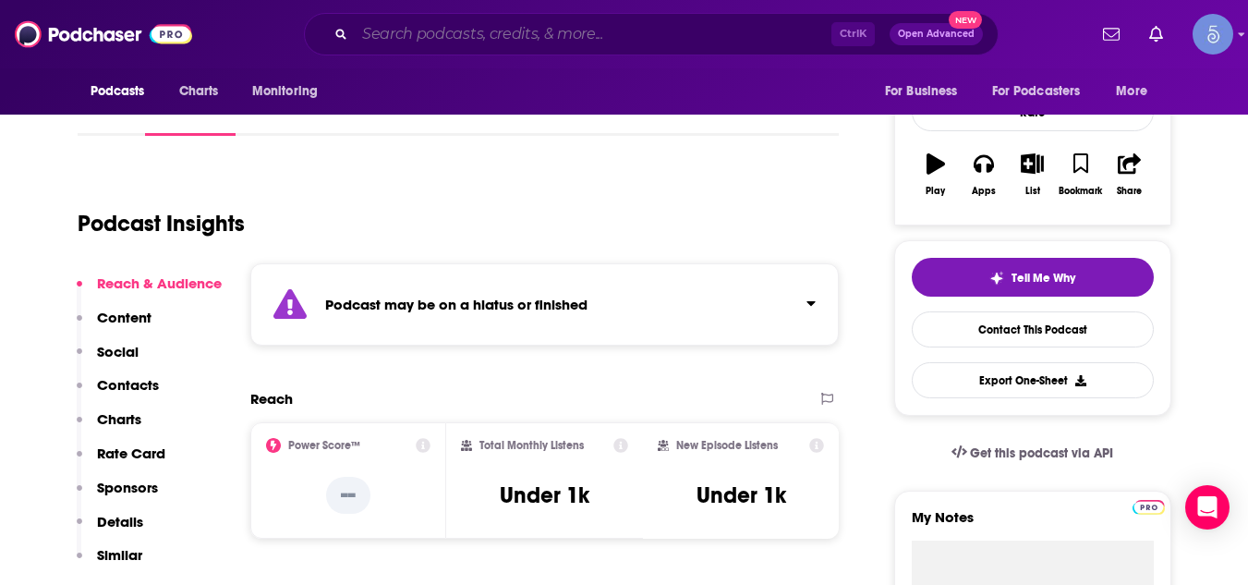
click at [555, 29] on input "Search podcasts, credits, & more..." at bounding box center [593, 34] width 477 height 30
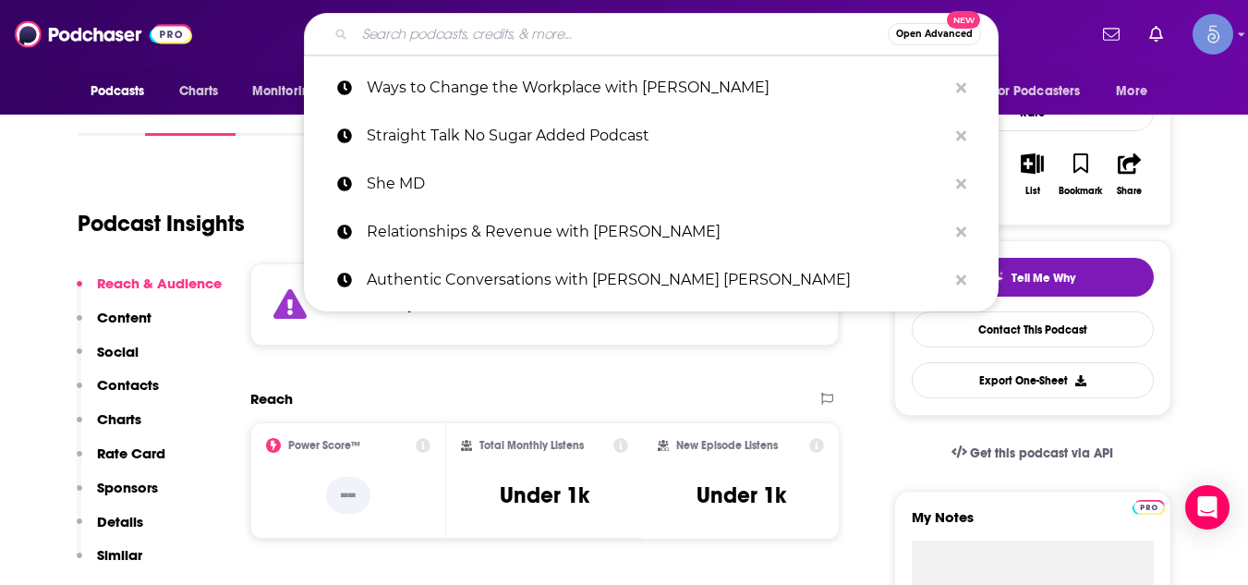
paste input "Multifamily Chronicles"
type input "Multifamily Chronicles"
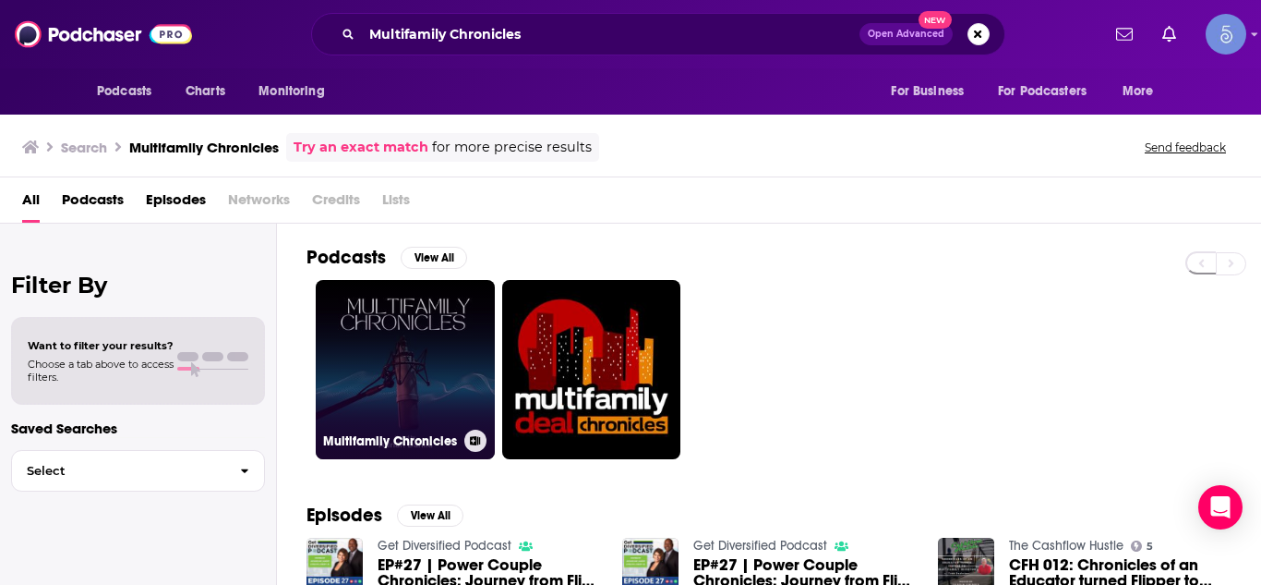
click at [436, 338] on link "Multifamily Chronicles" at bounding box center [405, 369] width 179 height 179
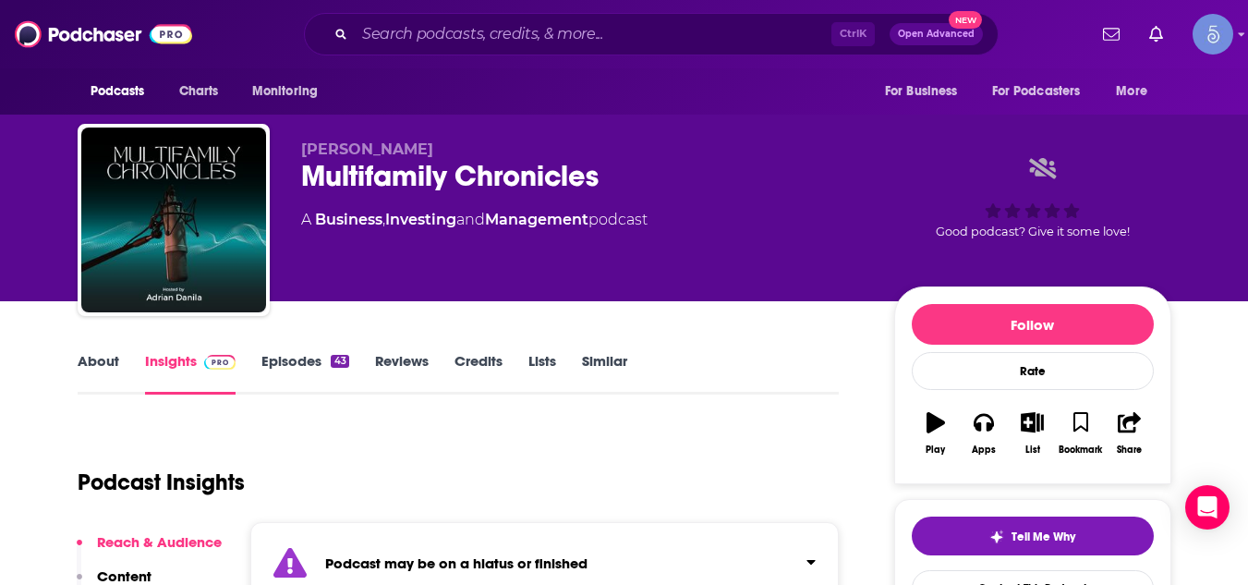
scroll to position [222, 0]
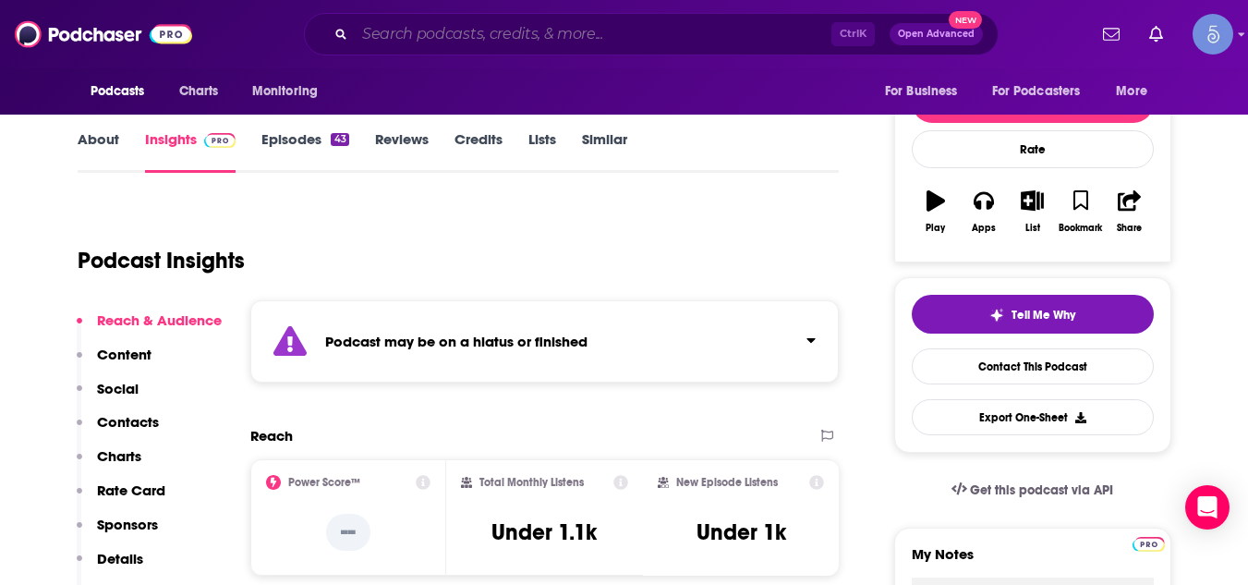
click at [450, 42] on input "Search podcasts, credits, & more..." at bounding box center [593, 34] width 477 height 30
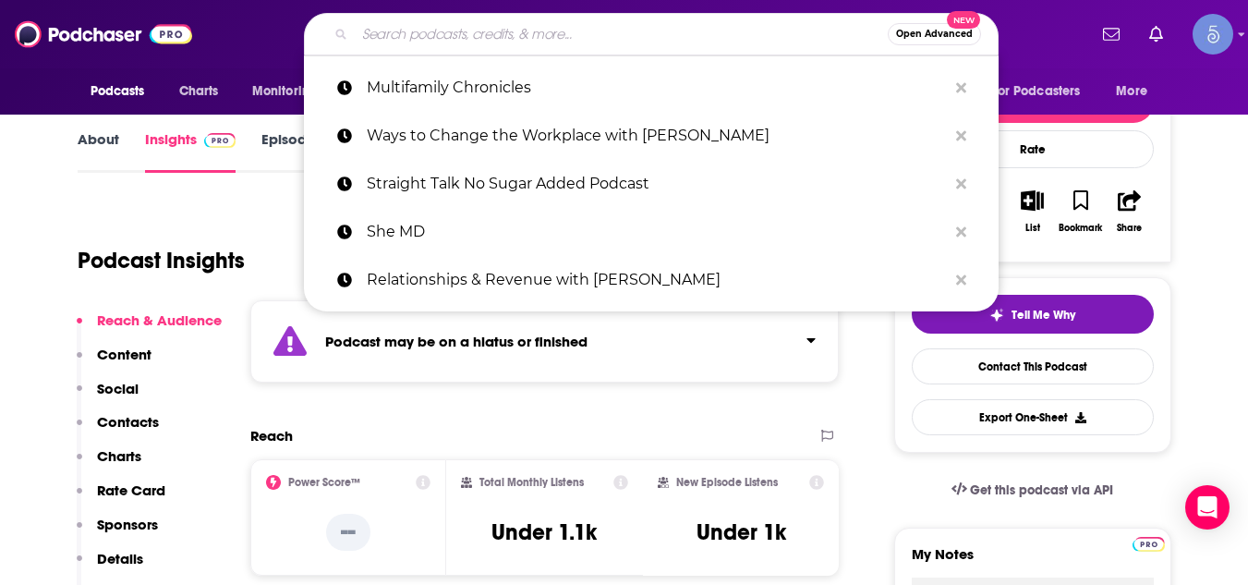
paste input "Real Estate Online Hustlers Podcast With [PERSON_NAME] - REI Marketing & Conver…"
type input "Real Estate Online Hustlers Podcast With [PERSON_NAME] - REI Marketing & Conver…"
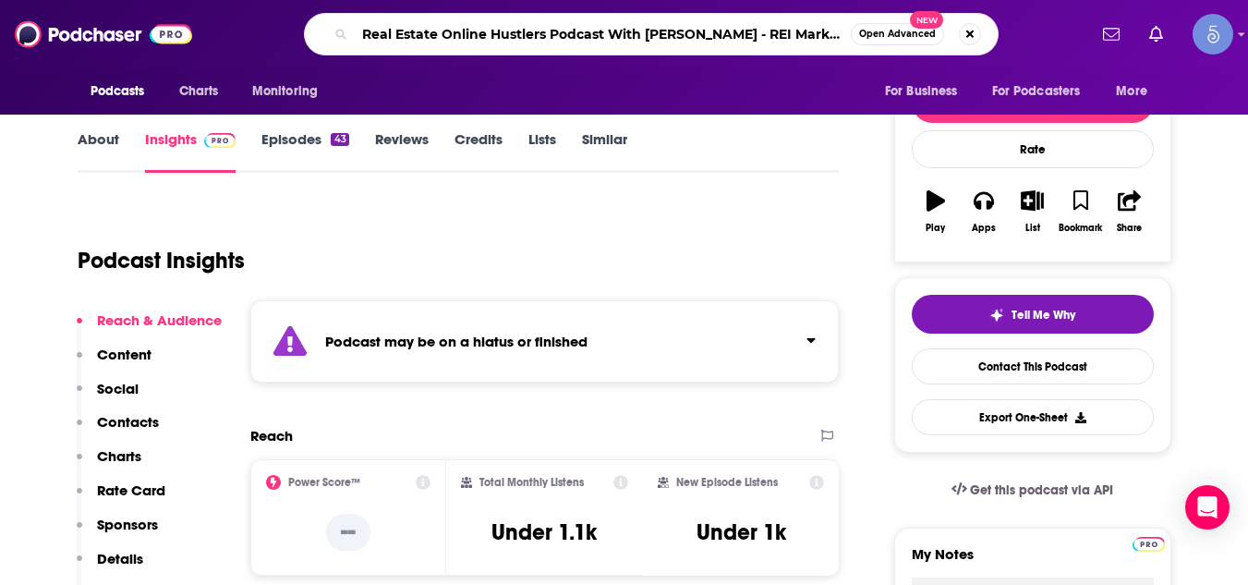
scroll to position [0, 120]
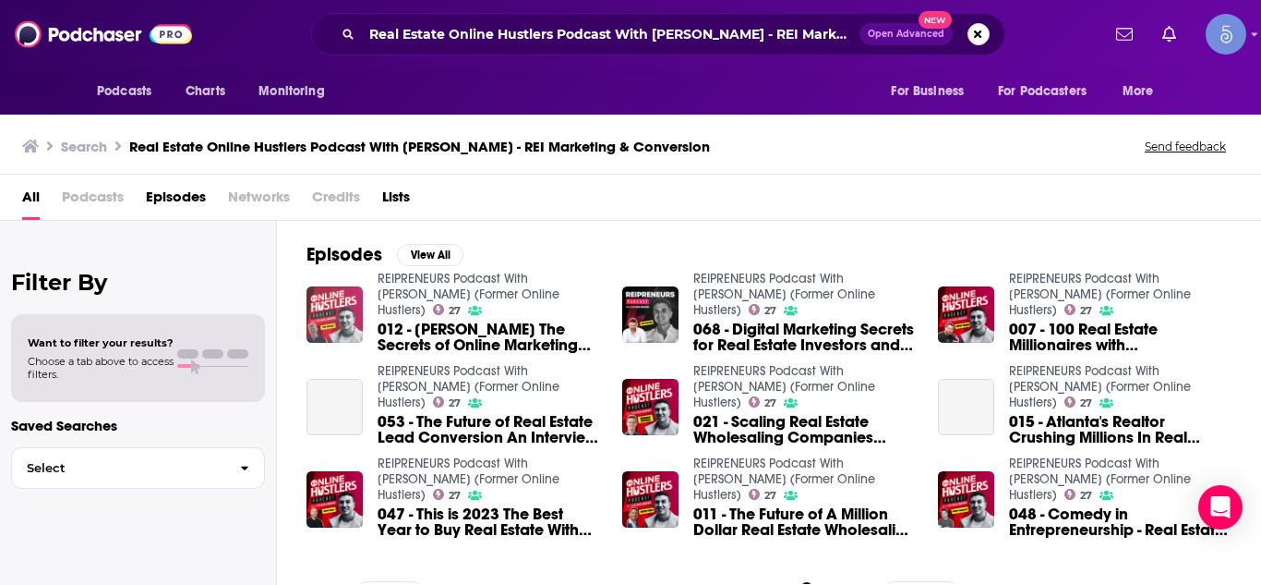
click at [339, 324] on img "012 - Tim Unveils The Secrets of Online Marketing for Real Estate Investors Hea…" at bounding box center [335, 314] width 56 height 56
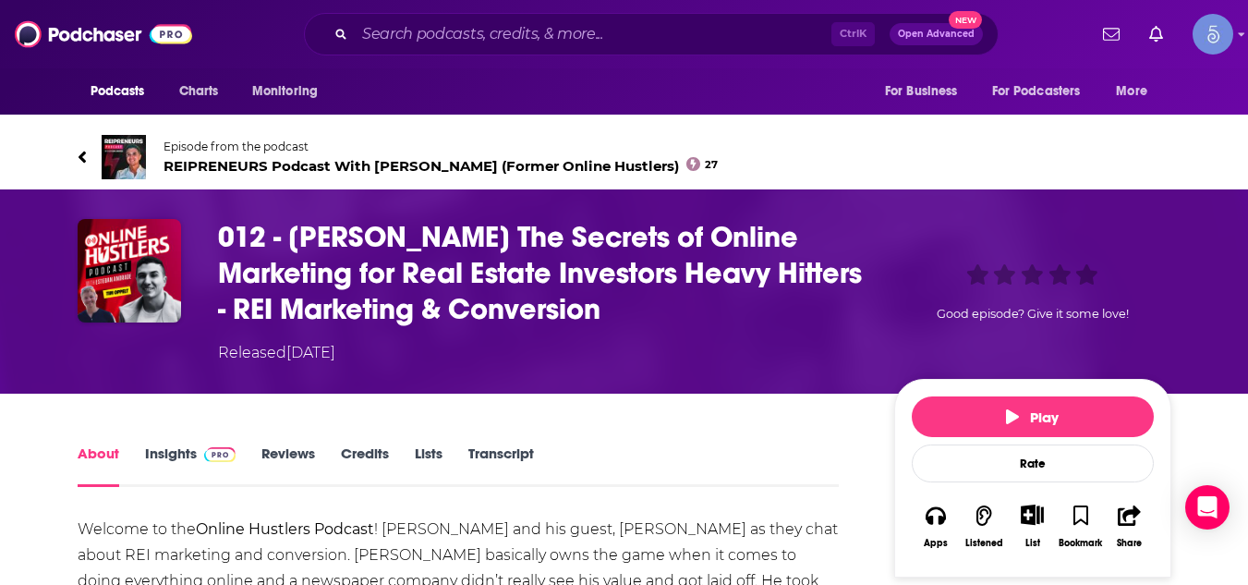
click at [182, 449] on link "Insights" at bounding box center [190, 465] width 91 height 42
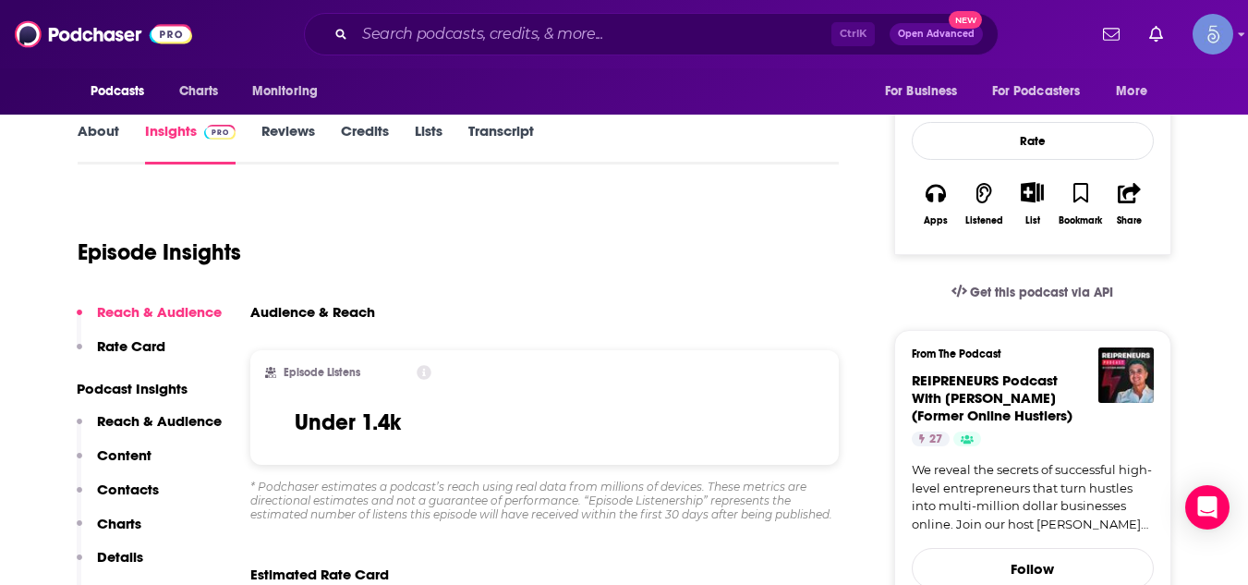
scroll to position [332, 0]
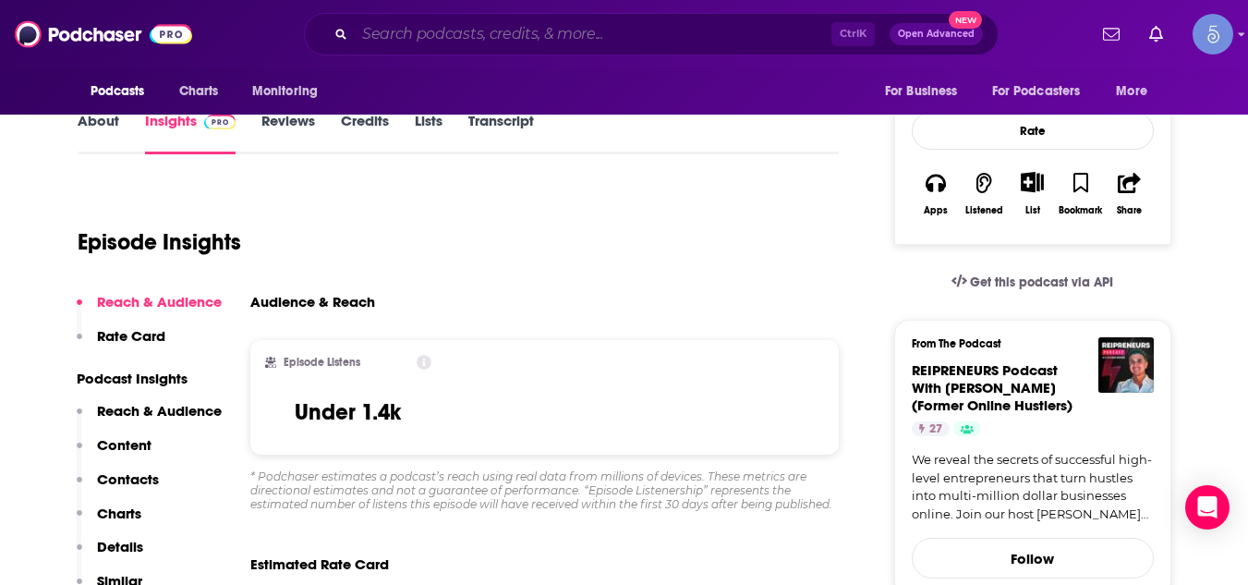
click at [754, 33] on input "Search podcasts, credits, & more..." at bounding box center [593, 34] width 477 height 30
paste input "Agent Power Huddle"
type input "Agent Power Huddle"
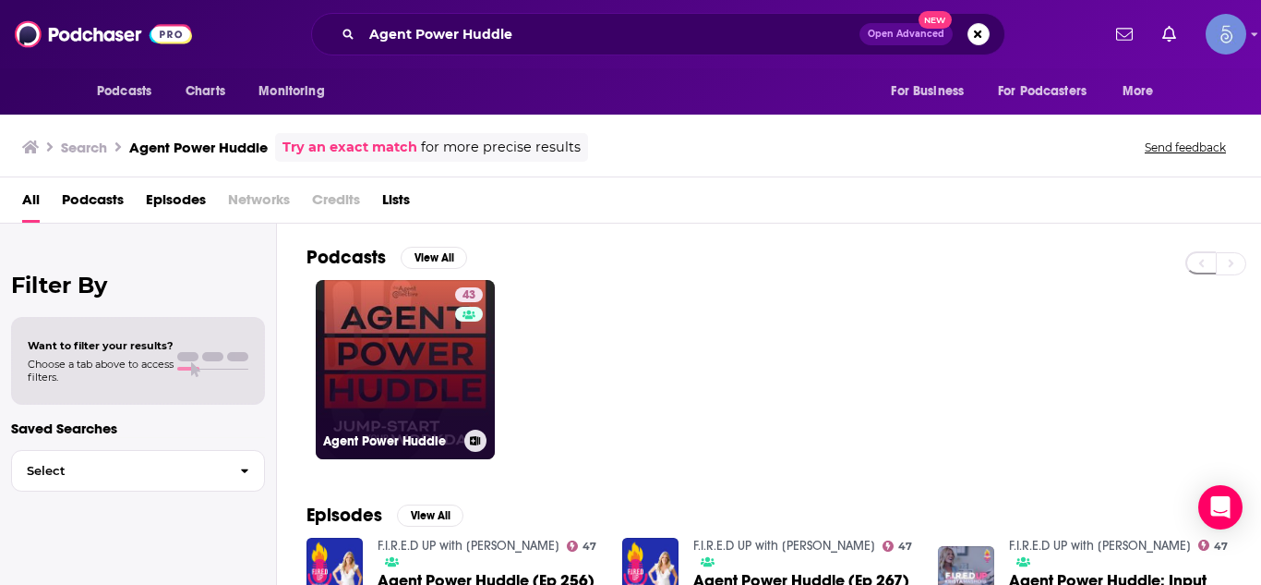
click at [389, 334] on link "43 Agent Power Huddle" at bounding box center [405, 369] width 179 height 179
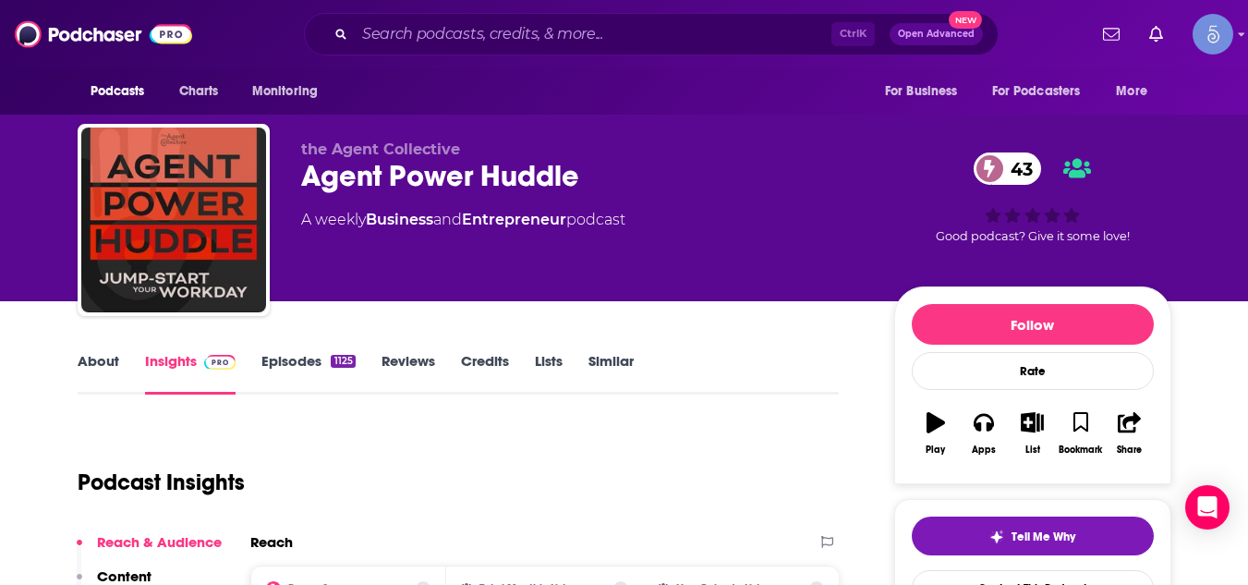
scroll to position [148, 0]
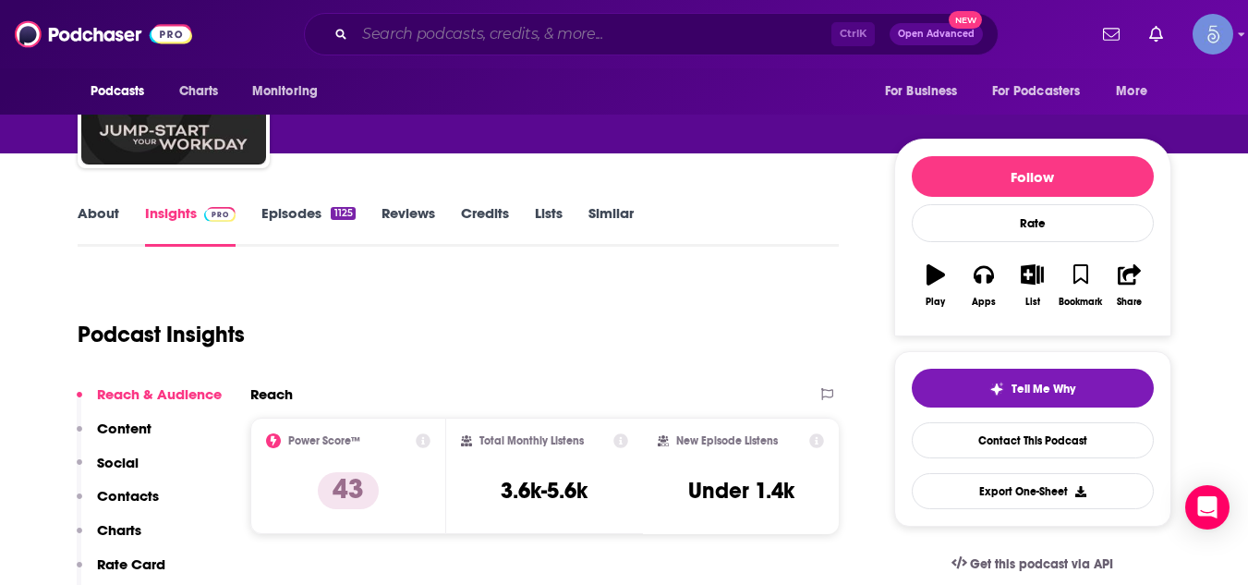
click at [453, 37] on input "Search podcasts, credits, & more..." at bounding box center [593, 34] width 477 height 30
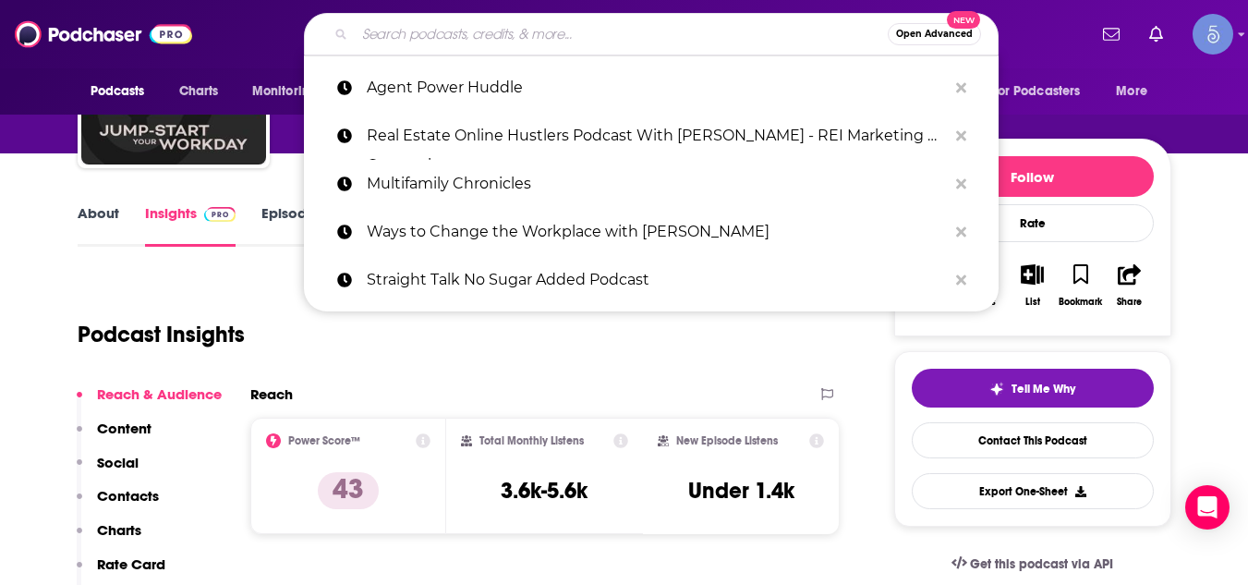
paste input "Financial Freedom for Physicians with [PERSON_NAME], MD-PhD"
type input "Financial Freedom for Physicians with [PERSON_NAME], MD-PhD"
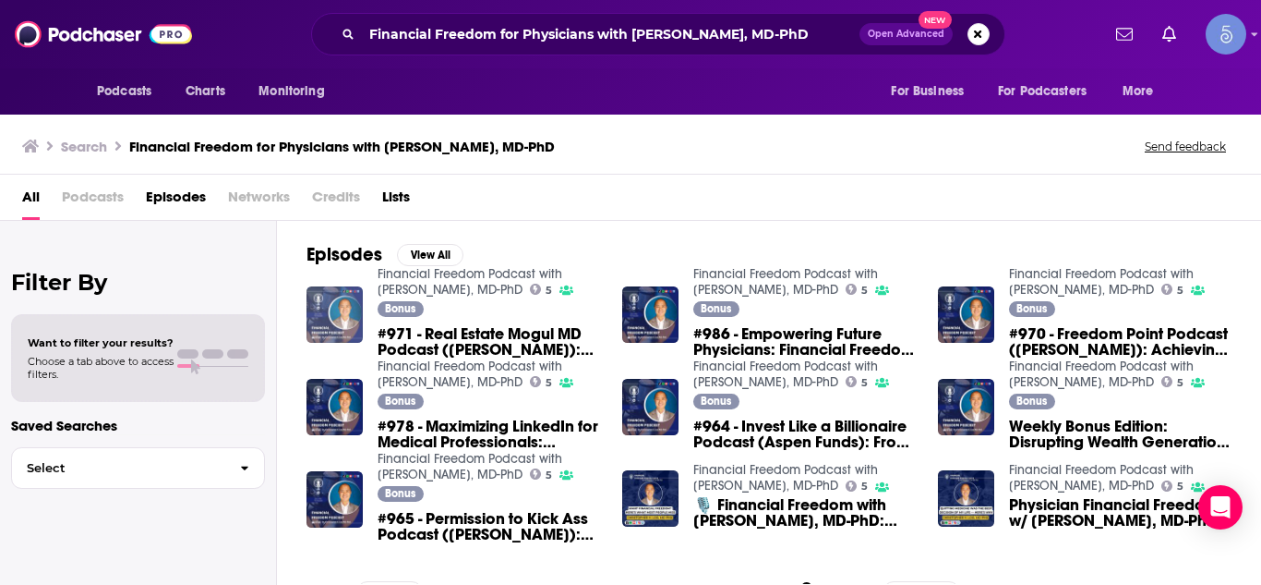
click at [339, 298] on img "#971 - Real Estate Mogul MD Podcast (Brett Riggins): Achieving Financial Freedo…" at bounding box center [335, 314] width 56 height 56
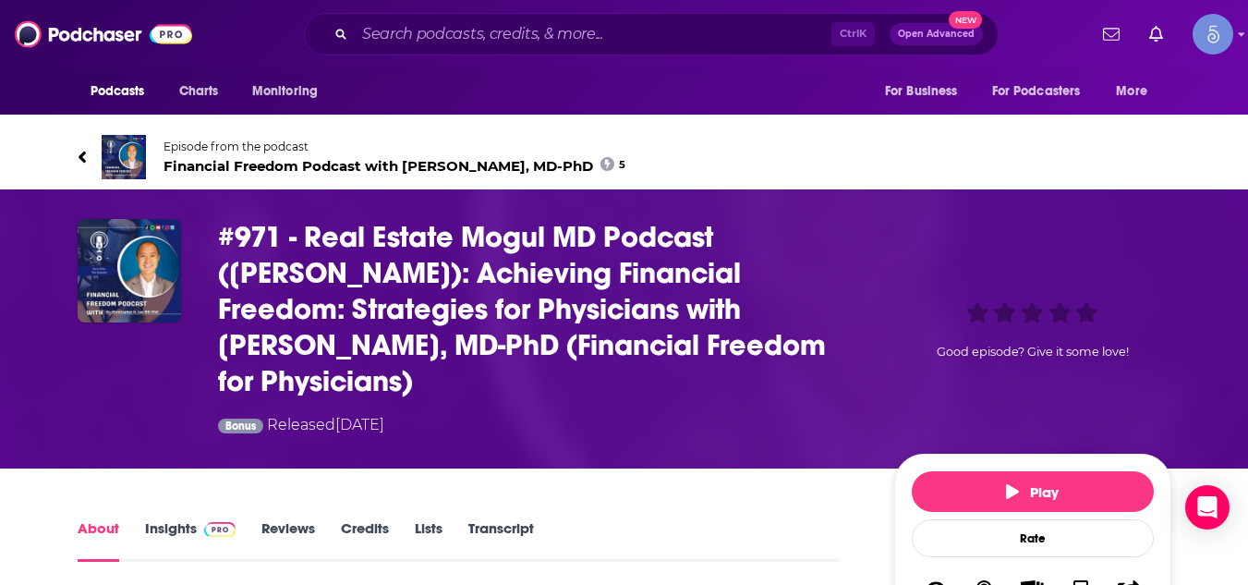
click at [175, 519] on link "Insights" at bounding box center [190, 540] width 91 height 42
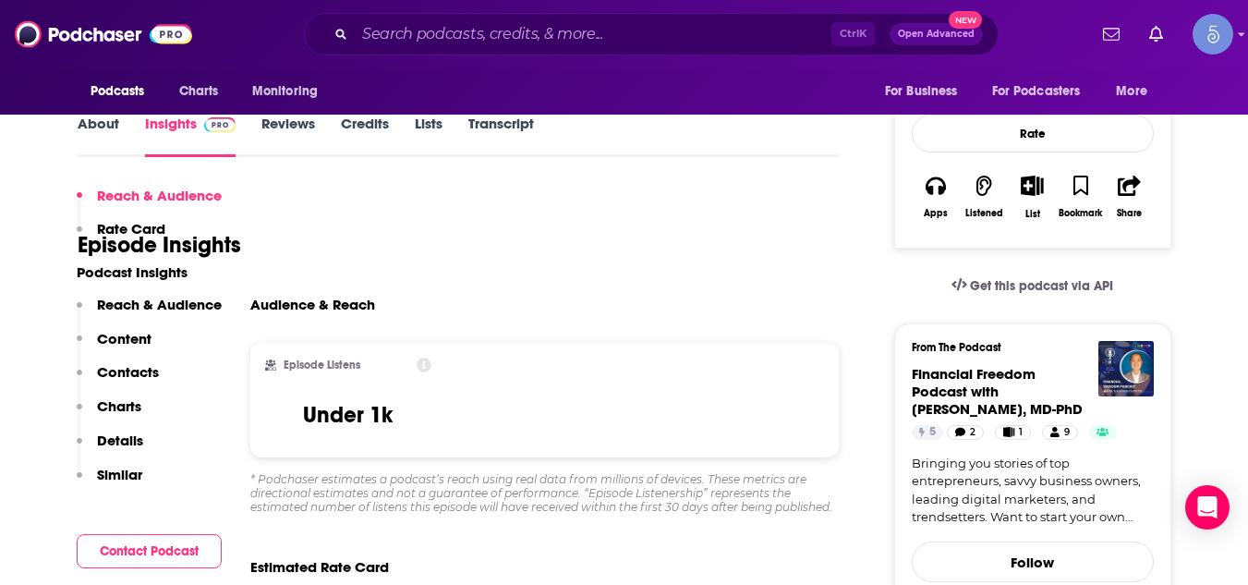
scroll to position [406, 0]
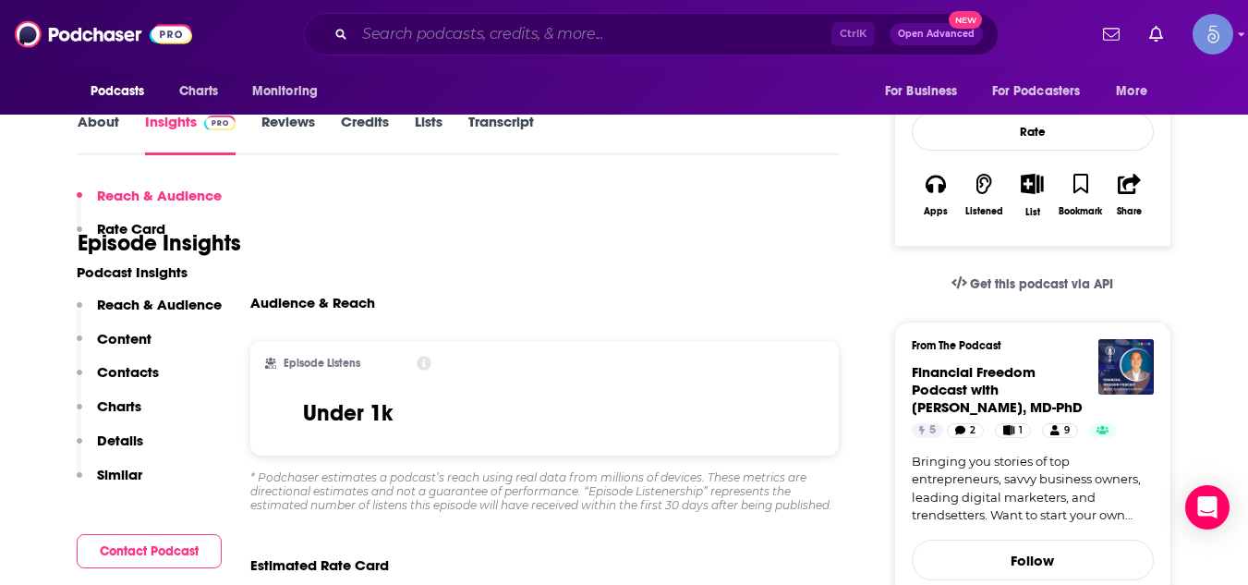
click at [483, 37] on input "Search podcasts, credits, & more..." at bounding box center [593, 34] width 477 height 30
paste input "Leveraging Thought Leadership"
type input "Leveraging Thought Leadership"
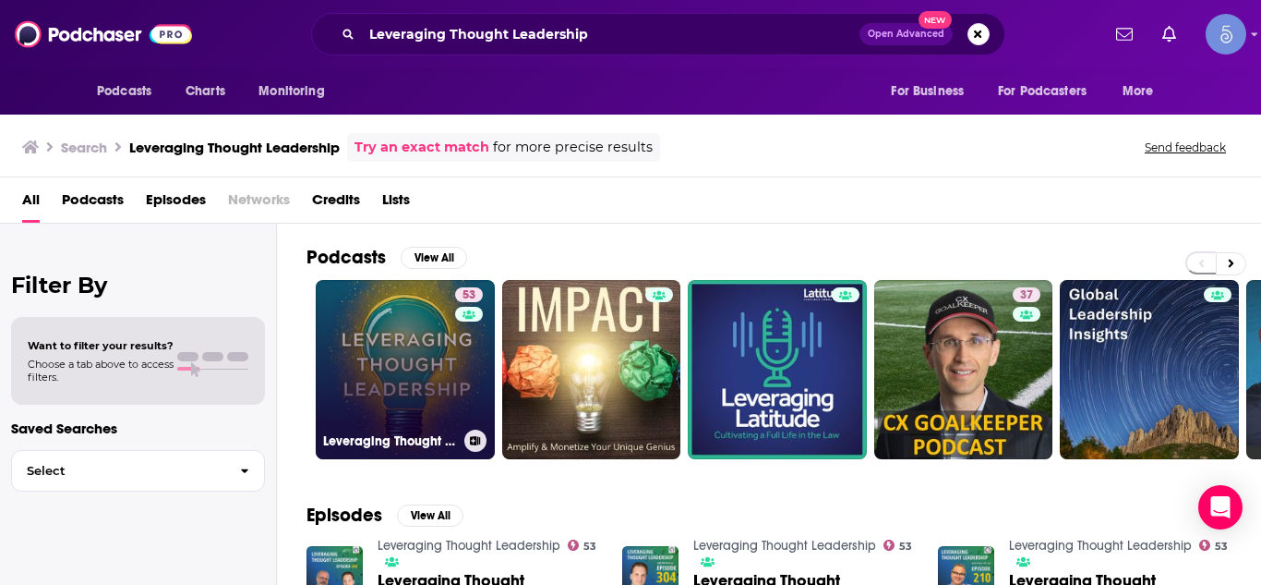
click at [428, 325] on link "53 Leveraging Thought Leadership" at bounding box center [405, 369] width 179 height 179
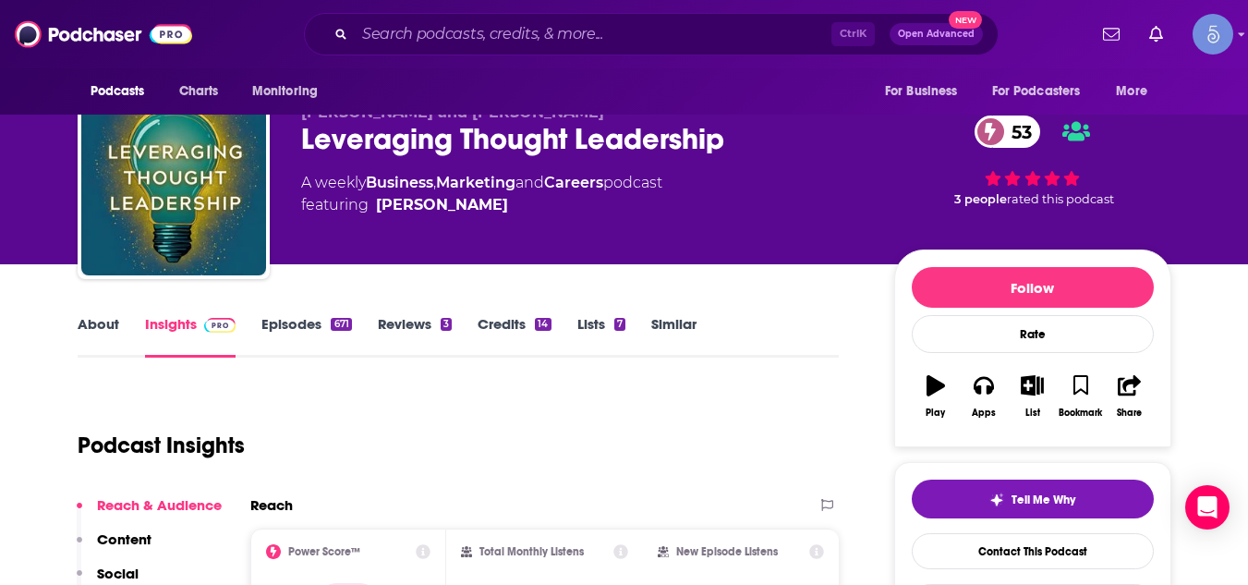
scroll to position [222, 0]
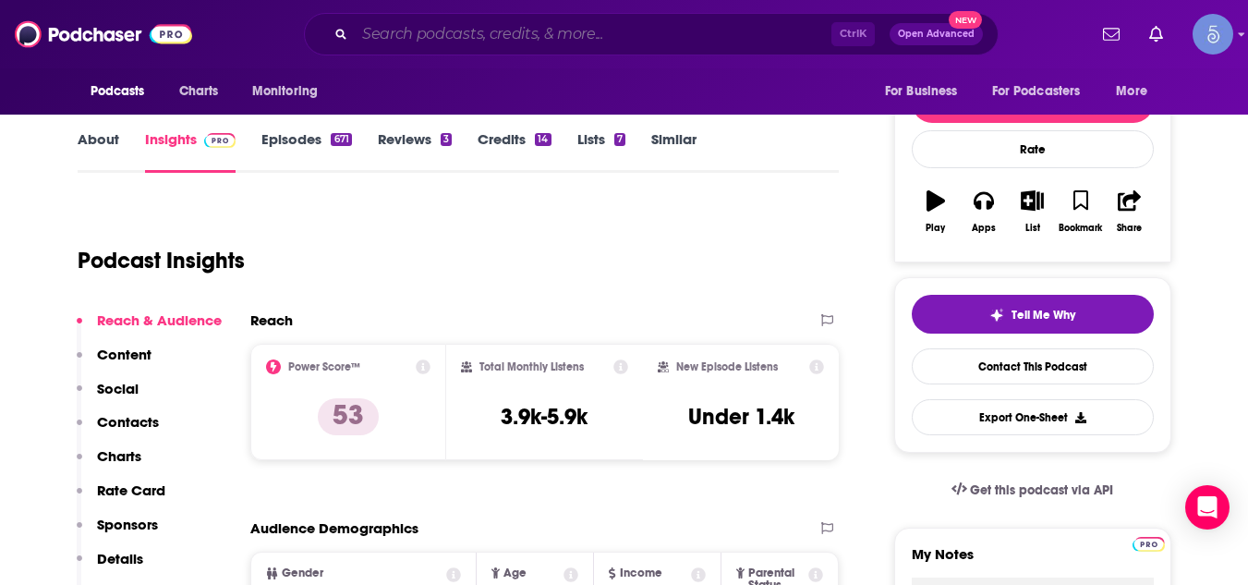
click at [473, 37] on input "Search podcasts, credits, & more..." at bounding box center [593, 34] width 477 height 30
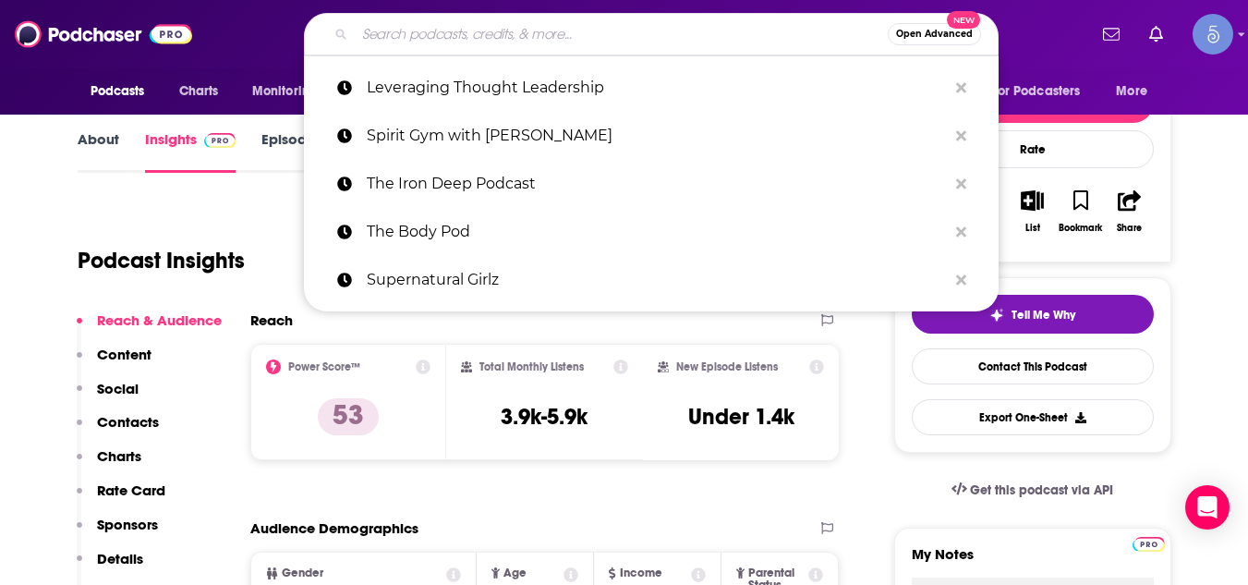
paste input "Real Business Connections"
type input "Real Business Connections"
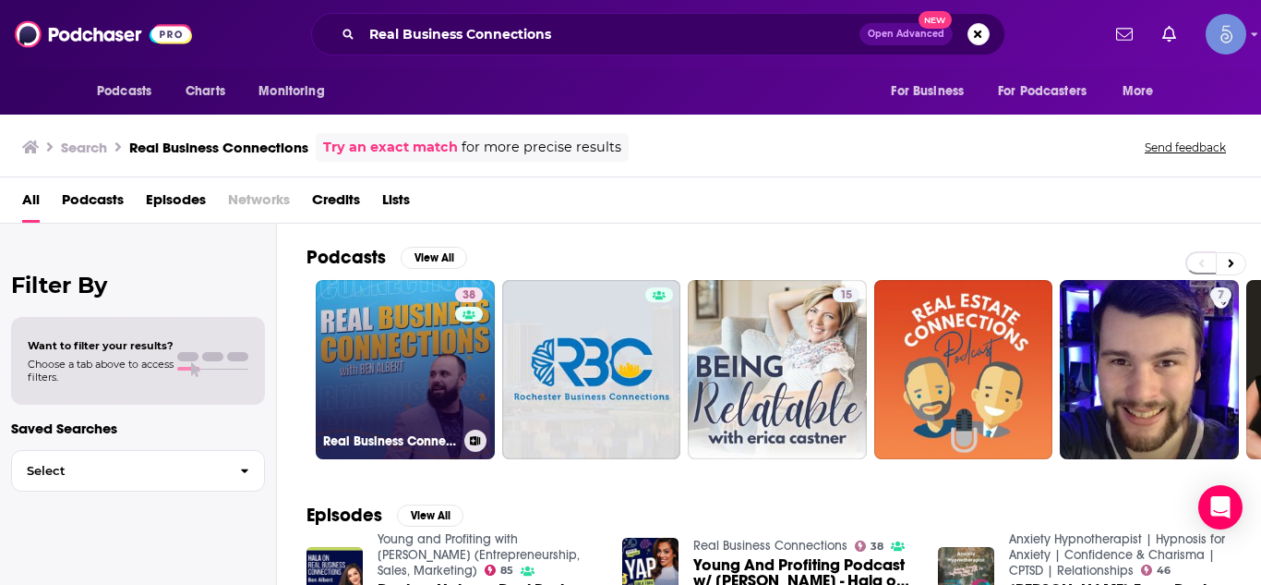
click at [401, 372] on link "38 Real Business Connections" at bounding box center [405, 369] width 179 height 179
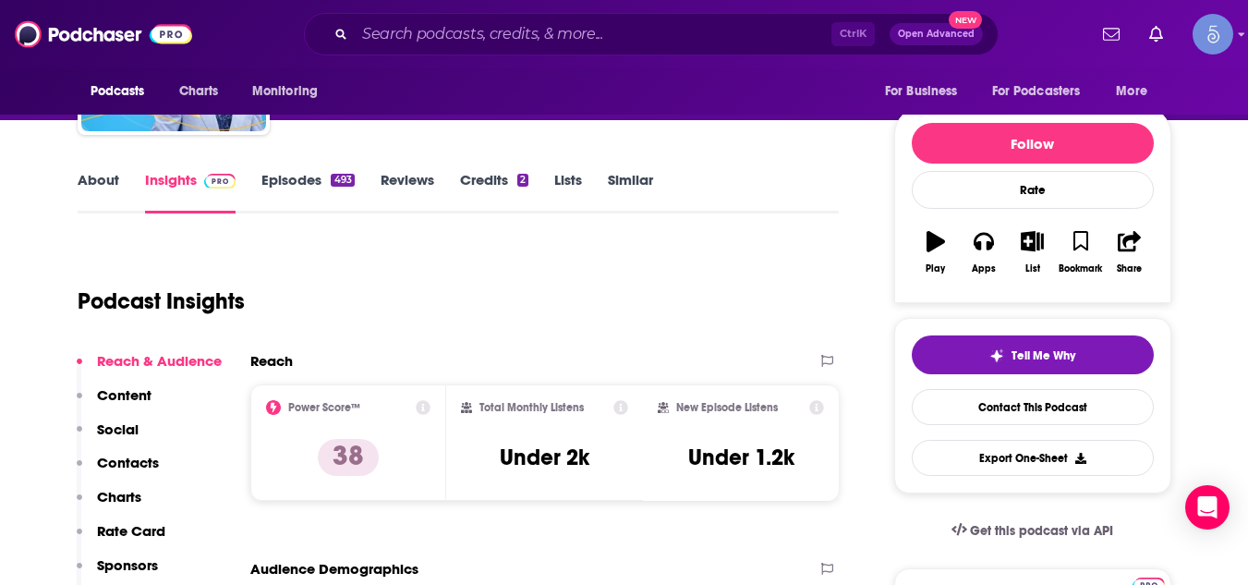
scroll to position [185, 0]
